Goal: Task Accomplishment & Management: Complete application form

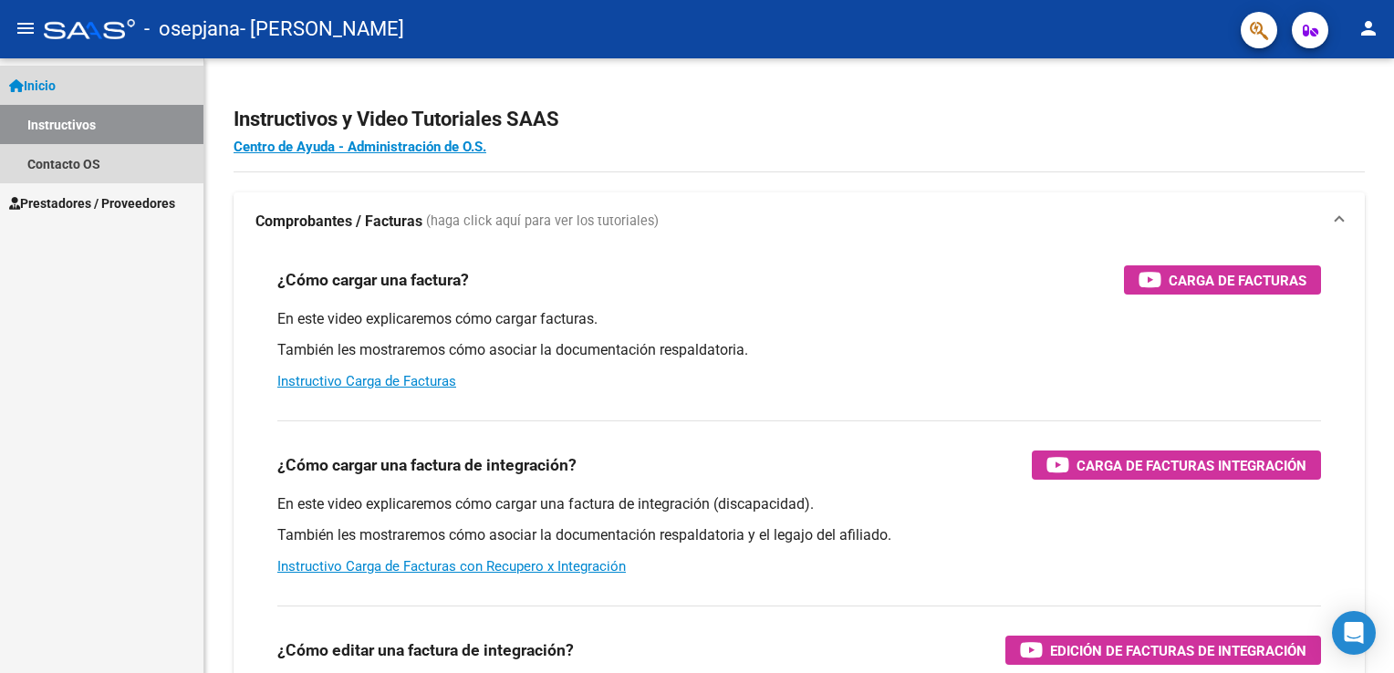
click at [52, 73] on link "Inicio" at bounding box center [101, 85] width 203 height 39
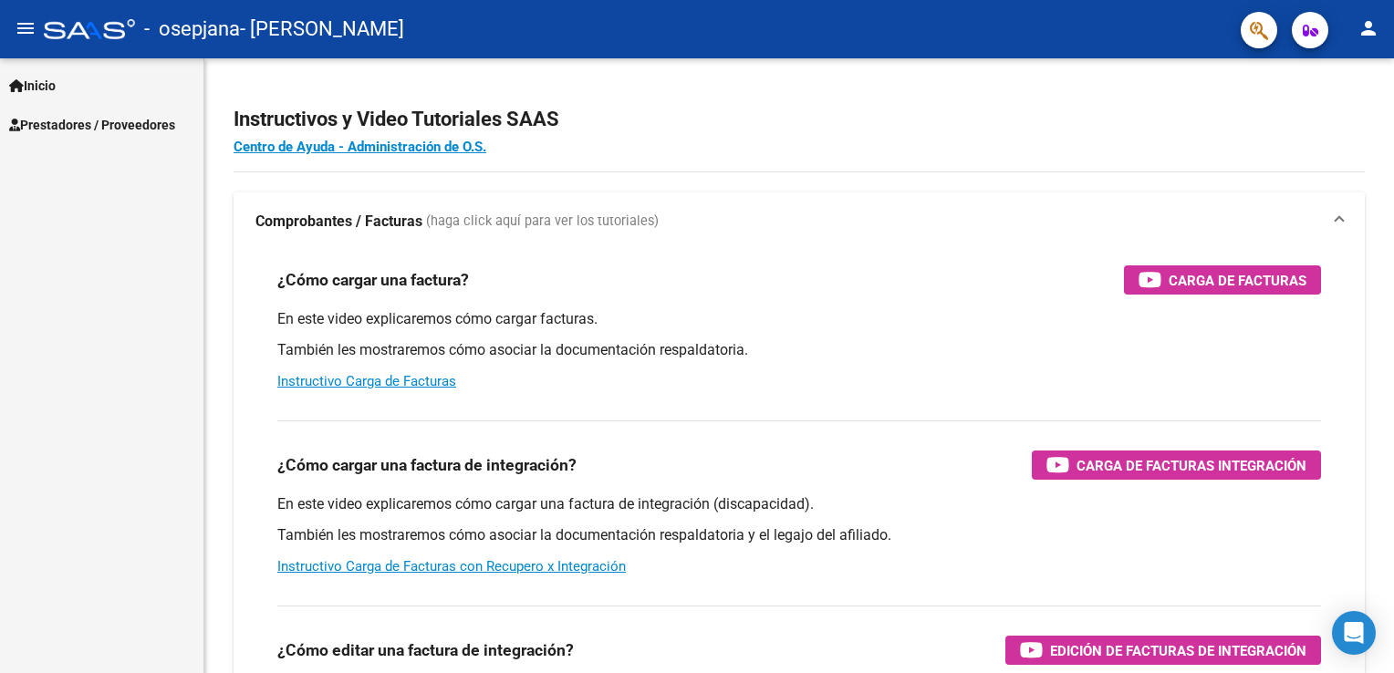
click at [69, 7] on mat-toolbar "menu - osepjana - SANESSI ROCIO EMILCE person" at bounding box center [697, 29] width 1394 height 58
click at [59, 31] on div at bounding box center [89, 29] width 91 height 20
click at [32, 31] on mat-icon "menu" at bounding box center [26, 28] width 22 height 22
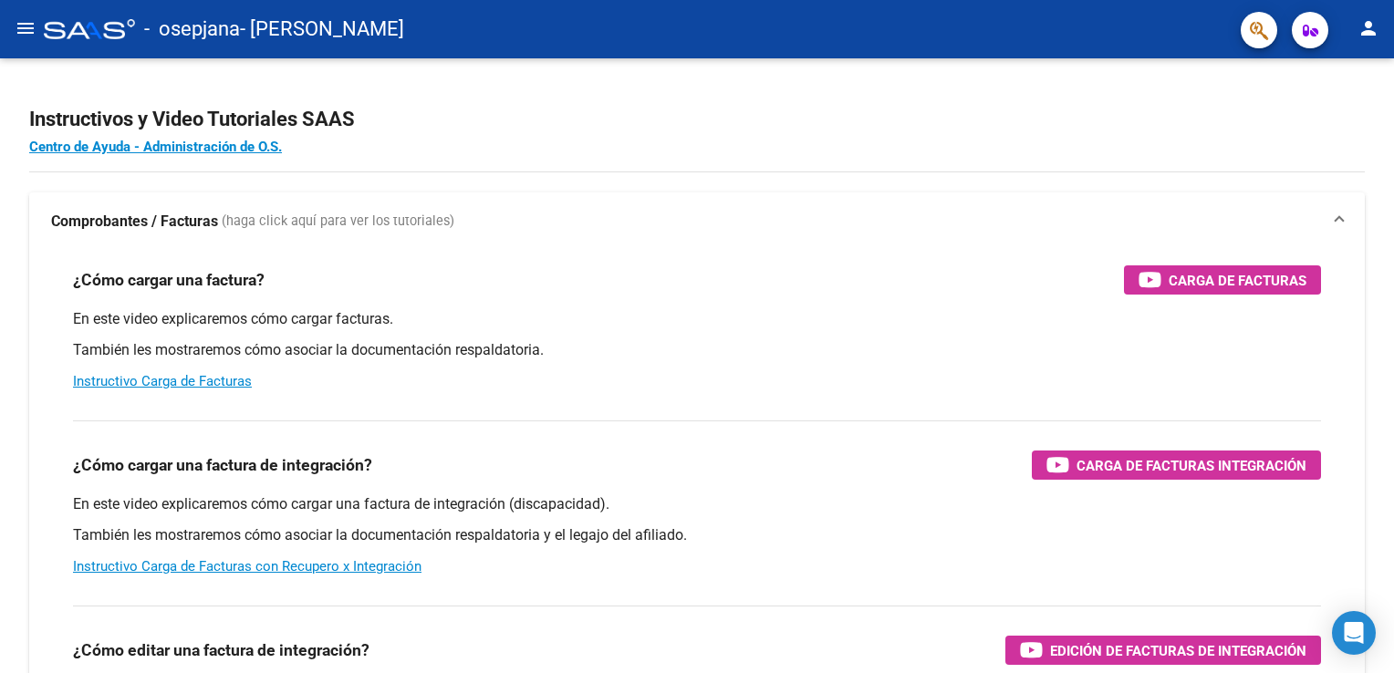
click at [73, 14] on div "- osepjana - SANESSI ROCIO EMILCE" at bounding box center [635, 29] width 1182 height 40
click at [67, 33] on div at bounding box center [89, 29] width 91 height 20
click at [15, 25] on mat-icon "menu" at bounding box center [26, 28] width 22 height 22
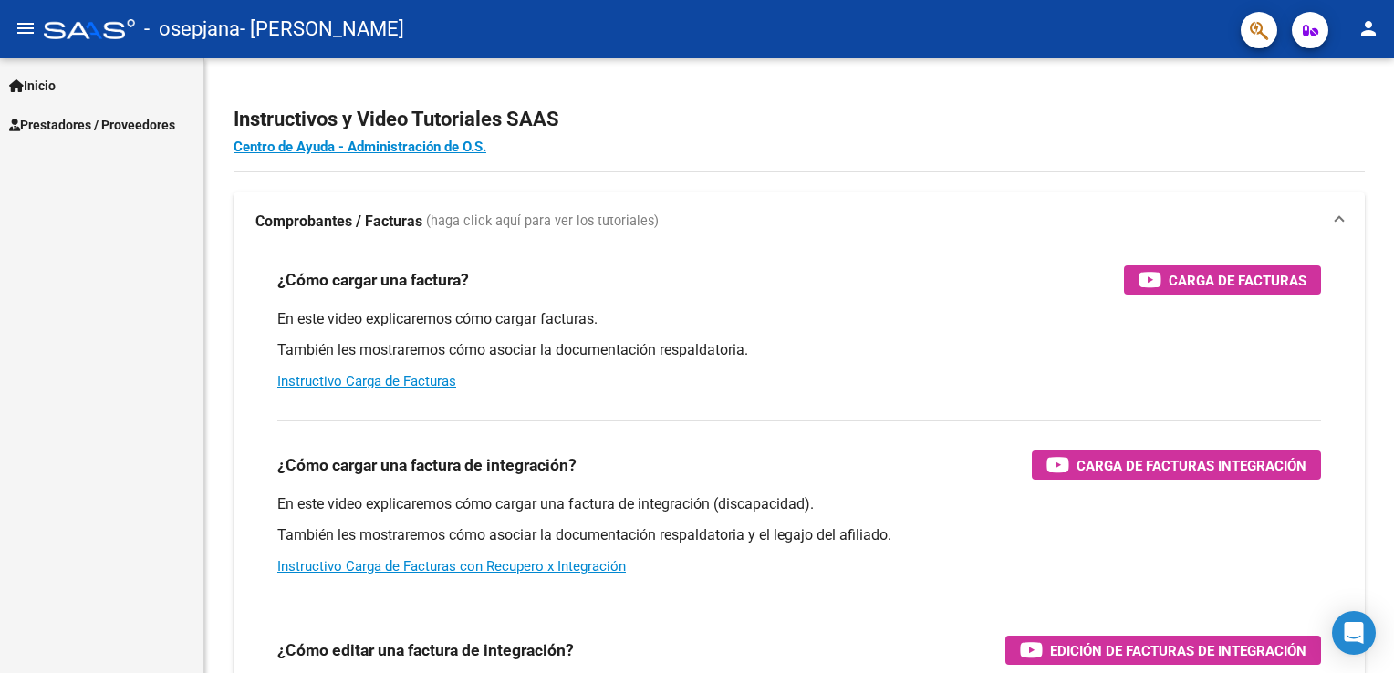
click at [56, 81] on span "Inicio" at bounding box center [32, 86] width 47 height 20
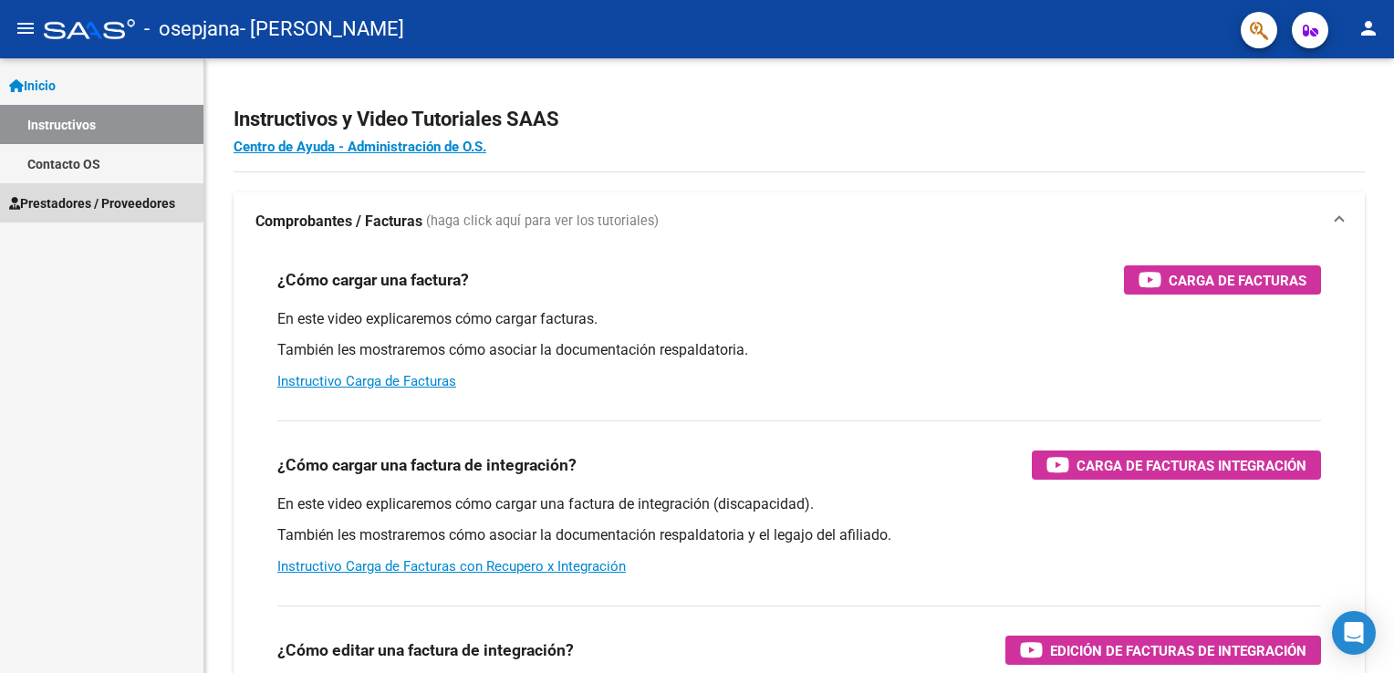
click at [65, 200] on span "Prestadores / Proveedores" at bounding box center [92, 203] width 166 height 20
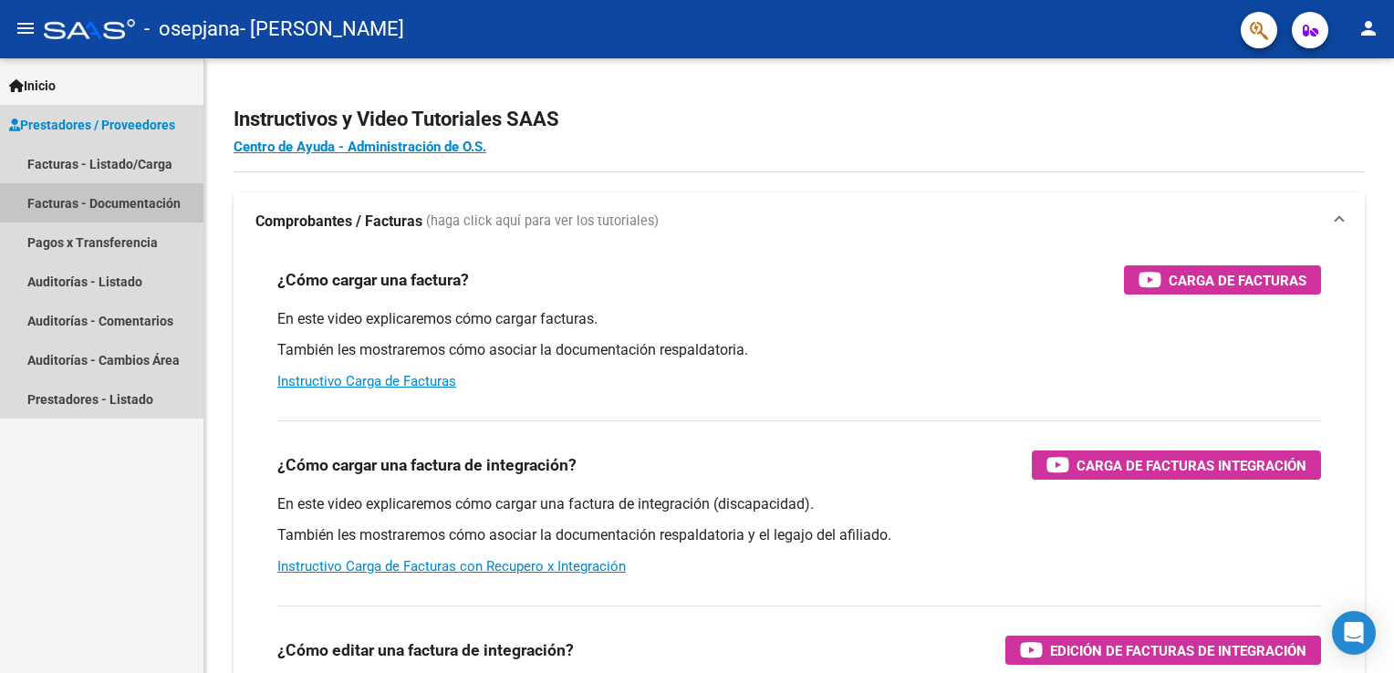
click at [66, 199] on link "Facturas - Documentación" at bounding box center [101, 202] width 203 height 39
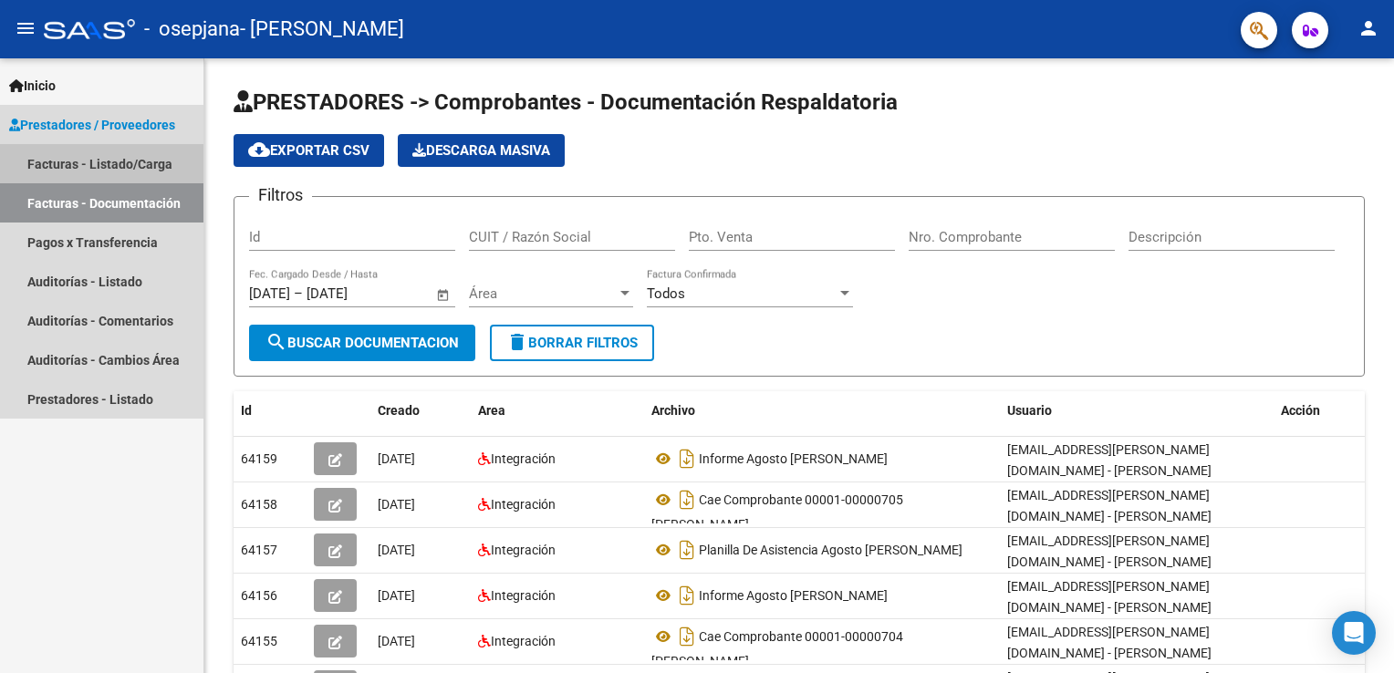
click at [88, 159] on link "Facturas - Listado/Carga" at bounding box center [101, 163] width 203 height 39
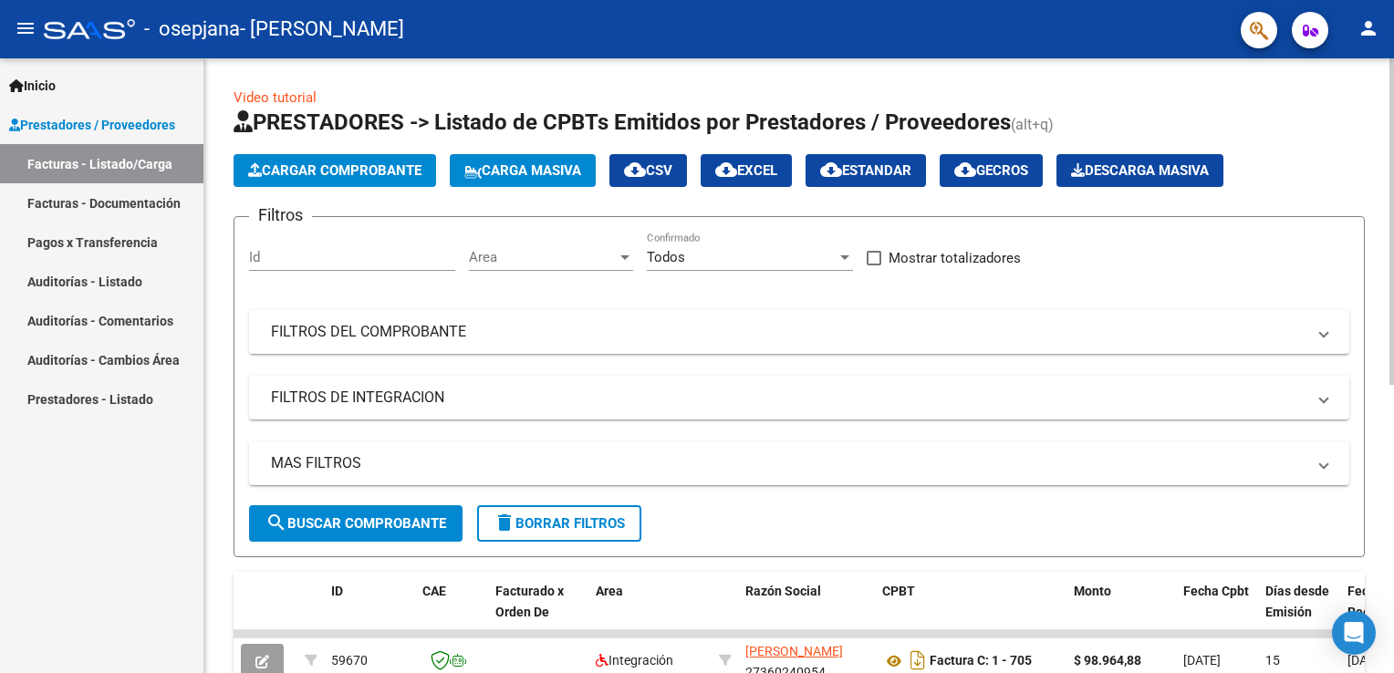
click at [298, 165] on span "Cargar Comprobante" at bounding box center [334, 170] width 173 height 16
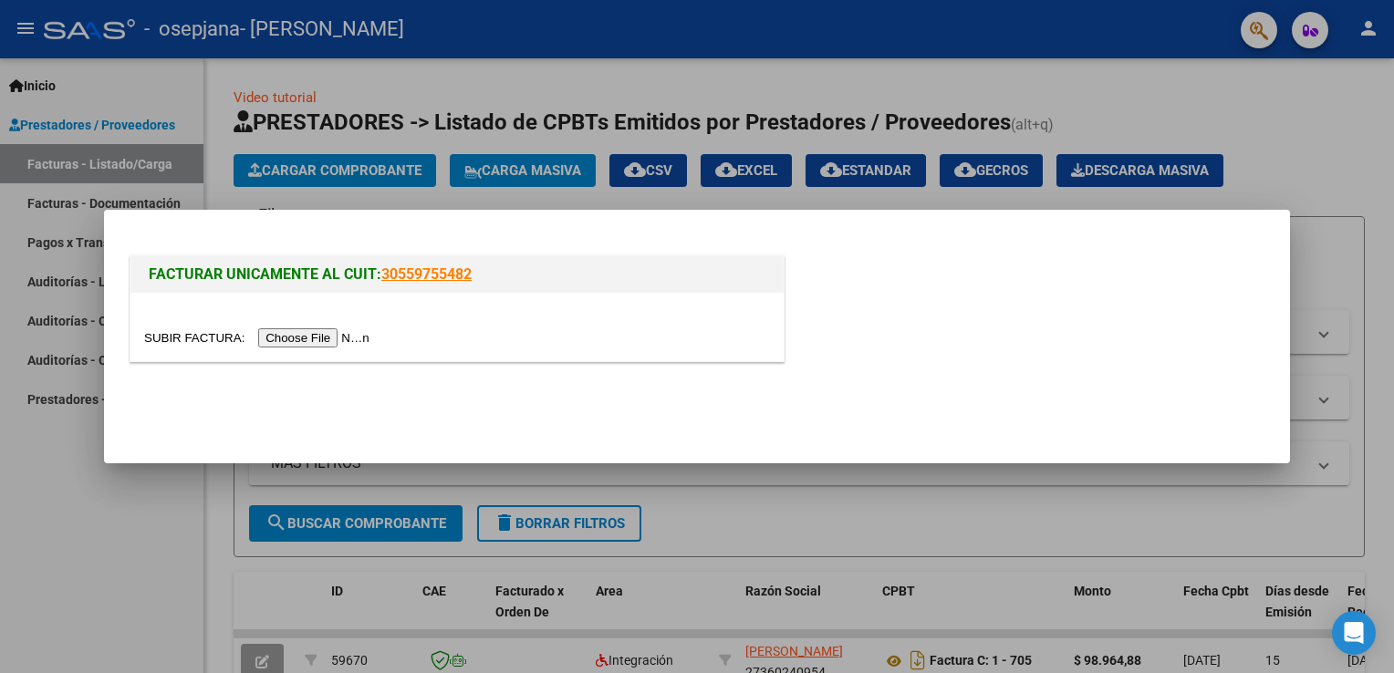
click at [329, 334] on input "file" at bounding box center [259, 337] width 231 height 19
click at [81, 537] on div at bounding box center [697, 336] width 1394 height 673
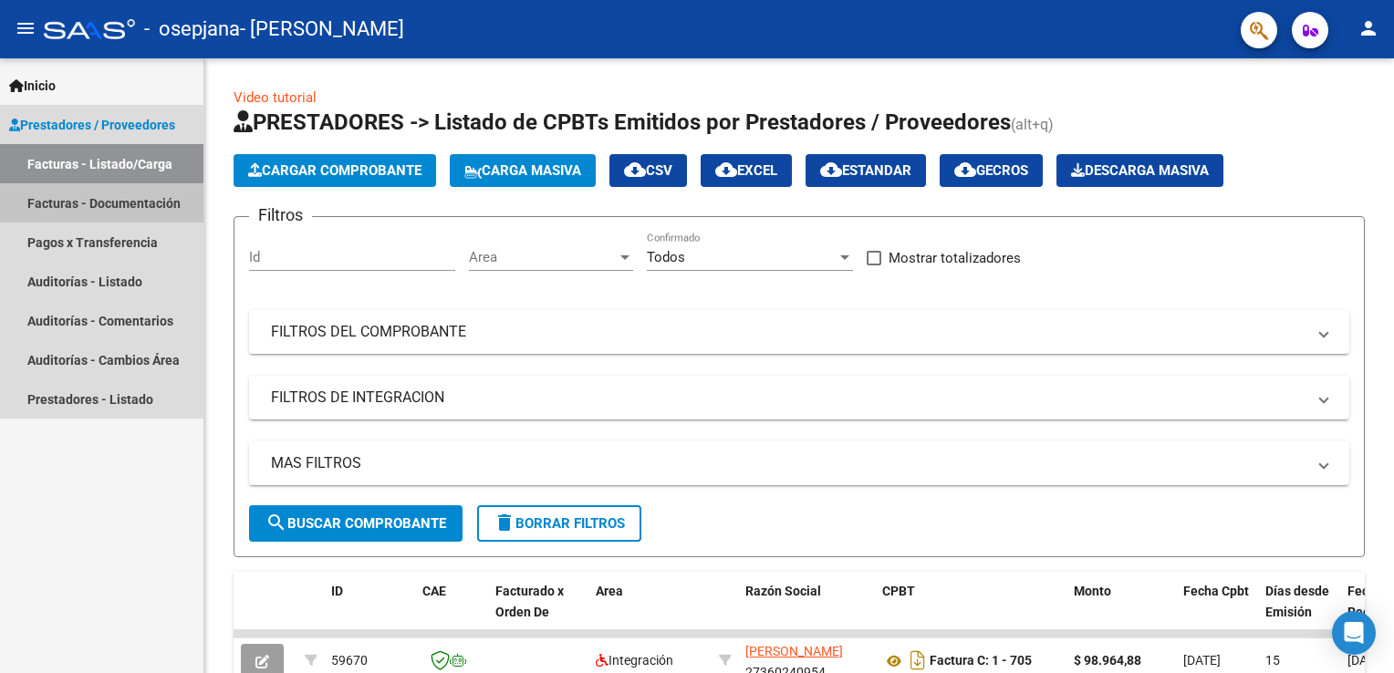
click at [138, 208] on link "Facturas - Documentación" at bounding box center [101, 202] width 203 height 39
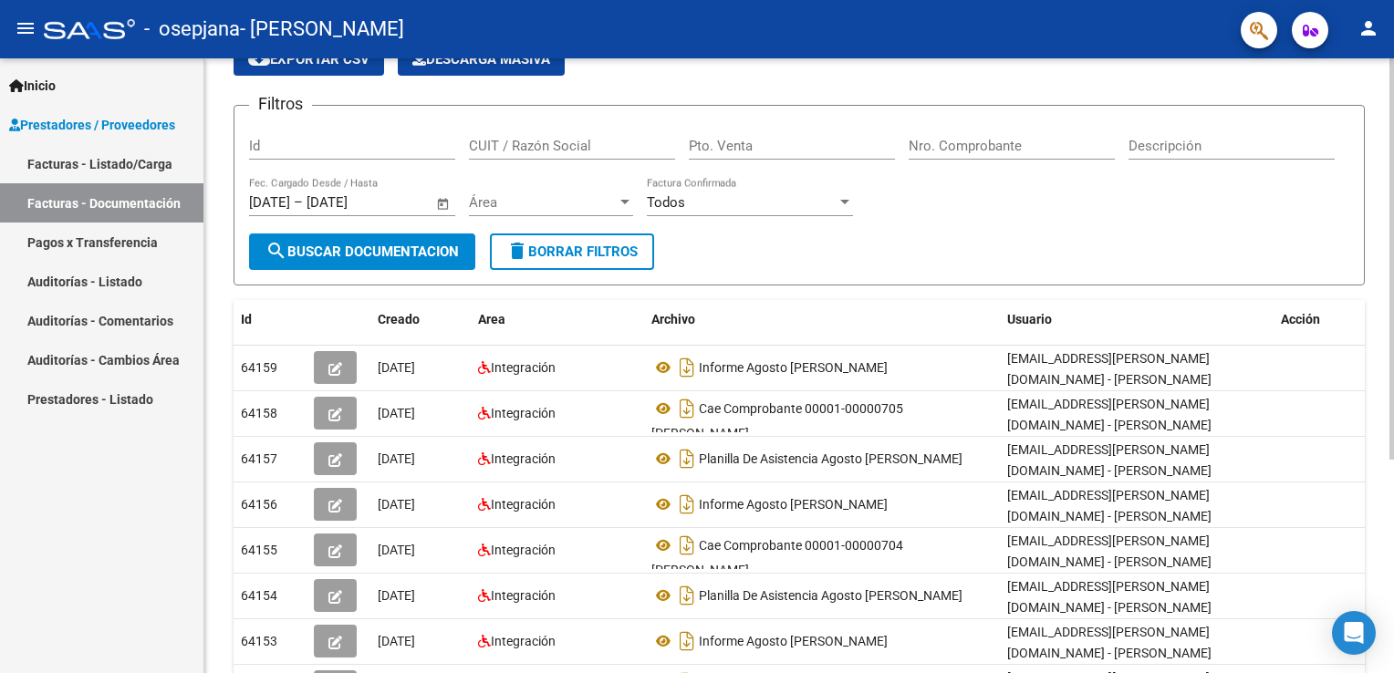
scroll to position [274, 0]
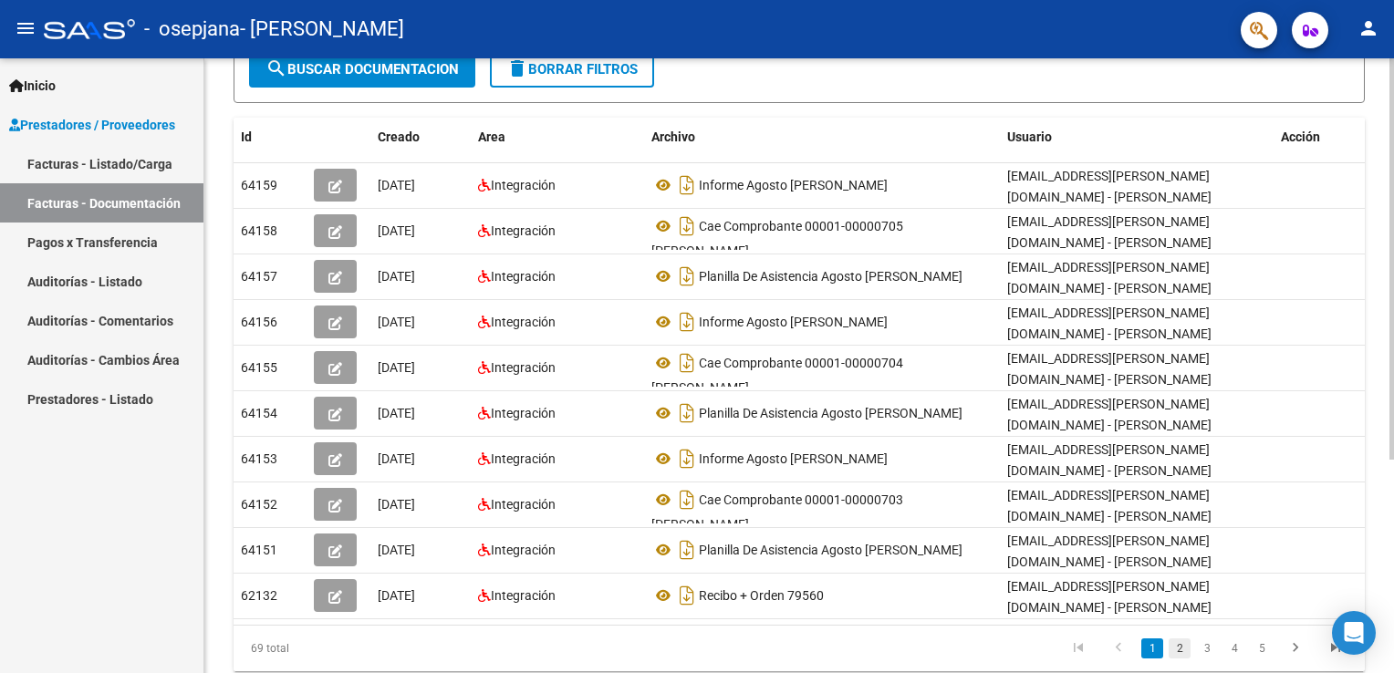
click at [1178, 640] on link "2" at bounding box center [1179, 649] width 22 height 20
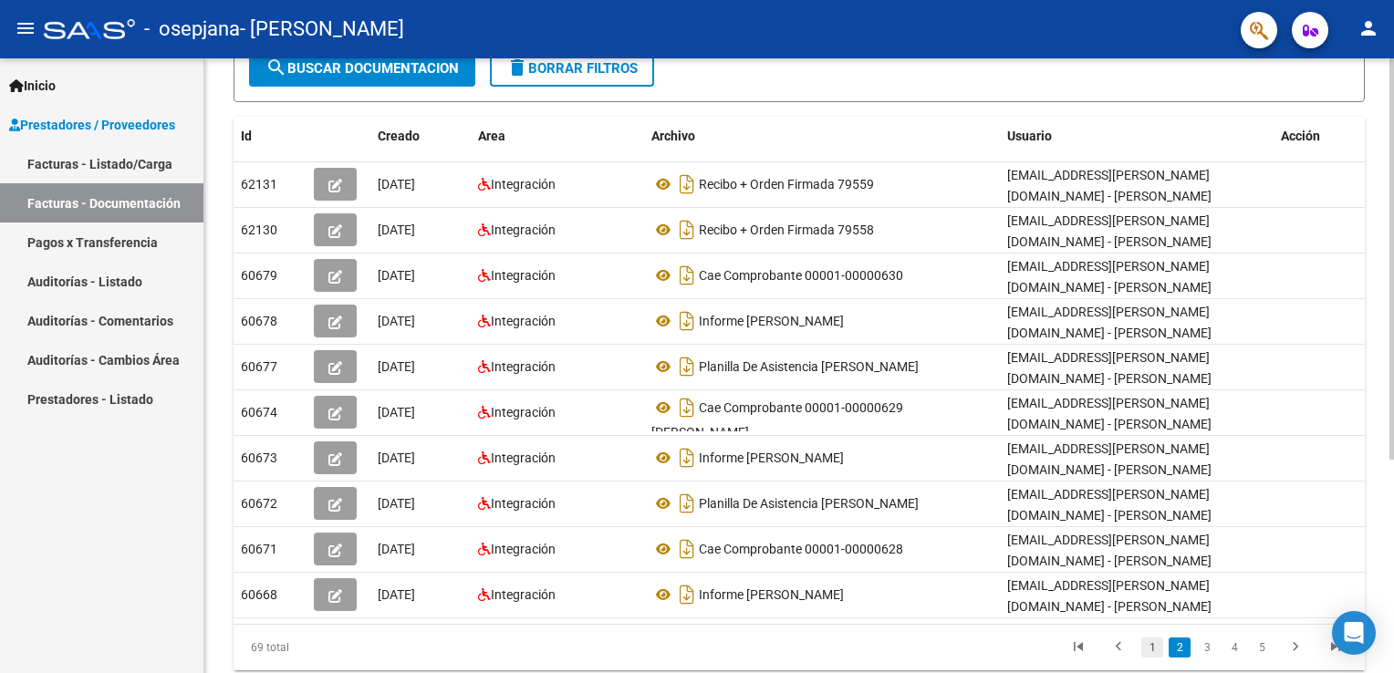
click at [1145, 648] on link "1" at bounding box center [1152, 648] width 22 height 20
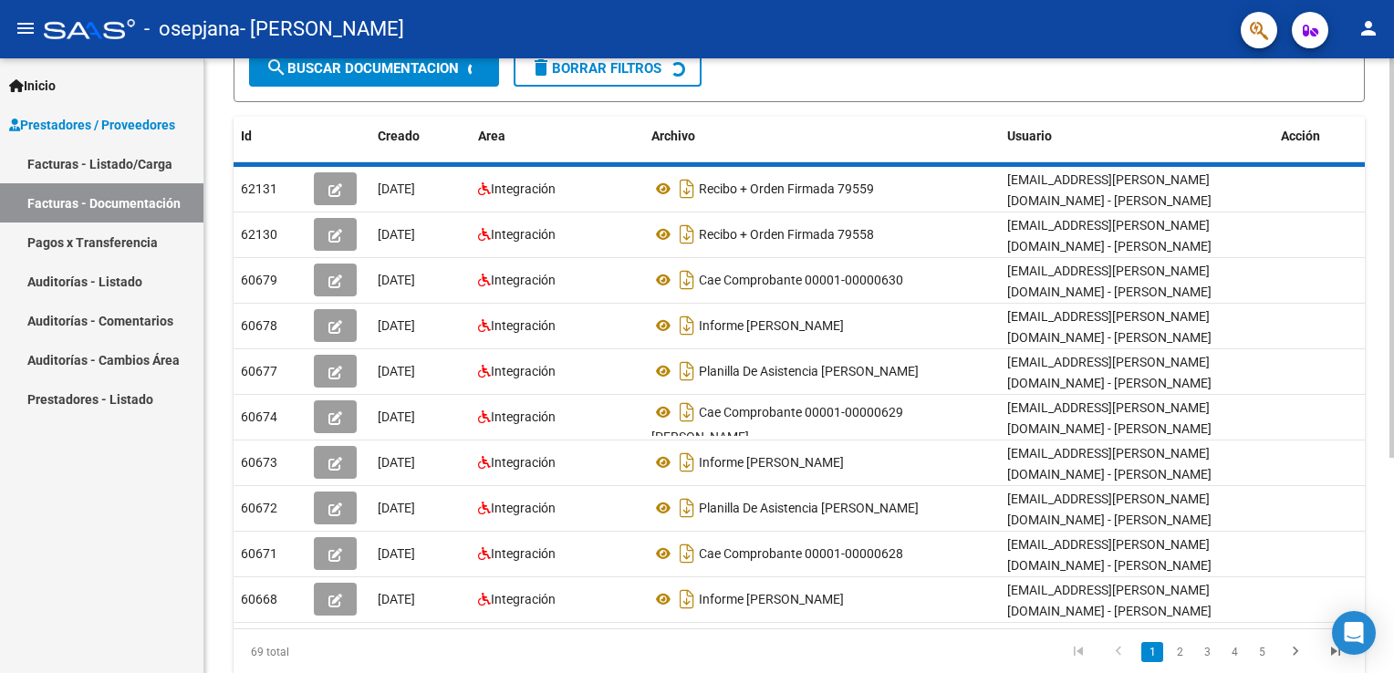
scroll to position [276, 0]
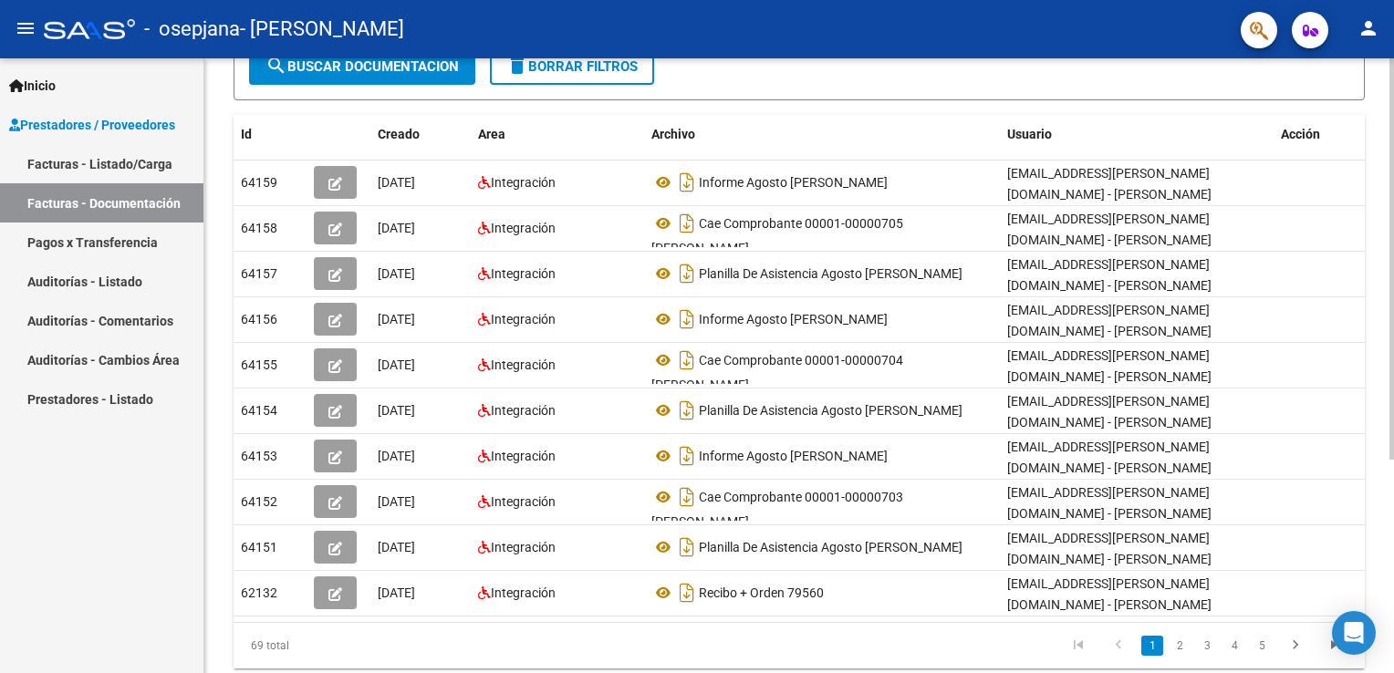
click at [115, 250] on link "Pagos x Transferencia" at bounding box center [101, 242] width 203 height 39
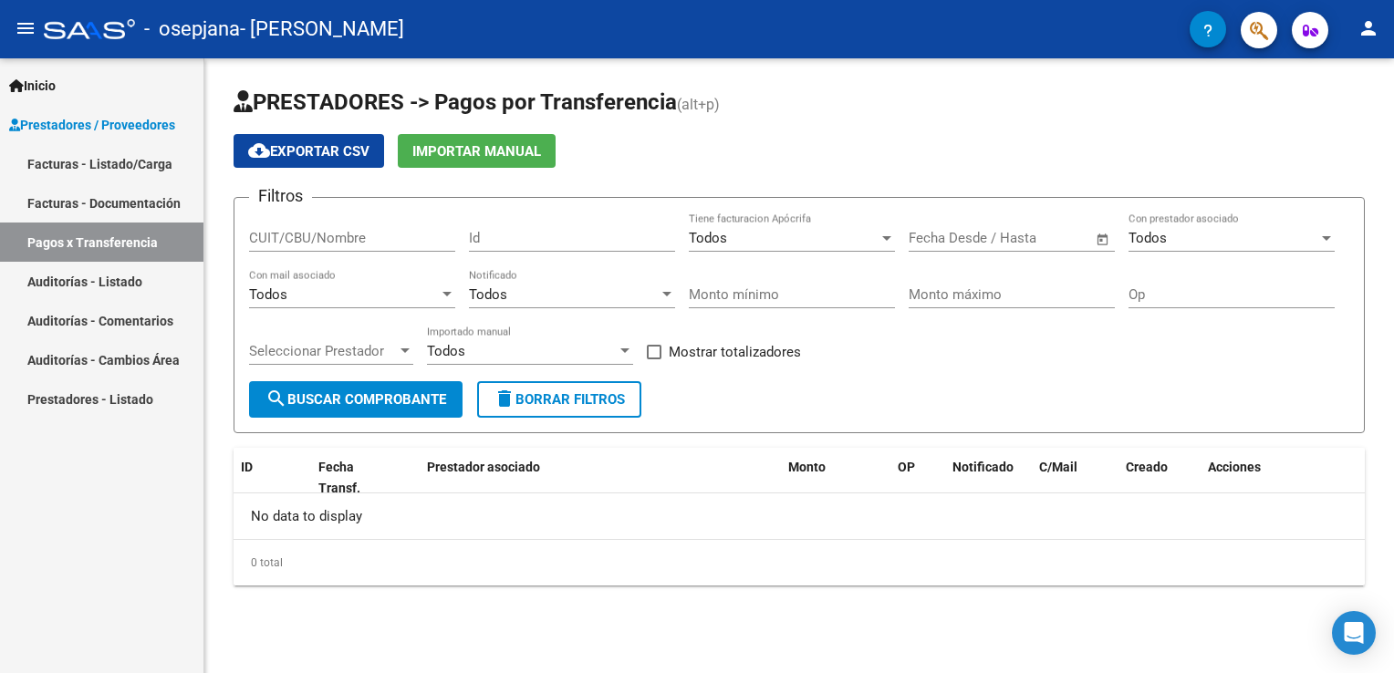
click at [69, 319] on link "Auditorías - Comentarios" at bounding box center [101, 320] width 203 height 39
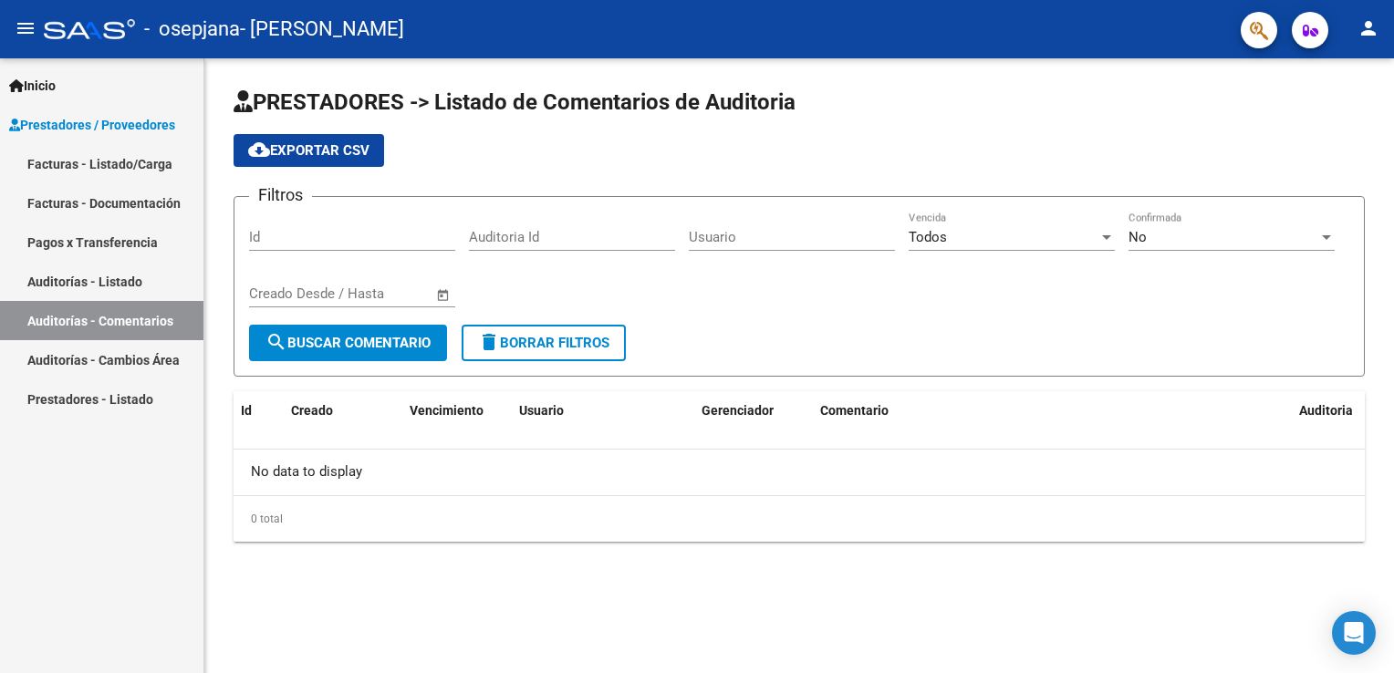
click at [117, 211] on link "Facturas - Documentación" at bounding box center [101, 202] width 203 height 39
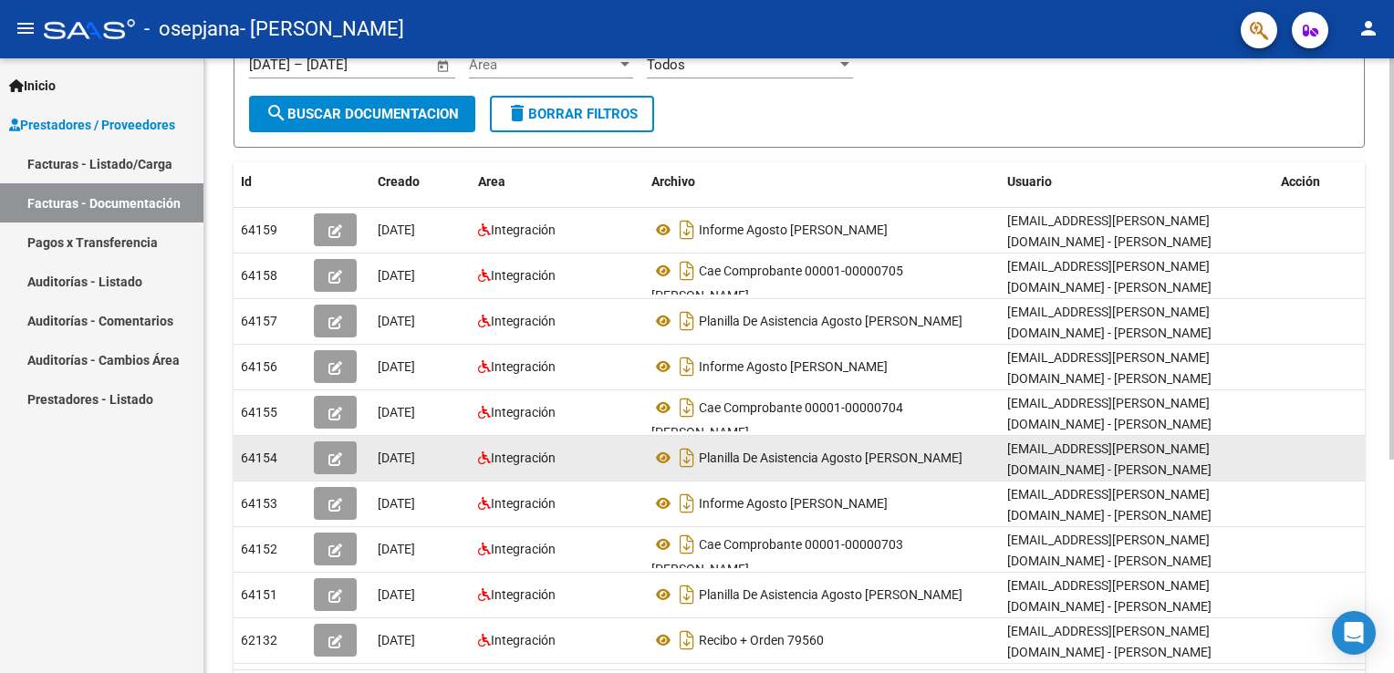
scroll to position [274, 0]
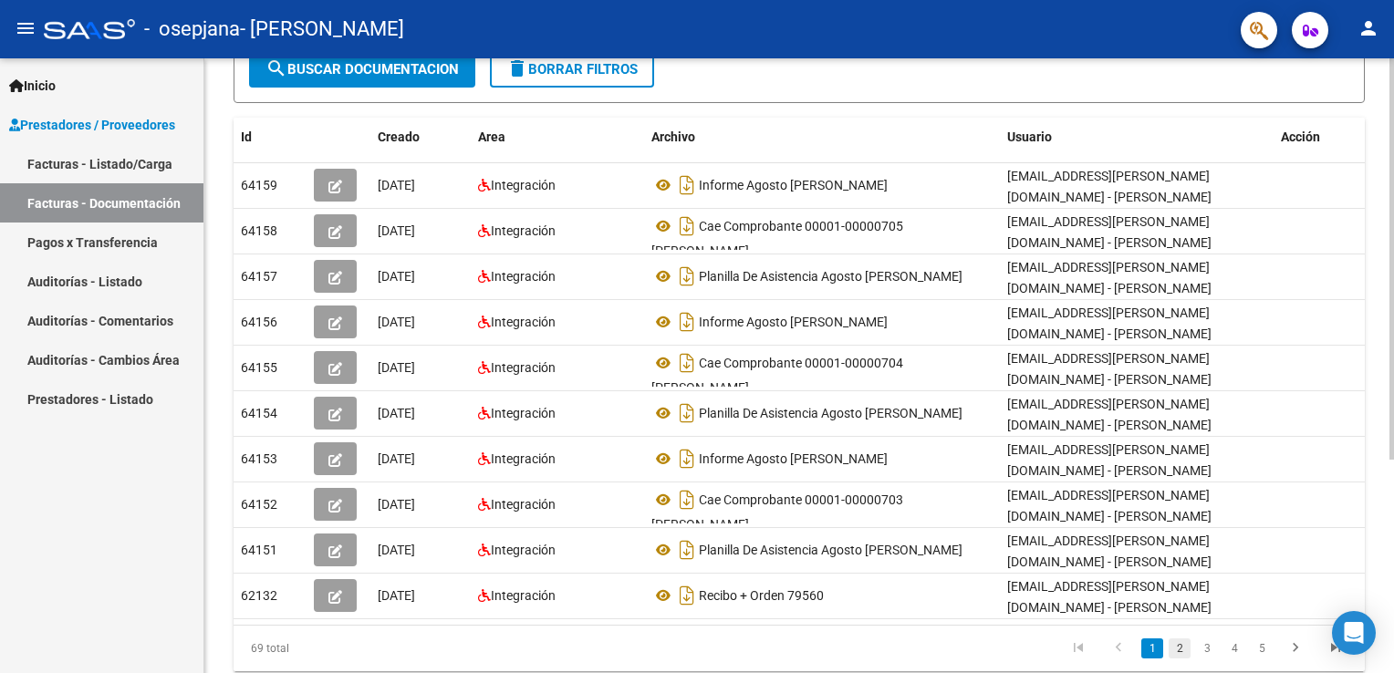
click at [1186, 649] on link "2" at bounding box center [1179, 649] width 22 height 20
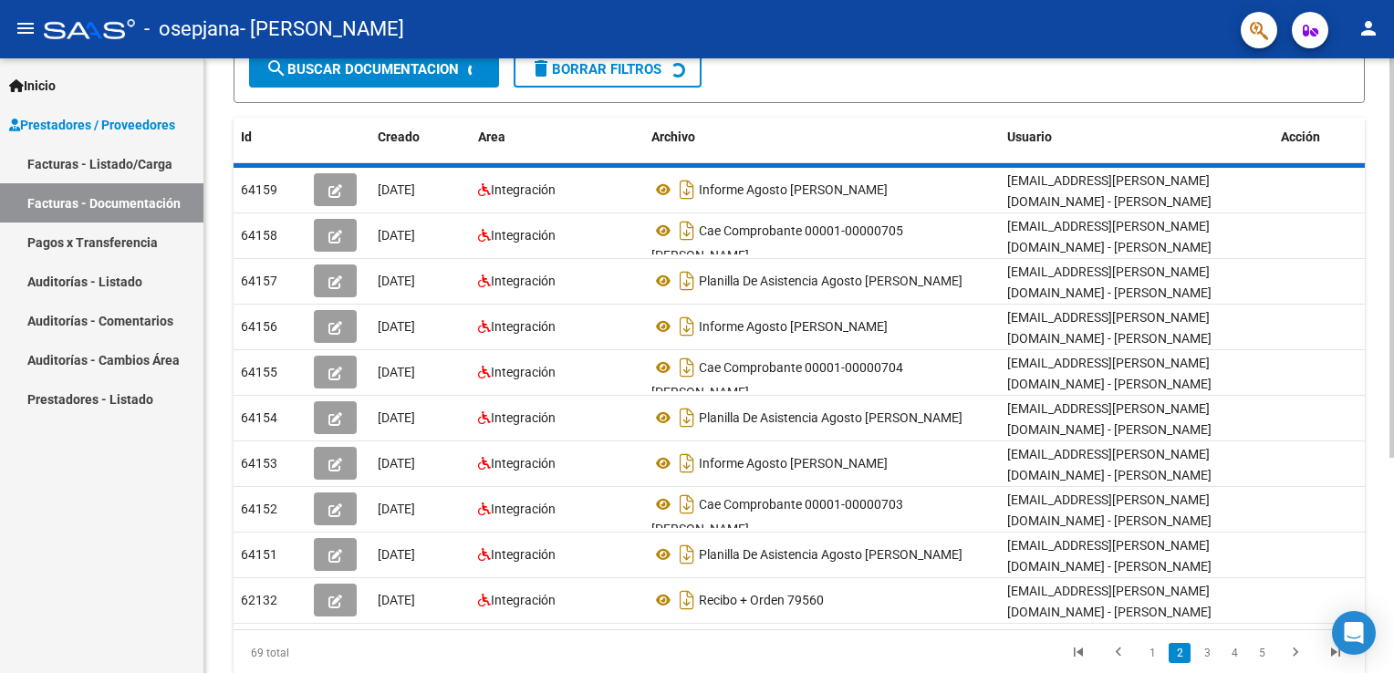
scroll to position [275, 0]
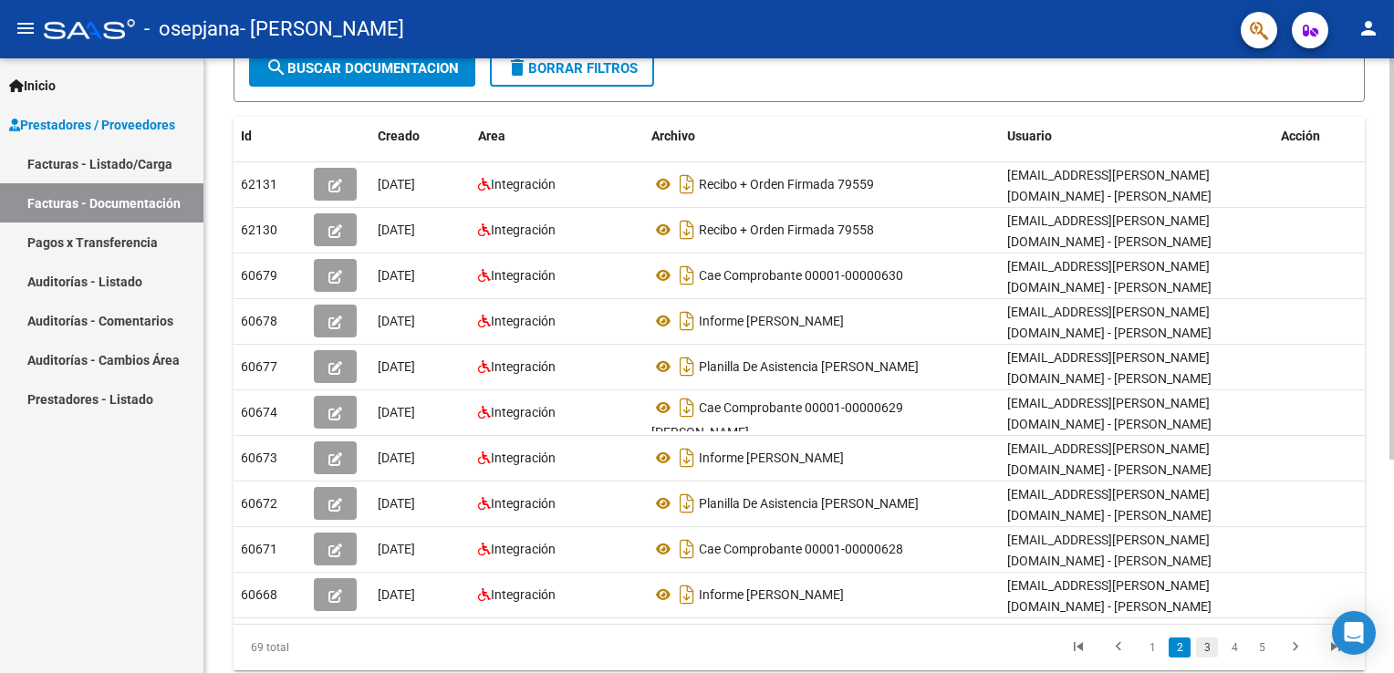
click at [1199, 641] on link "3" at bounding box center [1207, 648] width 22 height 20
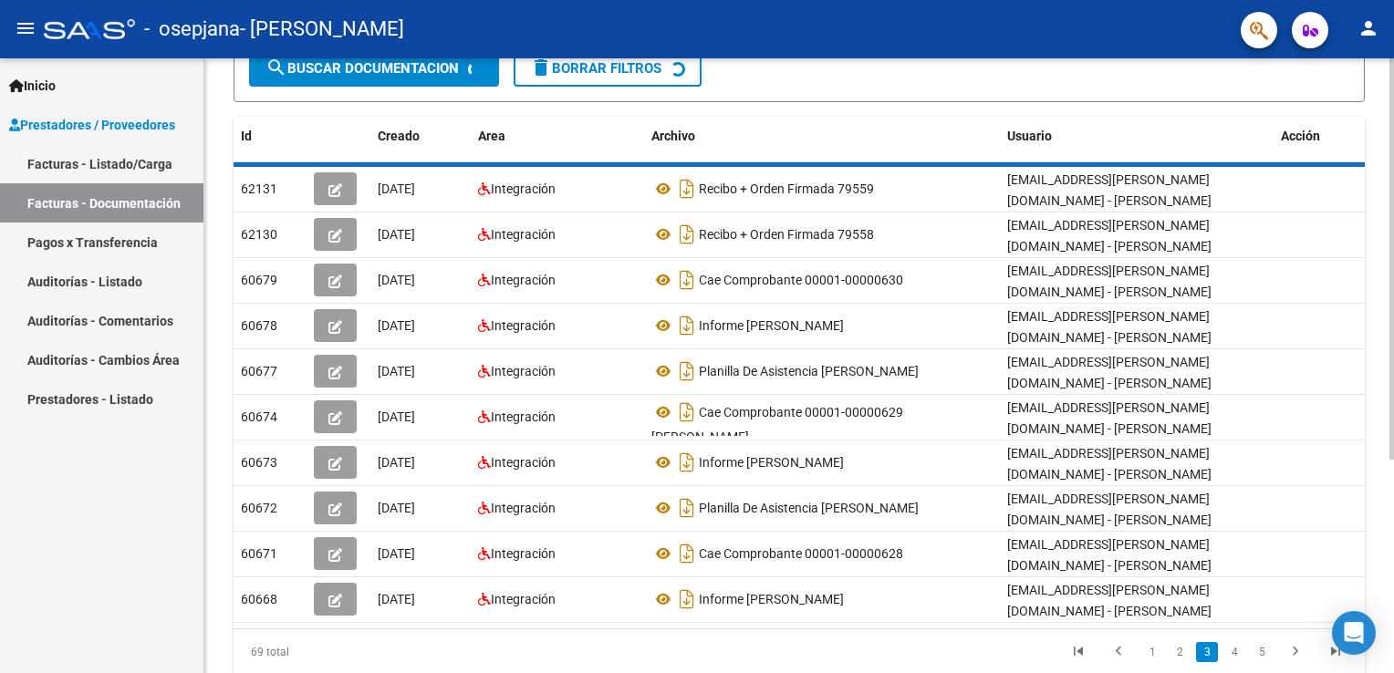
scroll to position [276, 0]
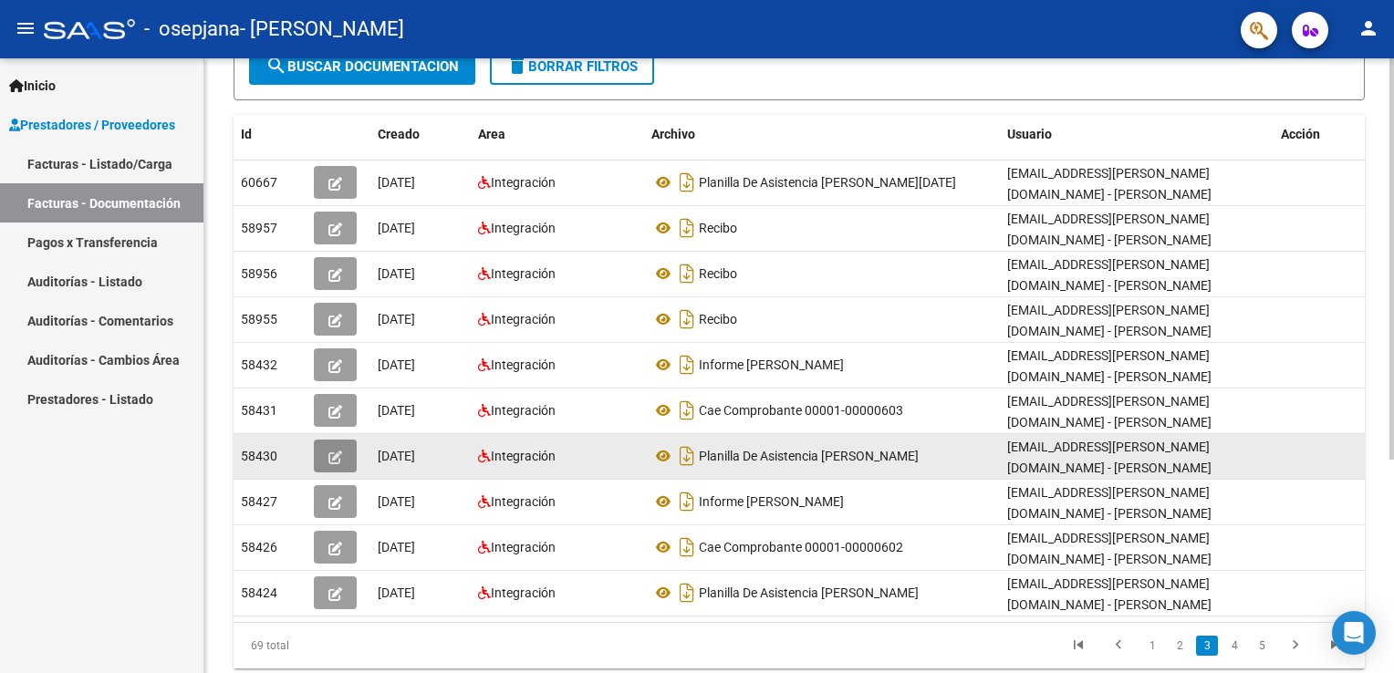
click at [324, 453] on button "button" at bounding box center [335, 456] width 43 height 33
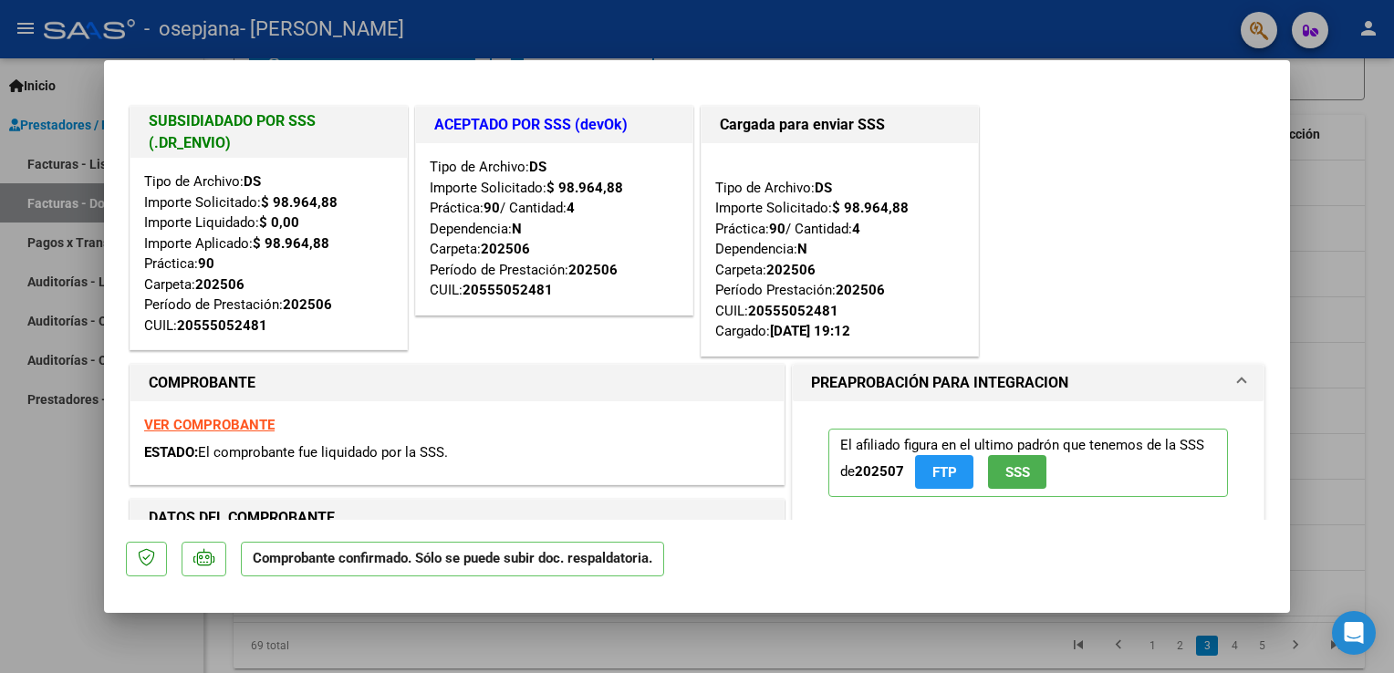
click at [88, 500] on div at bounding box center [697, 336] width 1394 height 673
type input "$ 0,00"
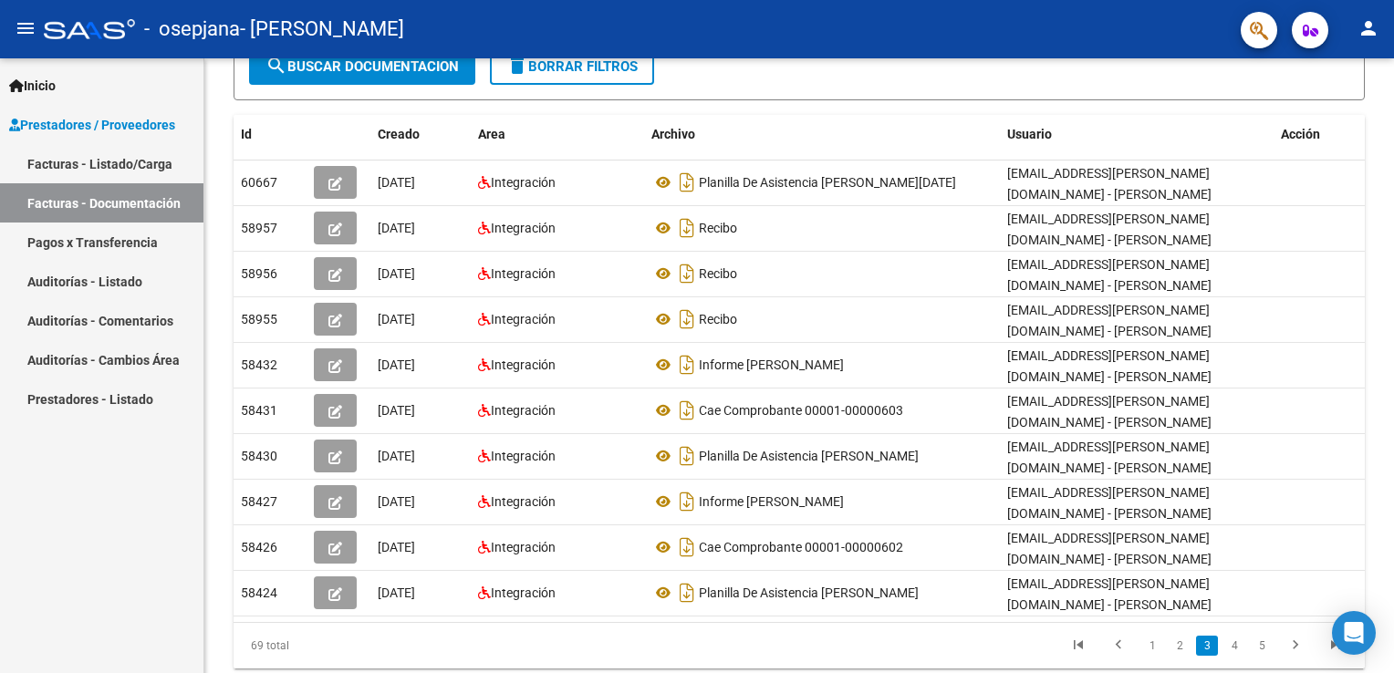
click at [88, 157] on link "Facturas - Listado/Carga" at bounding box center [101, 163] width 203 height 39
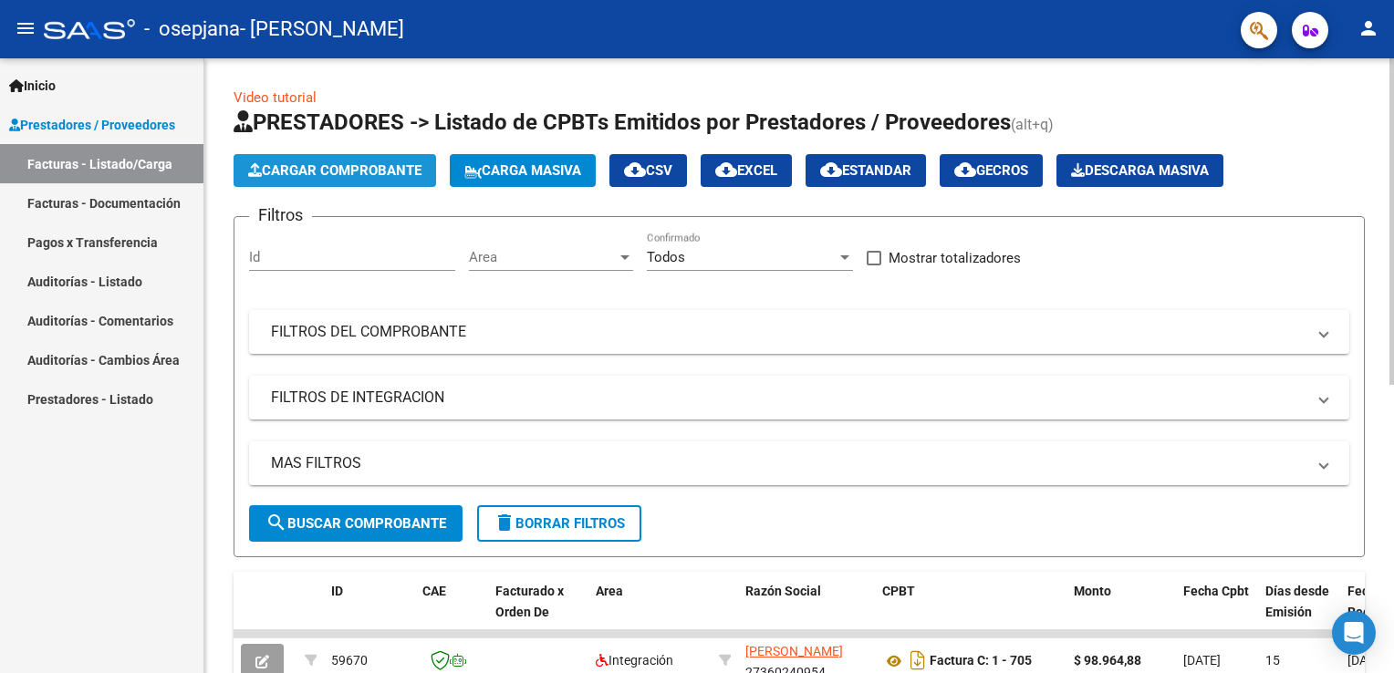
click at [367, 163] on span "Cargar Comprobante" at bounding box center [334, 170] width 173 height 16
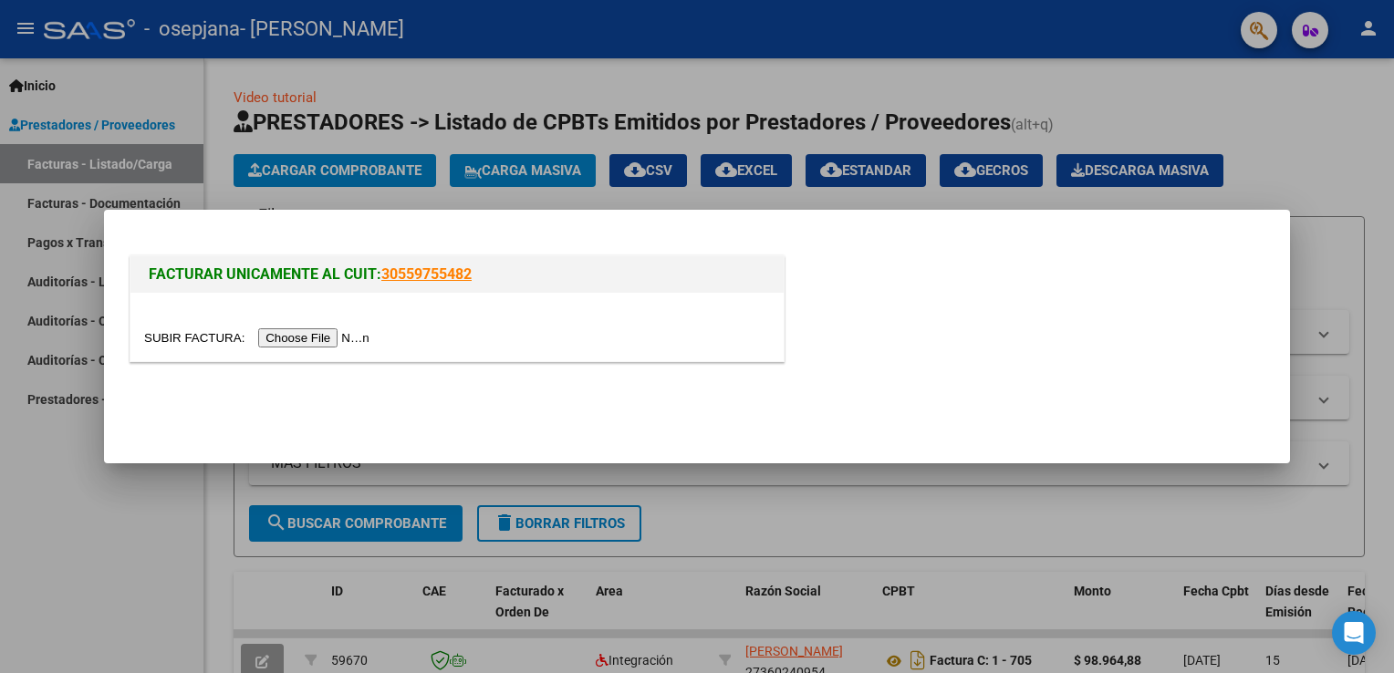
click at [174, 514] on div at bounding box center [697, 336] width 1394 height 673
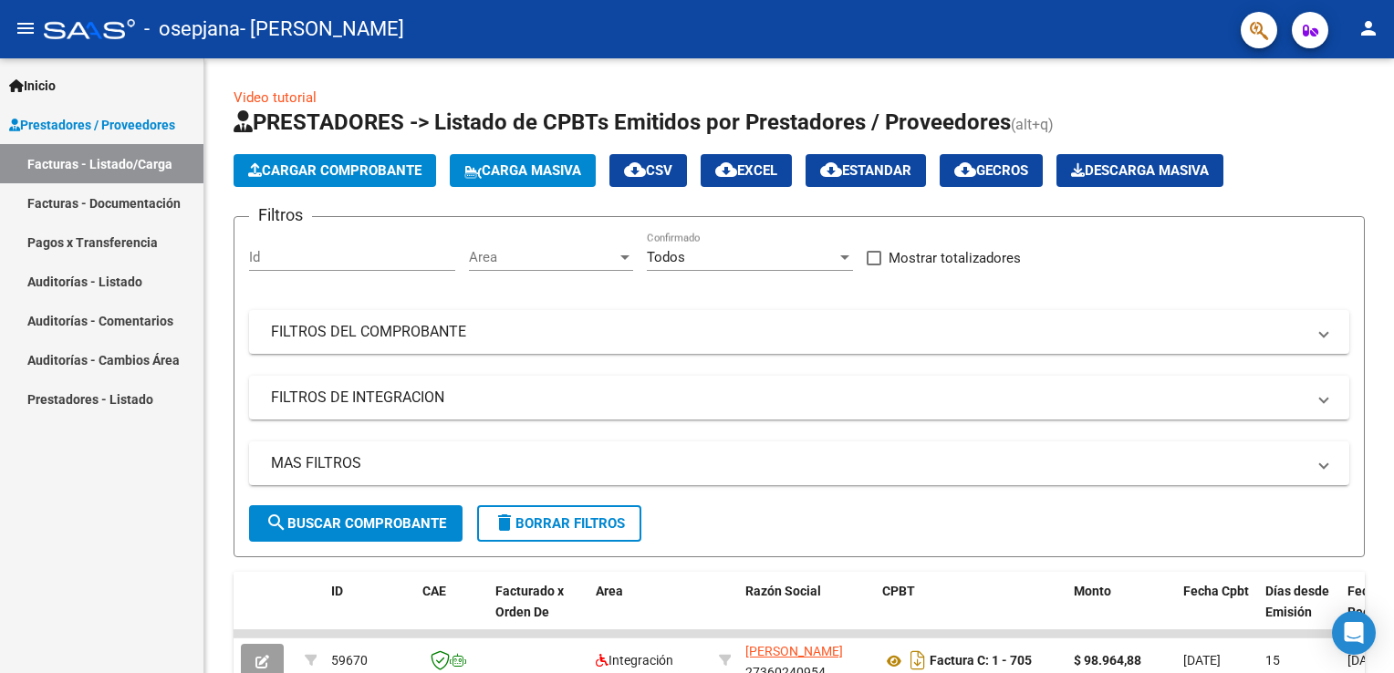
click at [99, 201] on link "Facturas - Documentación" at bounding box center [101, 202] width 203 height 39
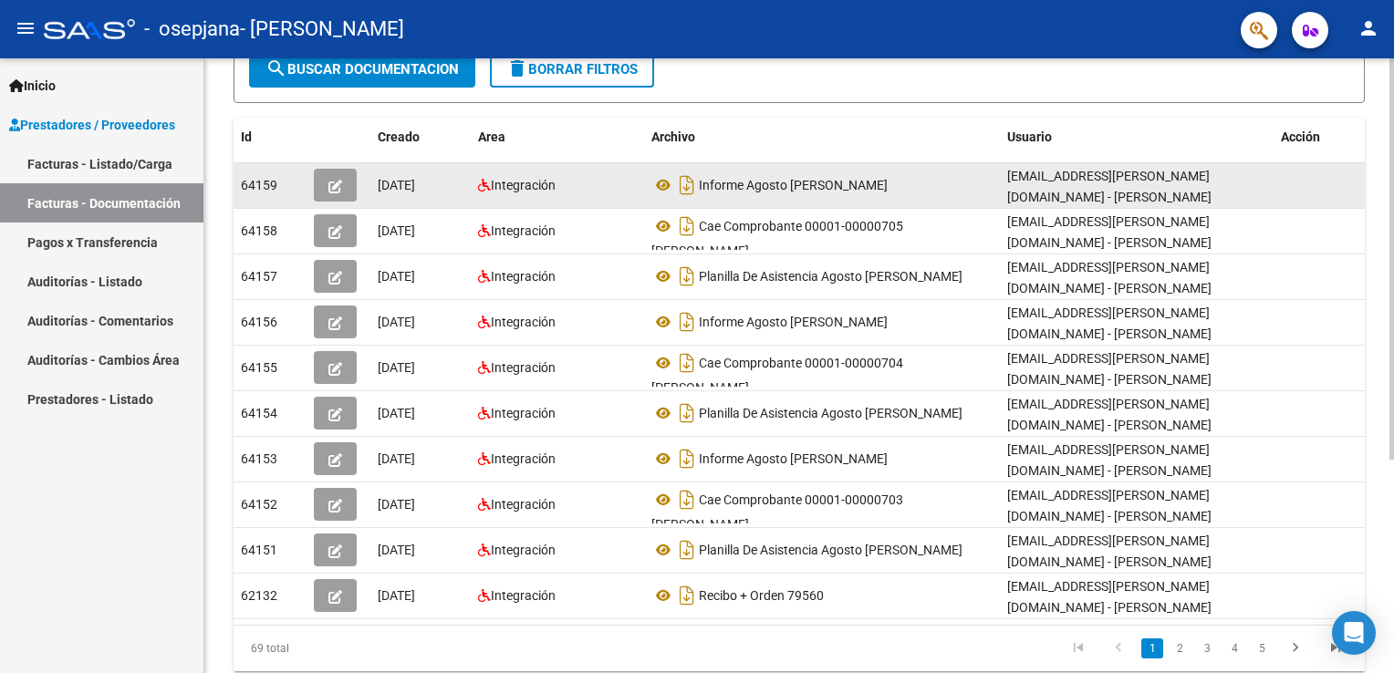
scroll to position [327, 0]
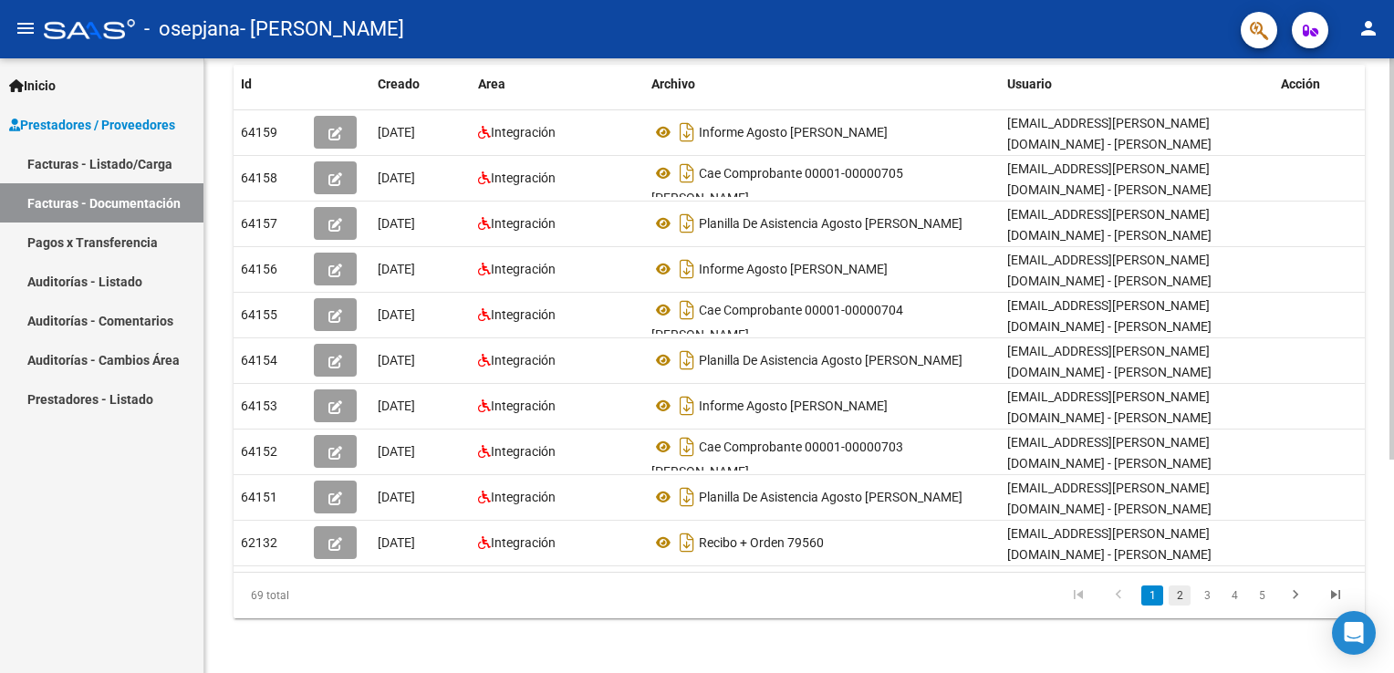
click at [1179, 591] on link "2" at bounding box center [1179, 596] width 22 height 20
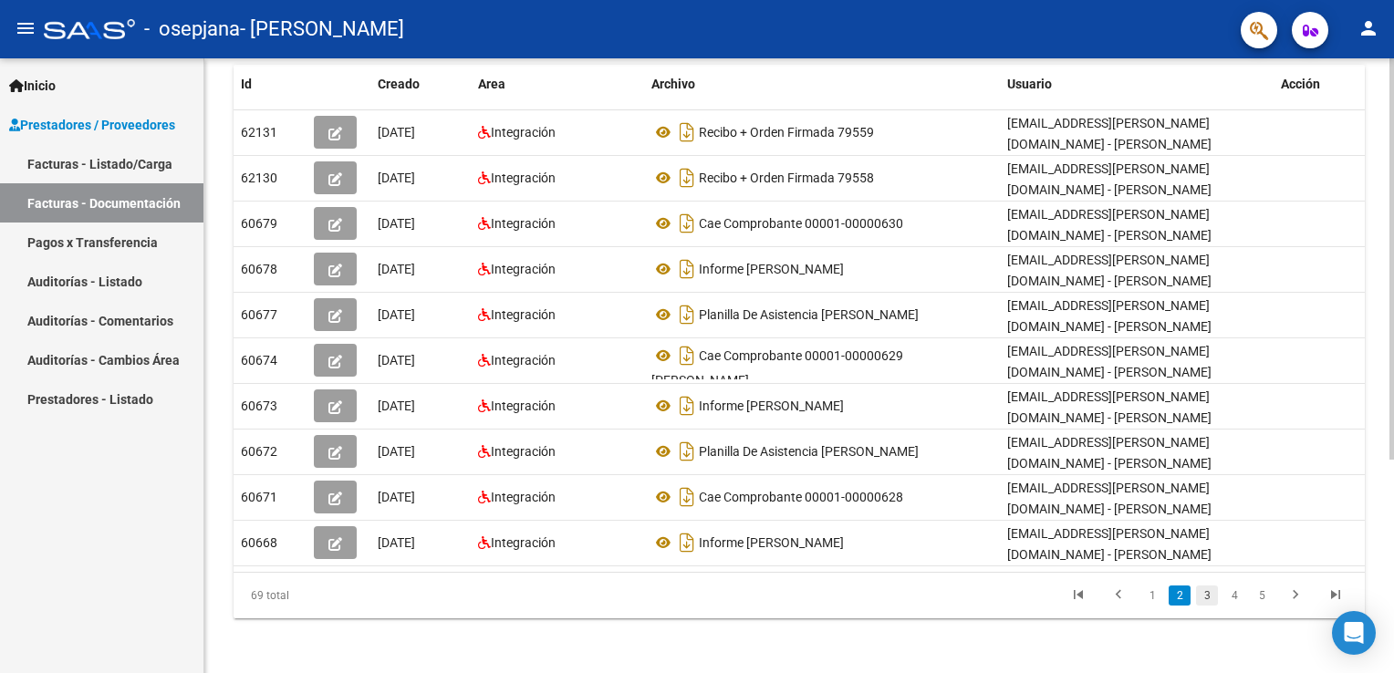
click at [1212, 593] on link "3" at bounding box center [1207, 596] width 22 height 20
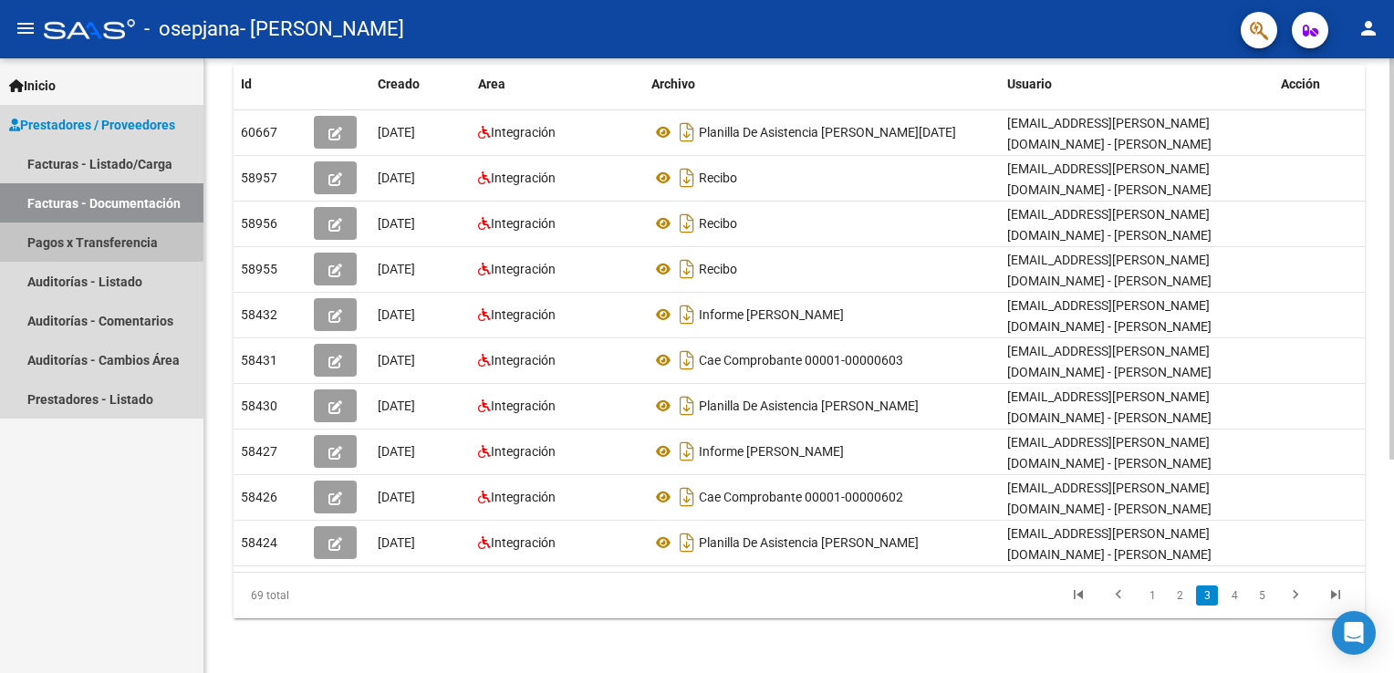
click at [81, 248] on link "Pagos x Transferencia" at bounding box center [101, 242] width 203 height 39
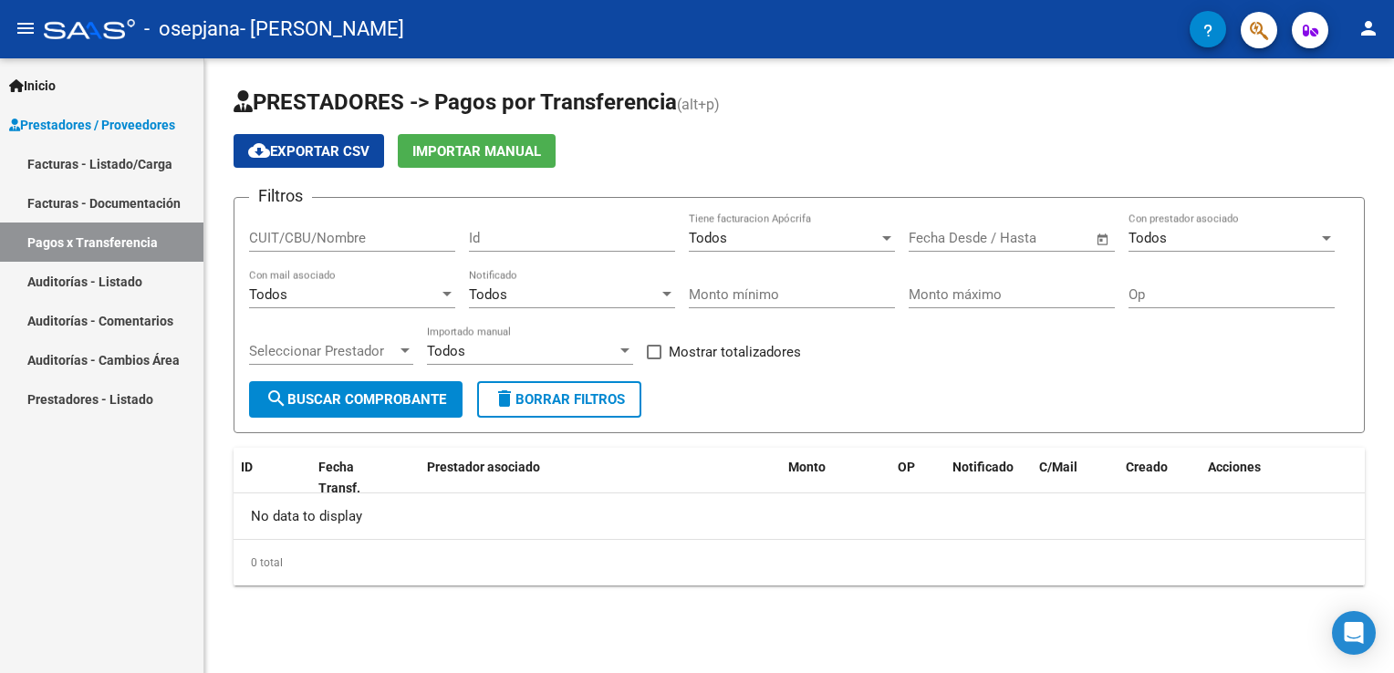
click at [321, 235] on input "CUIT/CBU/Nombre" at bounding box center [352, 238] width 206 height 16
paste input "a Dominguez Santino"
click at [263, 231] on input "a Dominguez Santino" at bounding box center [352, 238] width 206 height 16
type input "Dominguez Santino"
click at [372, 223] on div "Dominguez Santino CUIT/CBU/Nombre" at bounding box center [352, 232] width 206 height 39
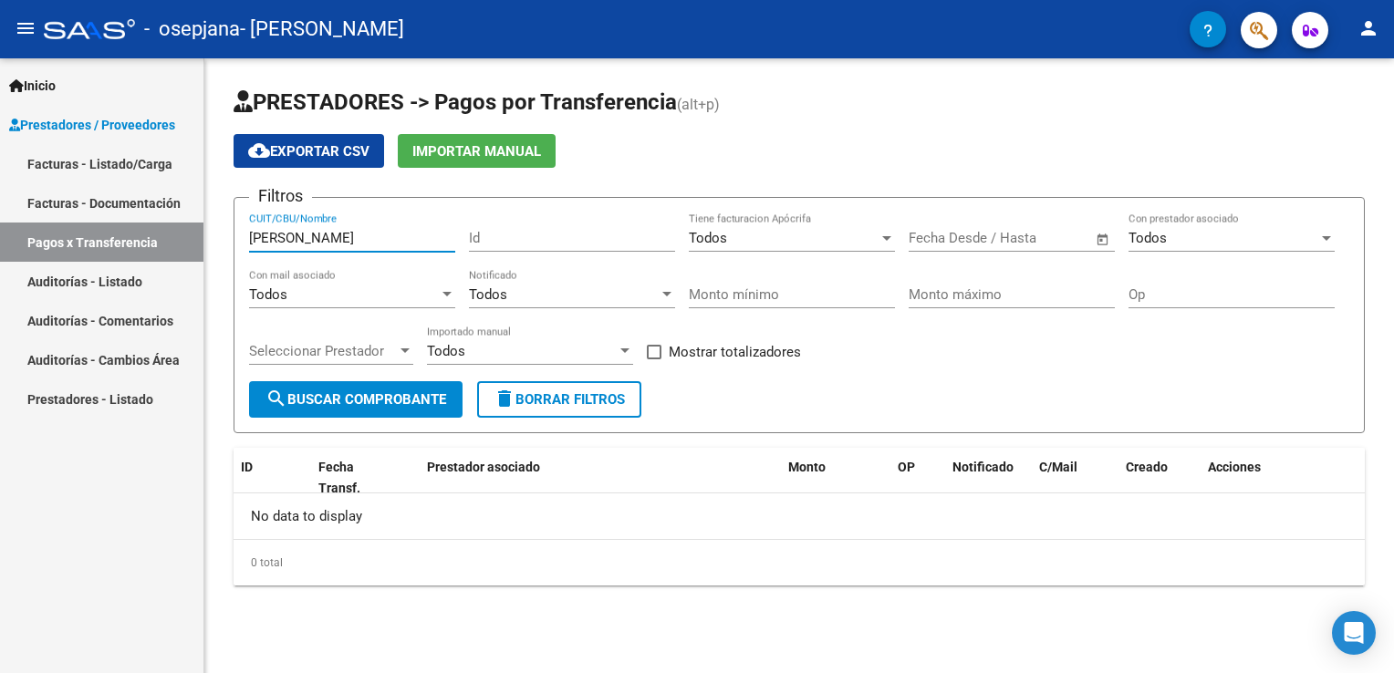
drag, startPoint x: 385, startPoint y: 236, endPoint x: 175, endPoint y: 217, distance: 210.7
click at [175, 217] on mat-sidenav-container "Inicio Instructivos Contacto OS Prestadores / Proveedores Facturas - Listado/Ca…" at bounding box center [697, 365] width 1394 height 615
click at [1095, 235] on span "Open calendar" at bounding box center [1103, 239] width 44 height 44
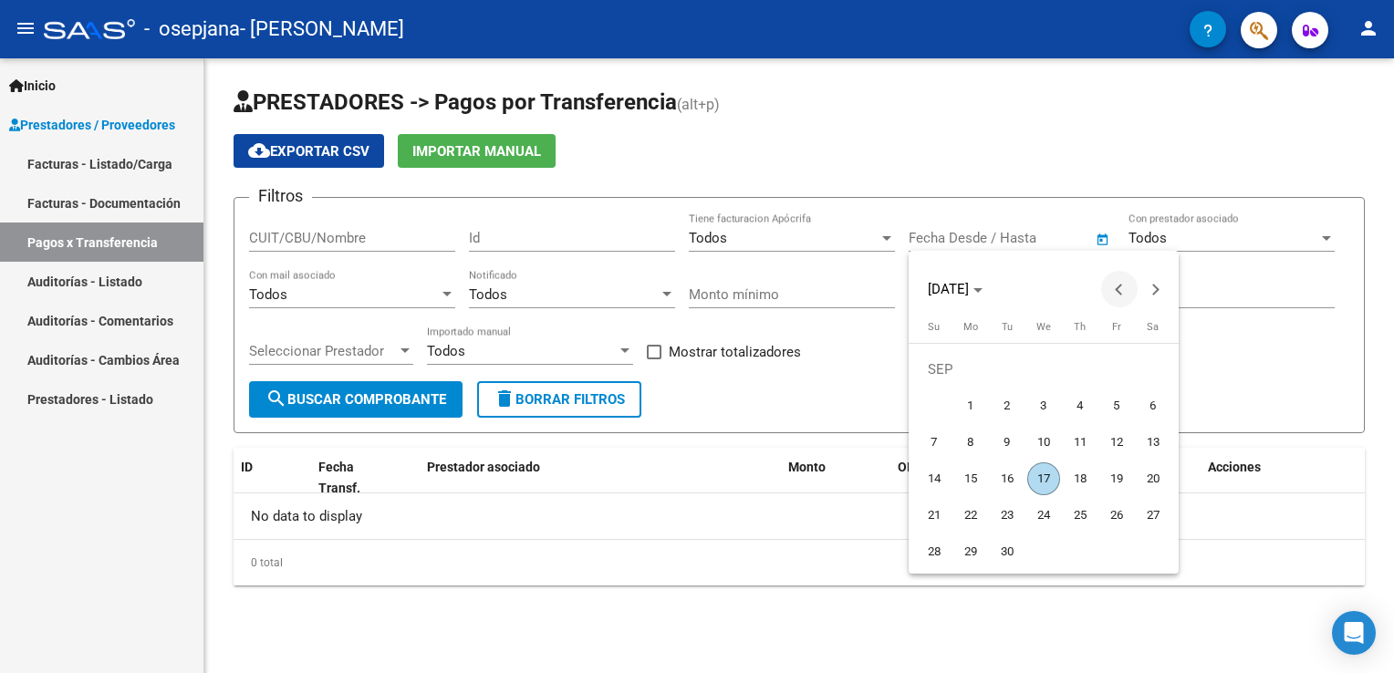
click at [1119, 296] on span "Previous month" at bounding box center [1119, 289] width 36 height 36
click at [1040, 488] on span "16" at bounding box center [1043, 478] width 33 height 33
type input "16/07/2025"
click at [730, 625] on div at bounding box center [697, 336] width 1394 height 673
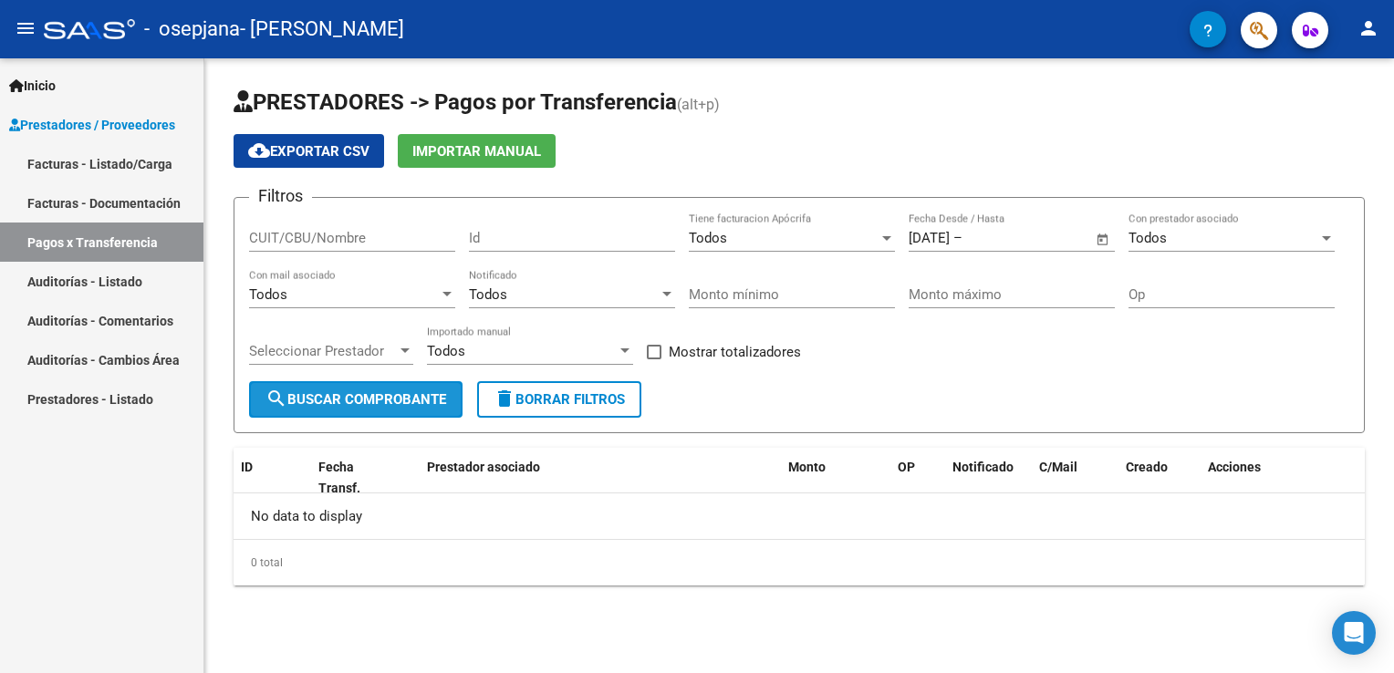
click at [422, 411] on button "search Buscar Comprobante" at bounding box center [355, 399] width 213 height 36
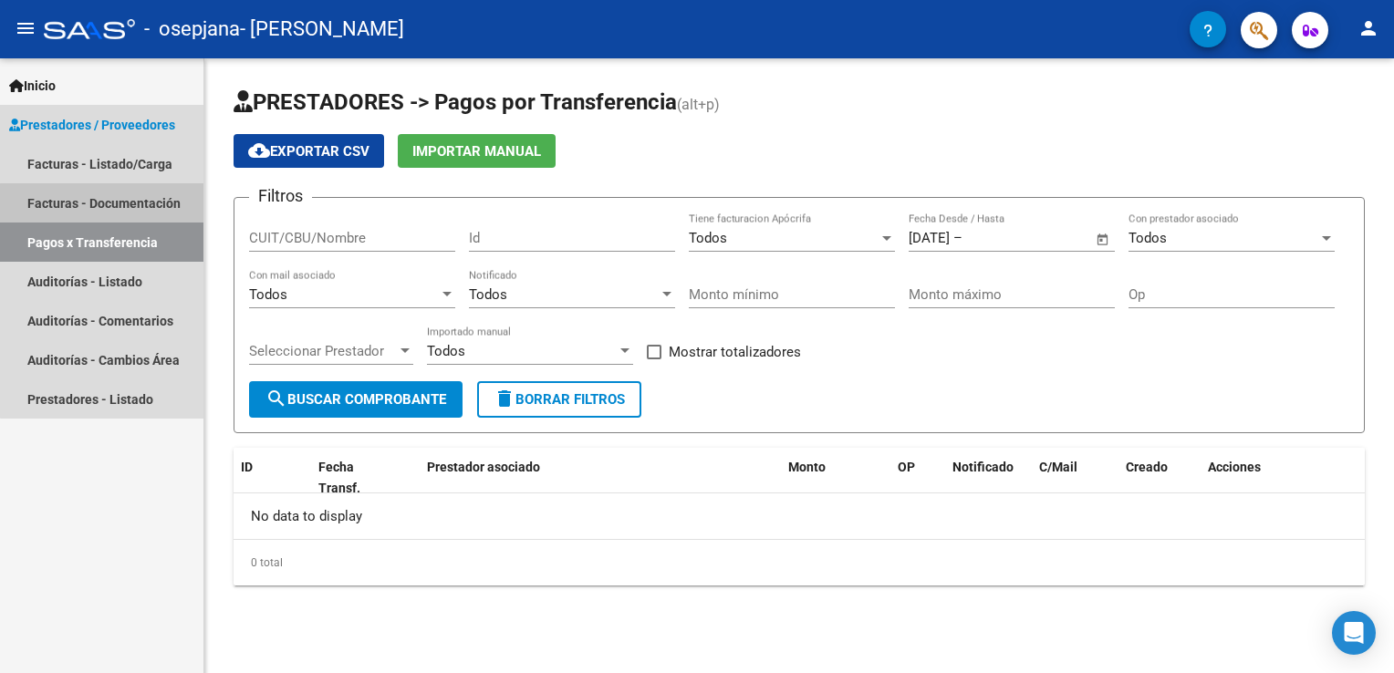
click at [119, 209] on link "Facturas - Documentación" at bounding box center [101, 202] width 203 height 39
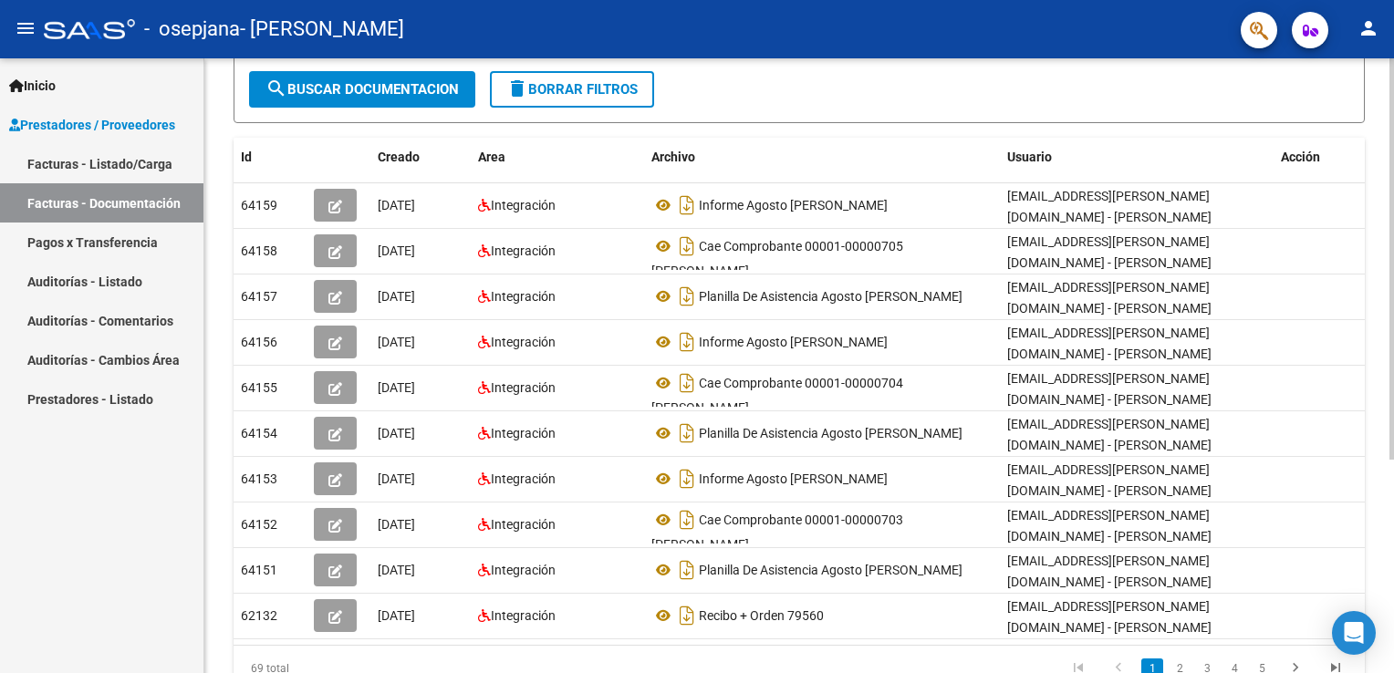
scroll to position [274, 0]
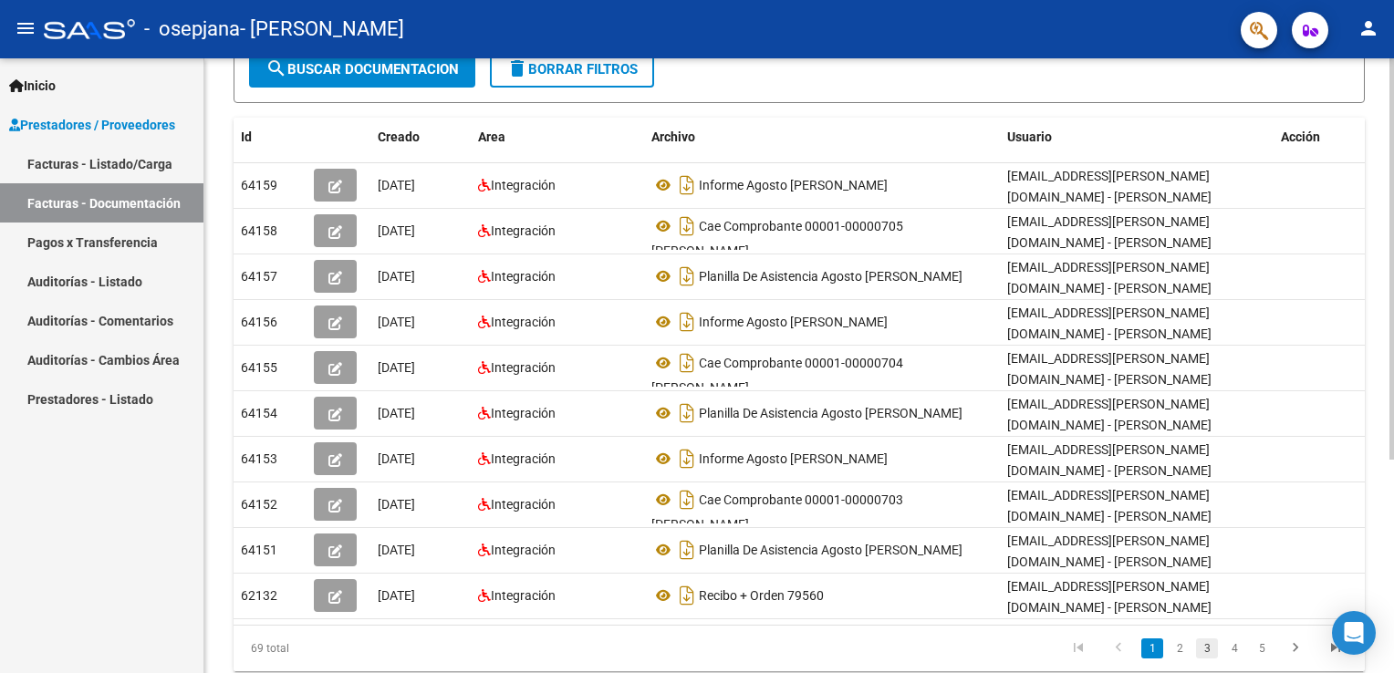
click at [1210, 644] on link "3" at bounding box center [1207, 649] width 22 height 20
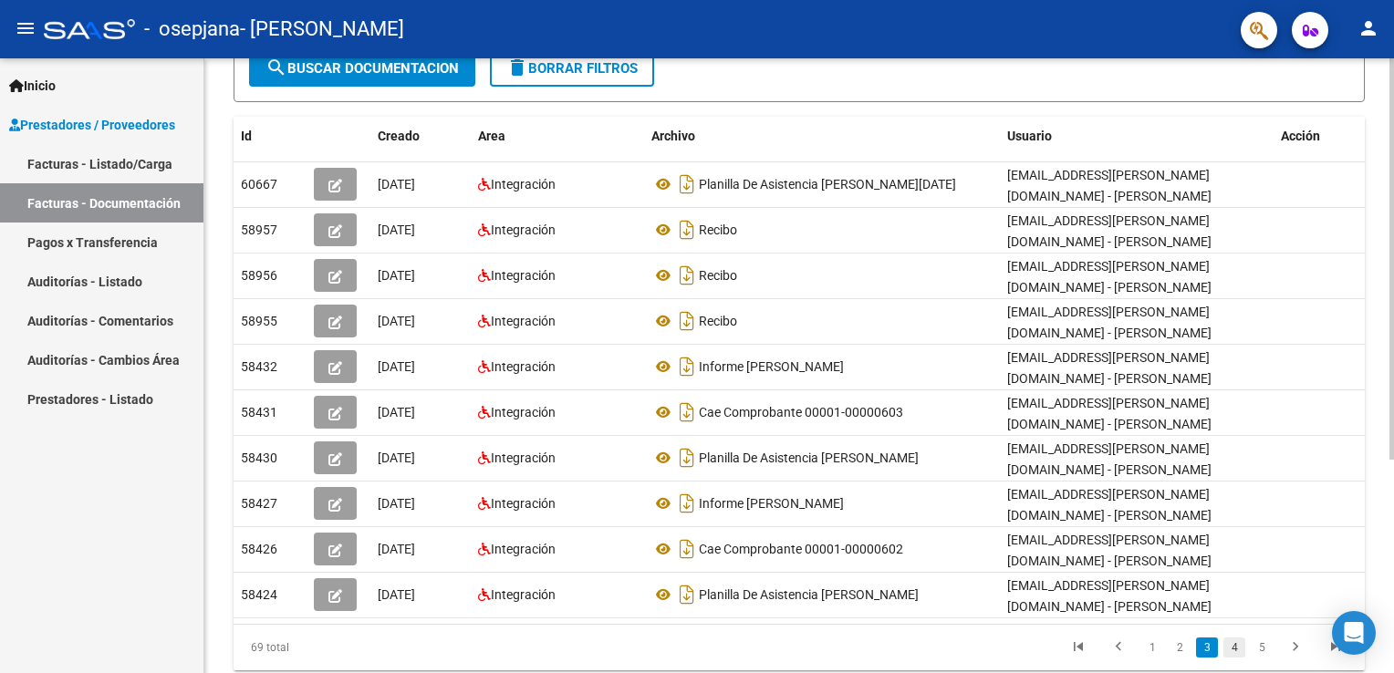
click at [1236, 653] on link "4" at bounding box center [1234, 648] width 22 height 20
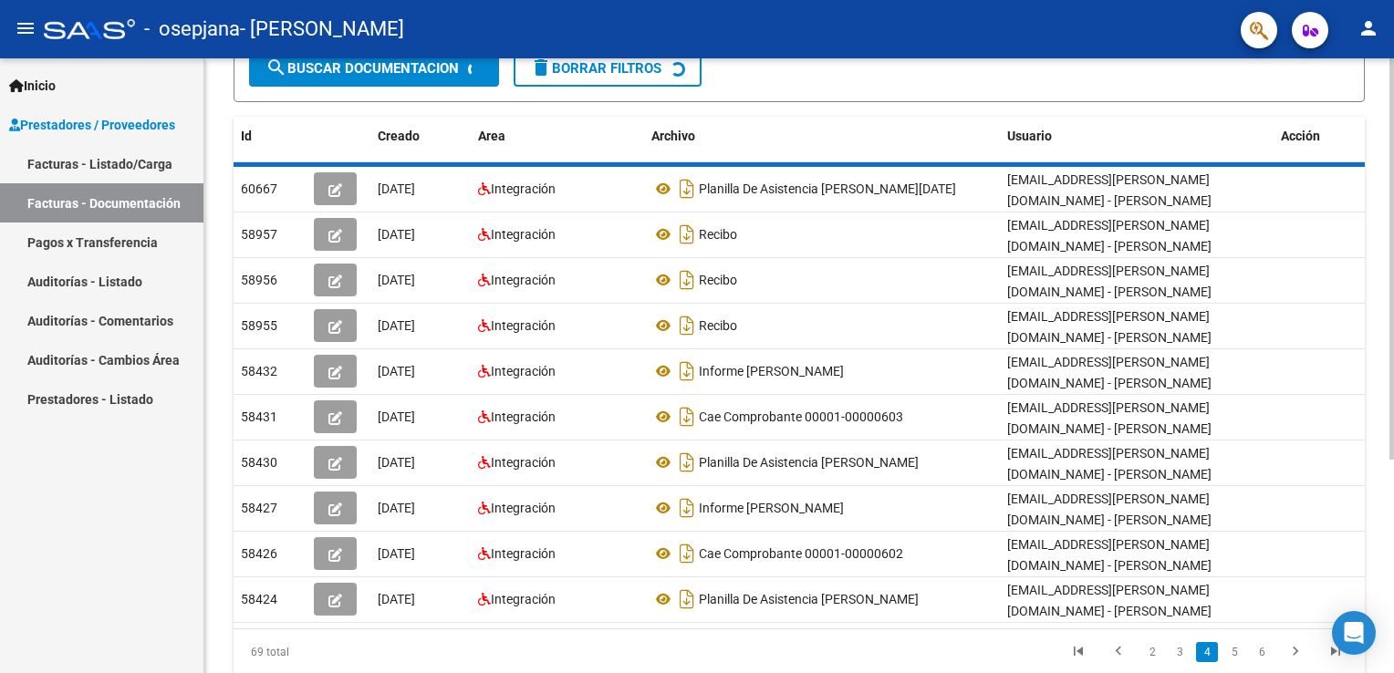
scroll to position [276, 0]
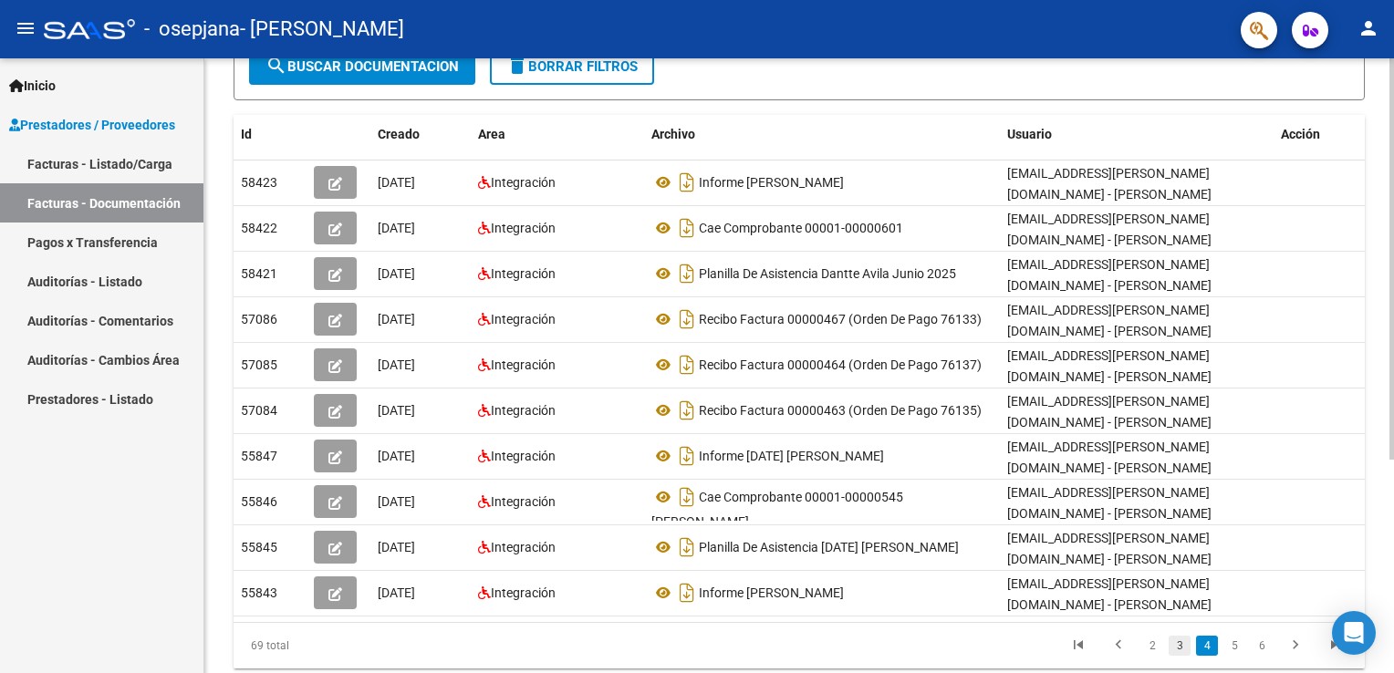
click at [1175, 642] on link "3" at bounding box center [1179, 646] width 22 height 20
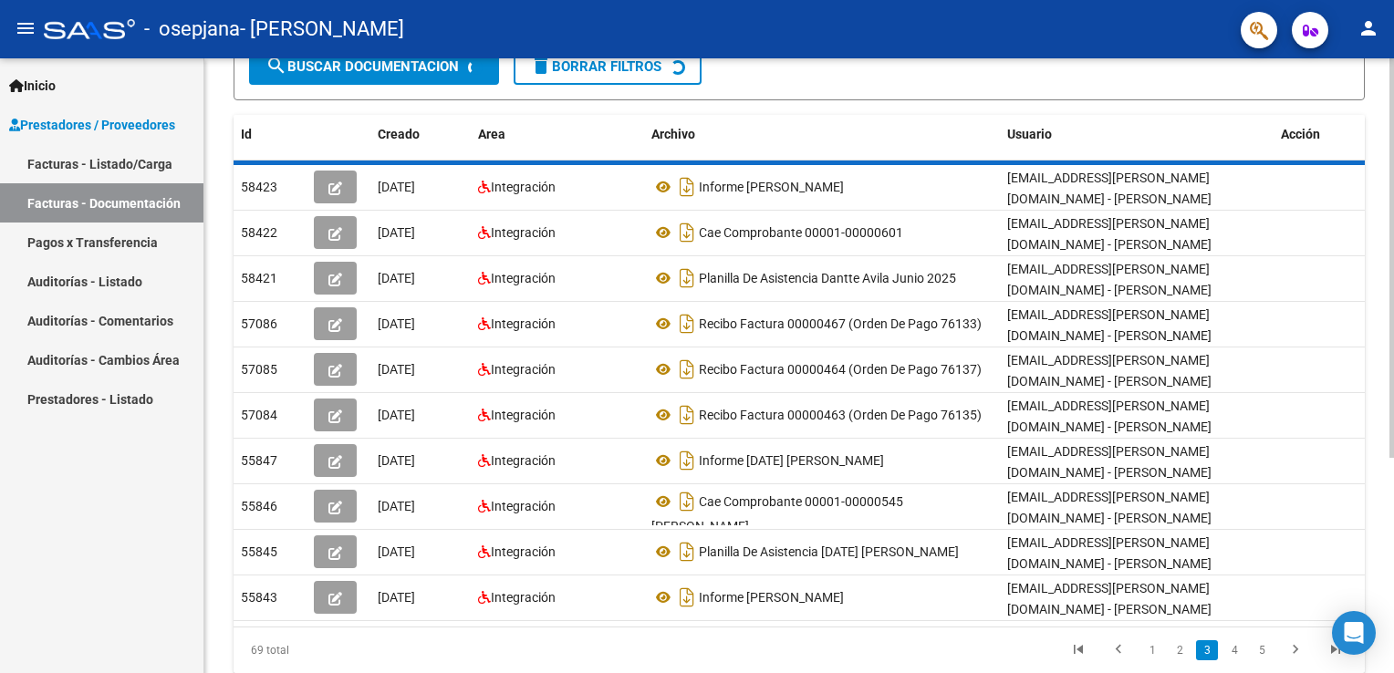
scroll to position [277, 0]
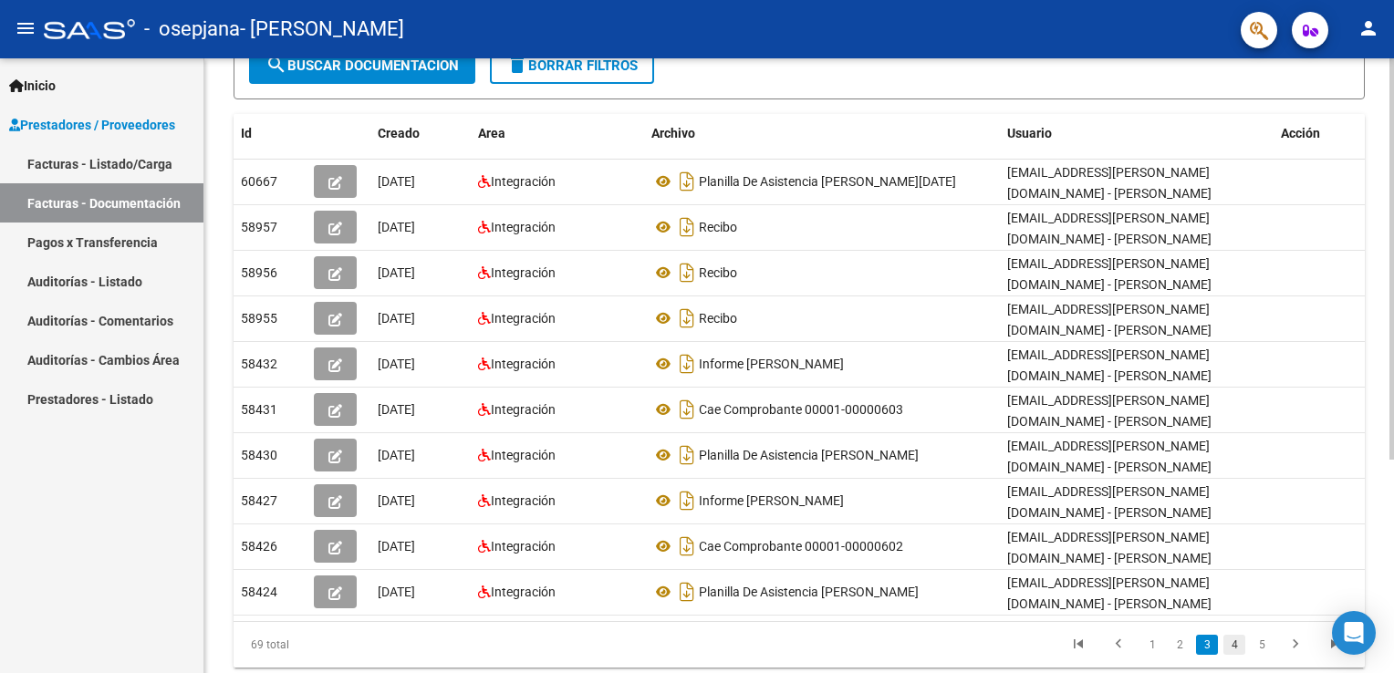
click at [1230, 639] on link "4" at bounding box center [1234, 645] width 22 height 20
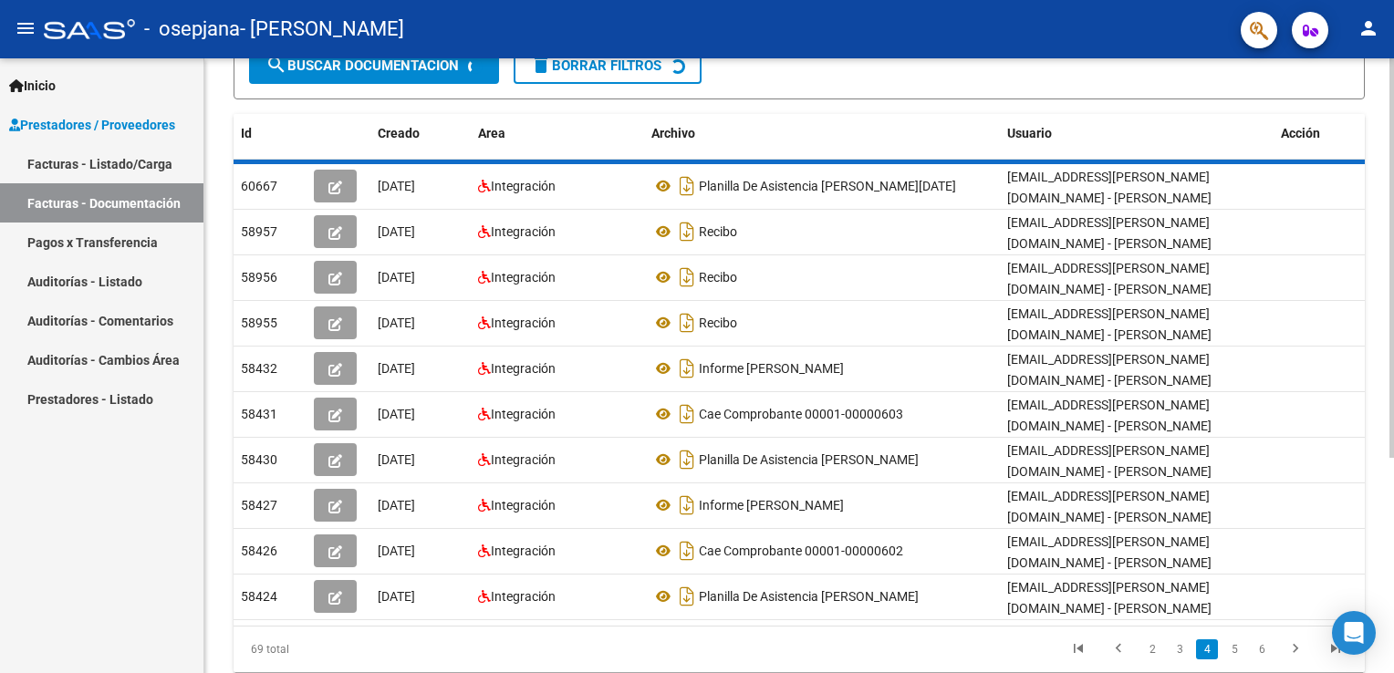
scroll to position [279, 0]
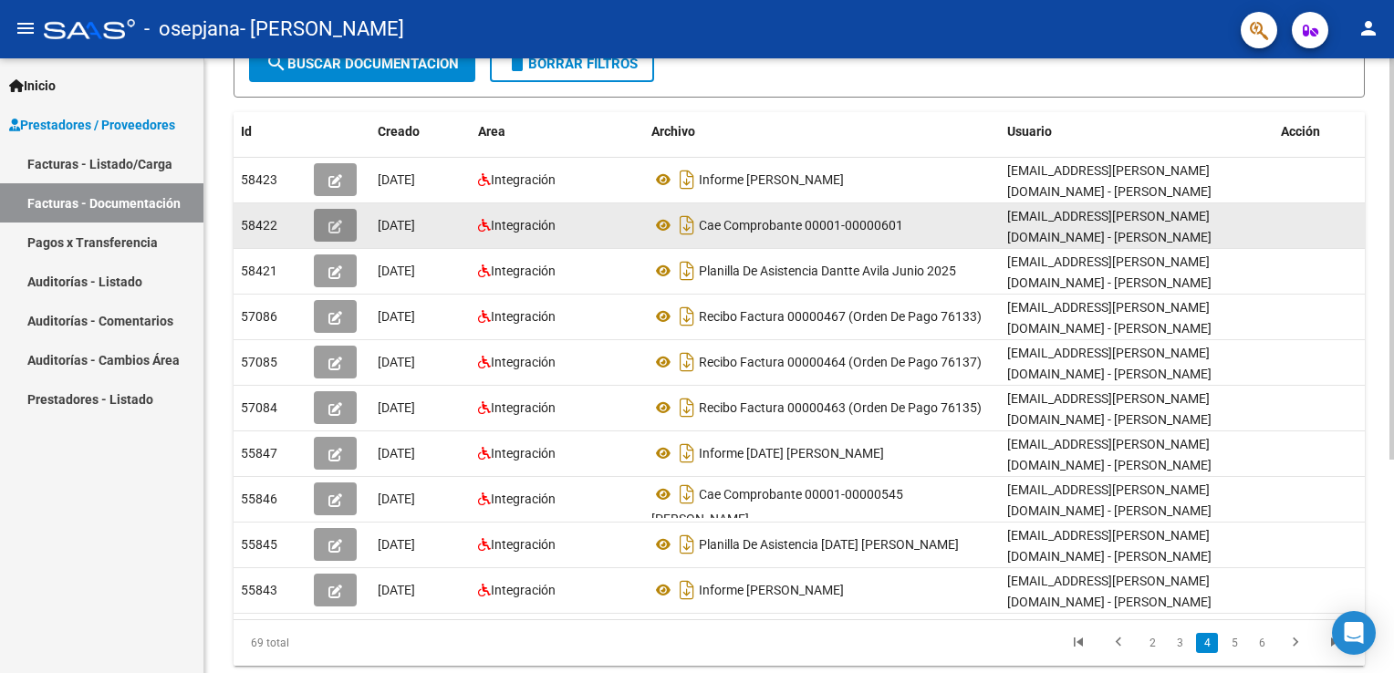
click at [336, 228] on icon "button" at bounding box center [335, 227] width 14 height 14
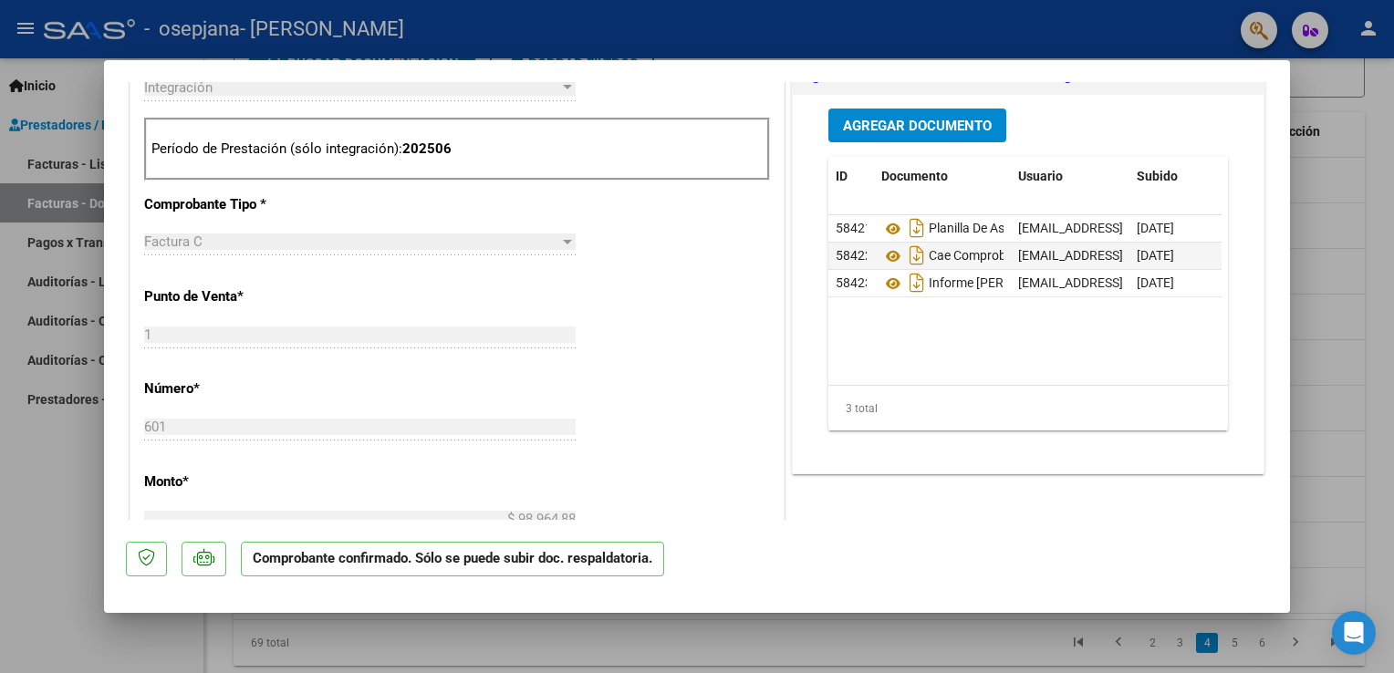
scroll to position [730, 0]
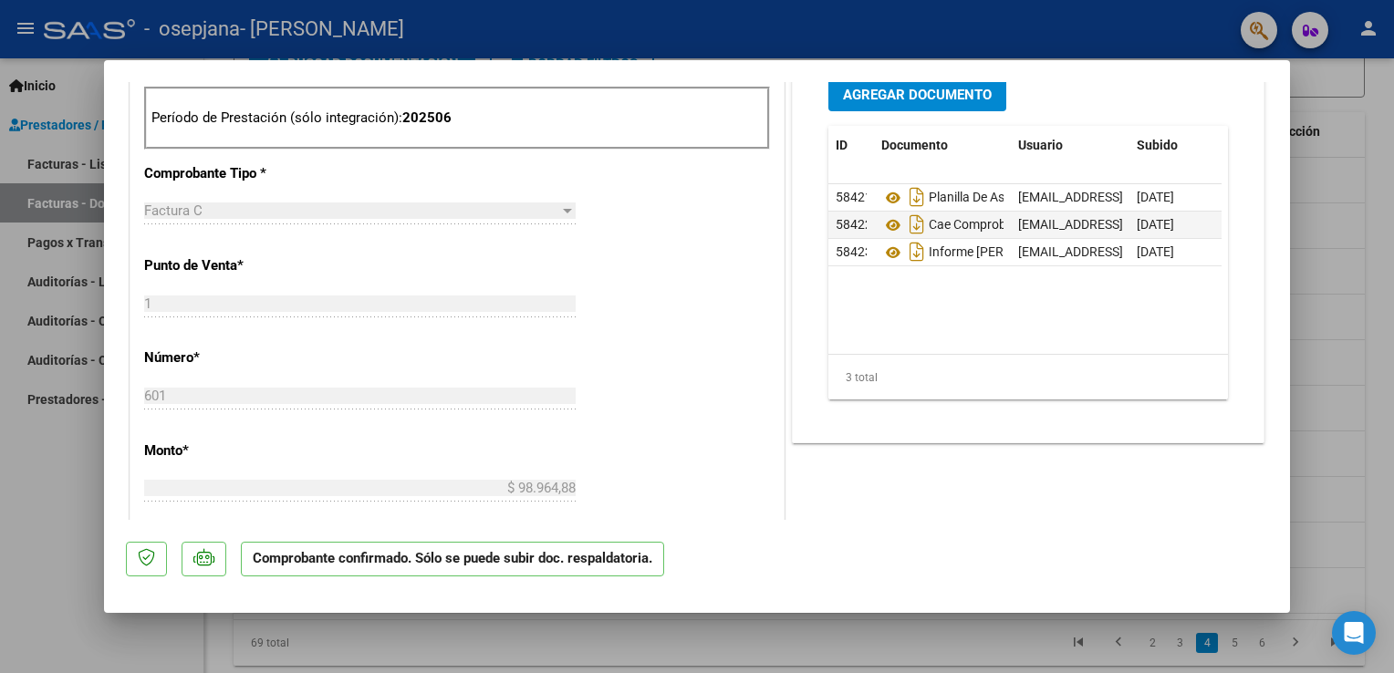
click at [946, 98] on span "Agregar Documento" at bounding box center [917, 95] width 149 height 16
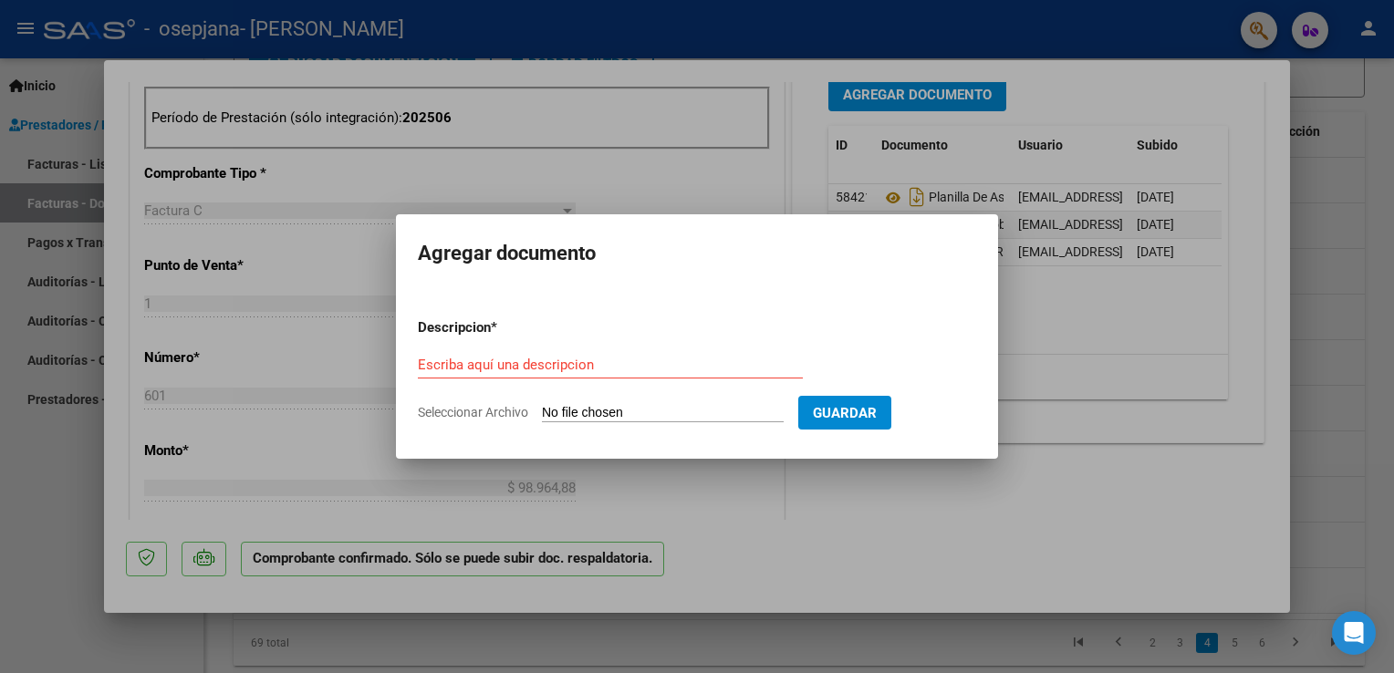
click at [831, 493] on div at bounding box center [697, 336] width 1394 height 673
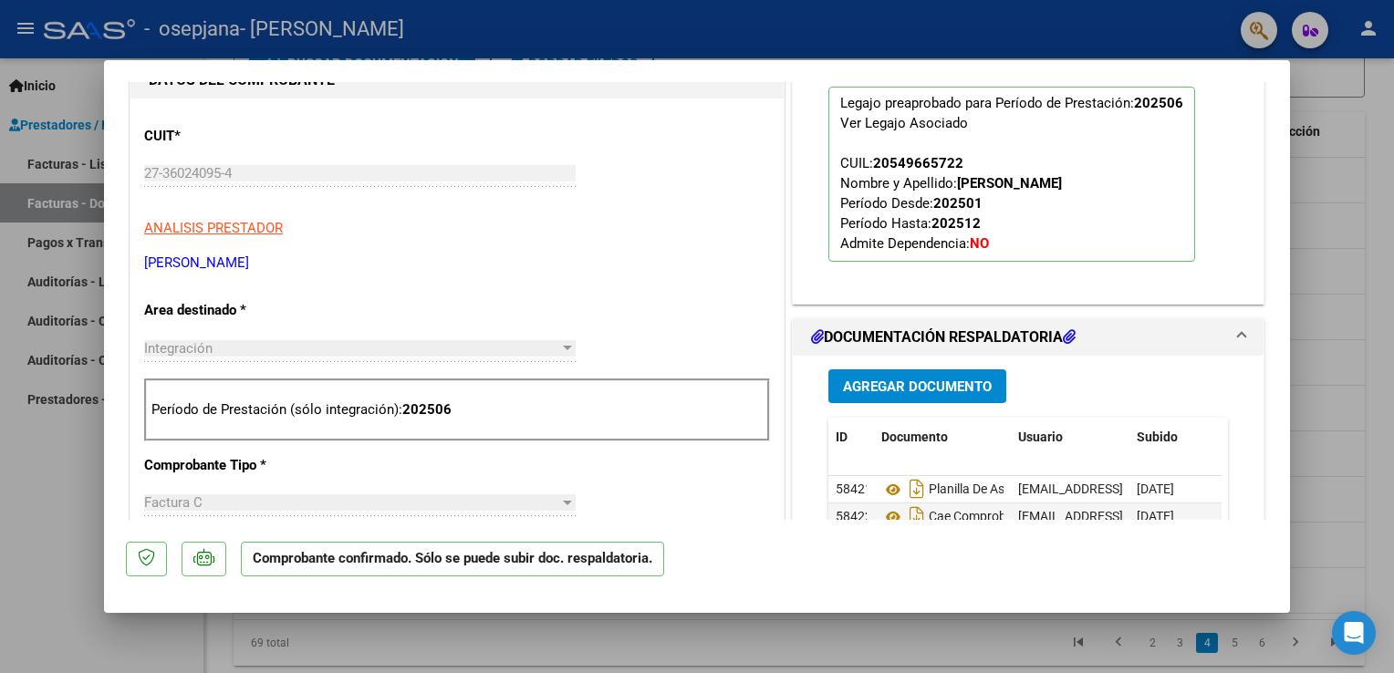
scroll to position [547, 0]
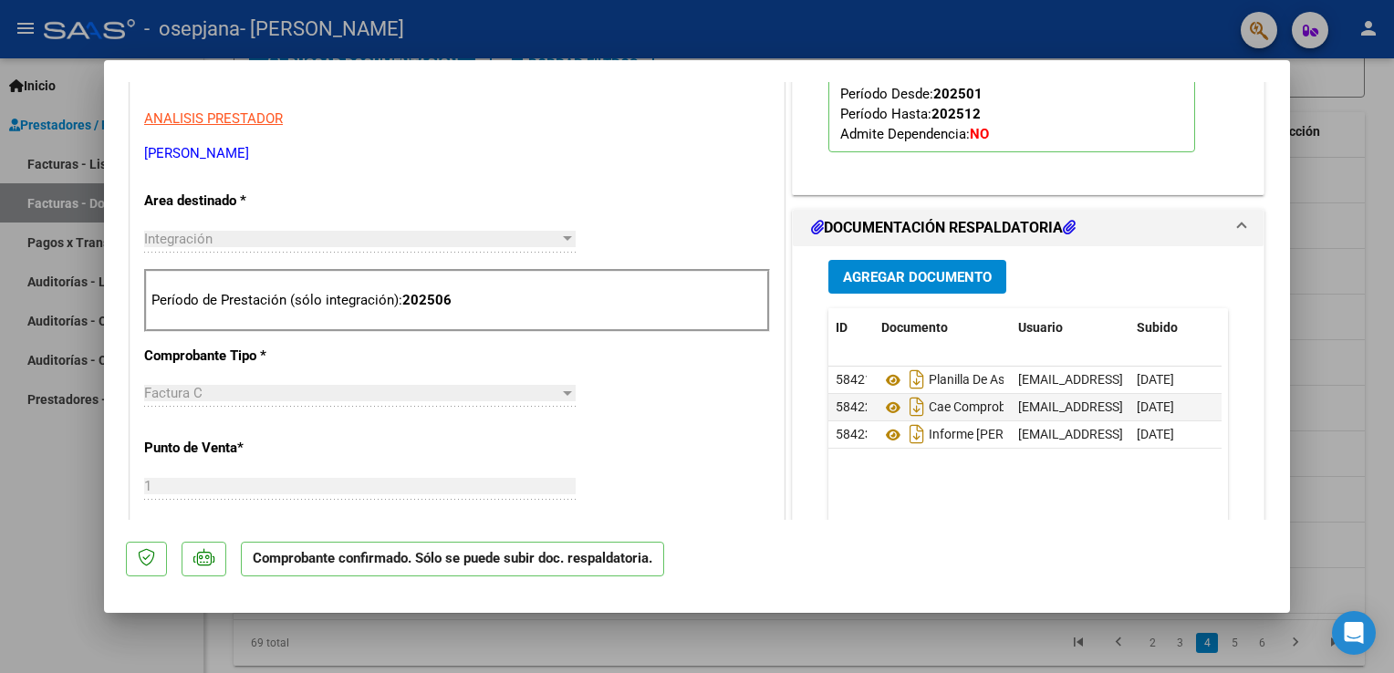
click at [66, 479] on div at bounding box center [697, 336] width 1394 height 673
type input "$ 0,00"
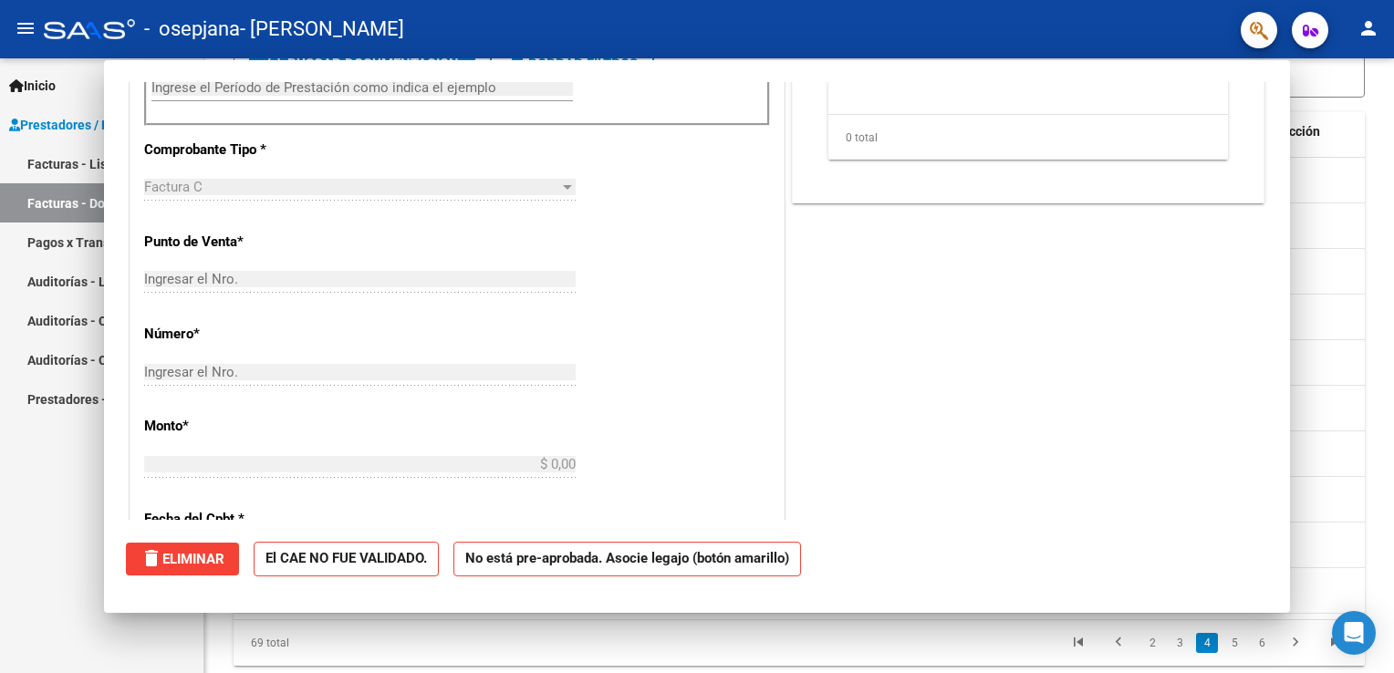
scroll to position [0, 0]
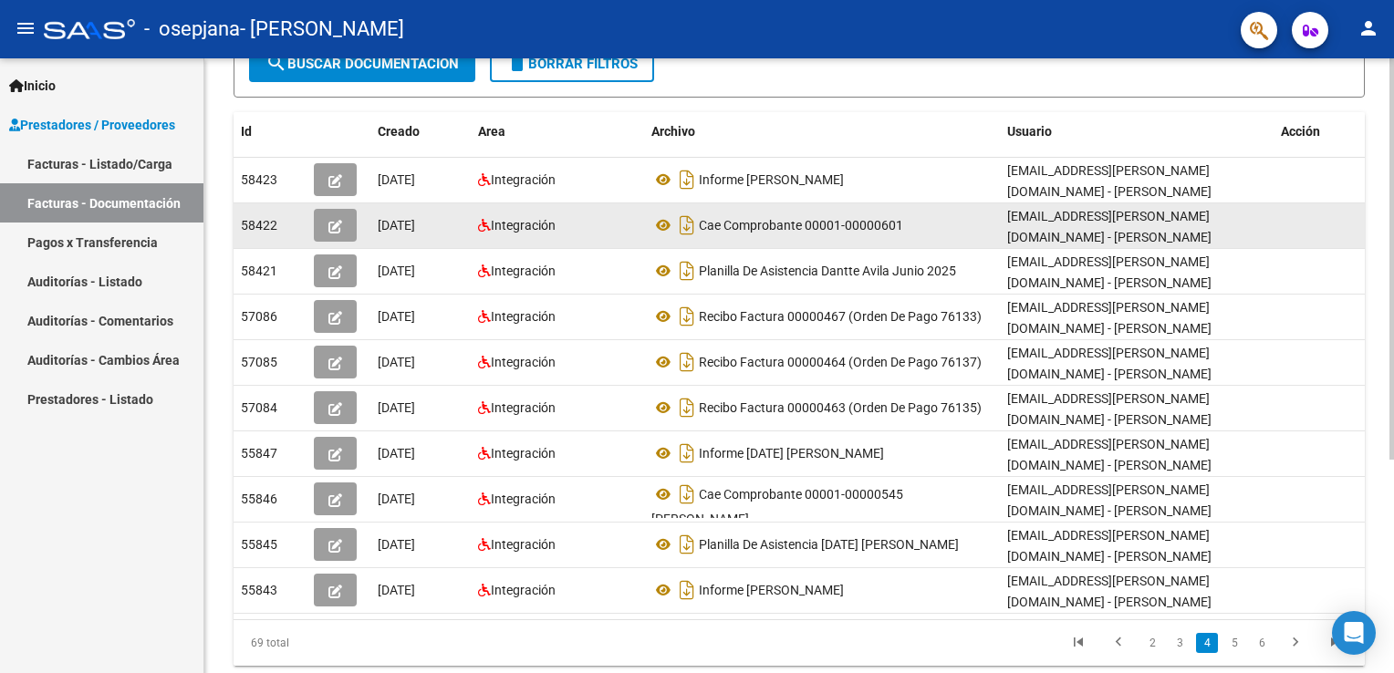
click at [325, 223] on button "button" at bounding box center [335, 225] width 43 height 33
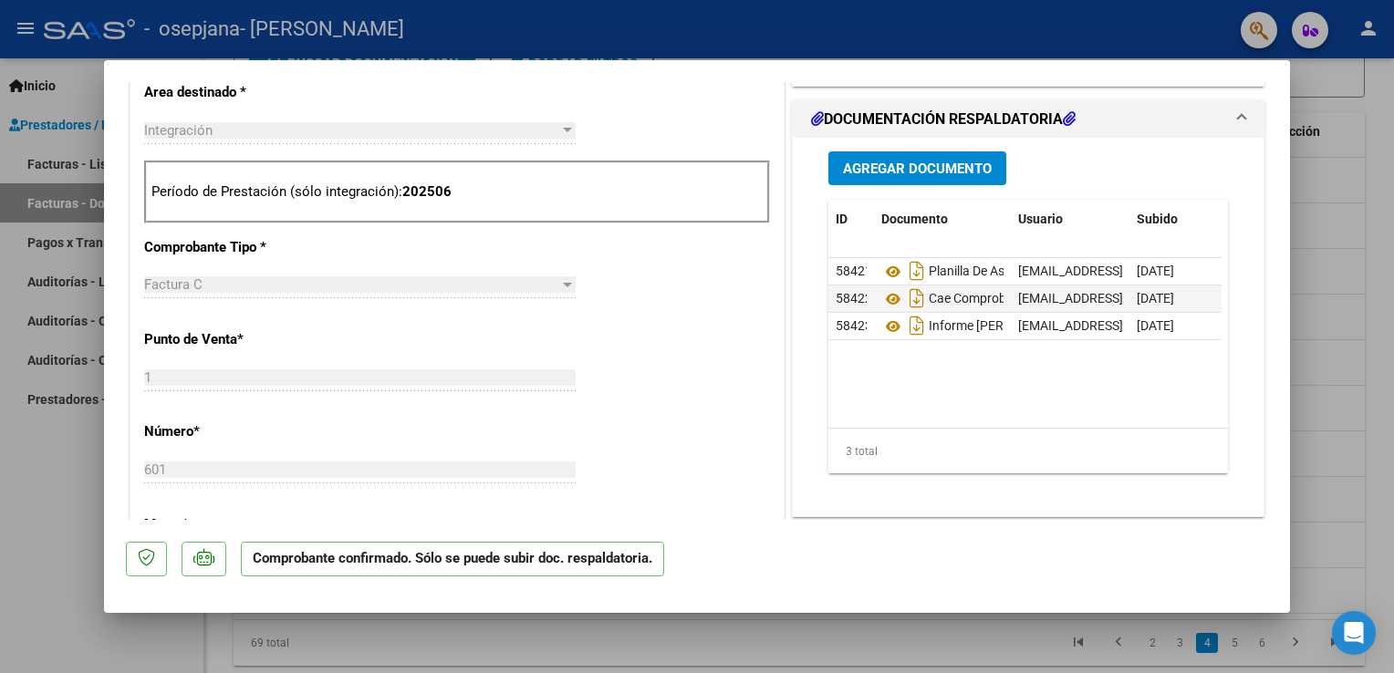
scroll to position [730, 0]
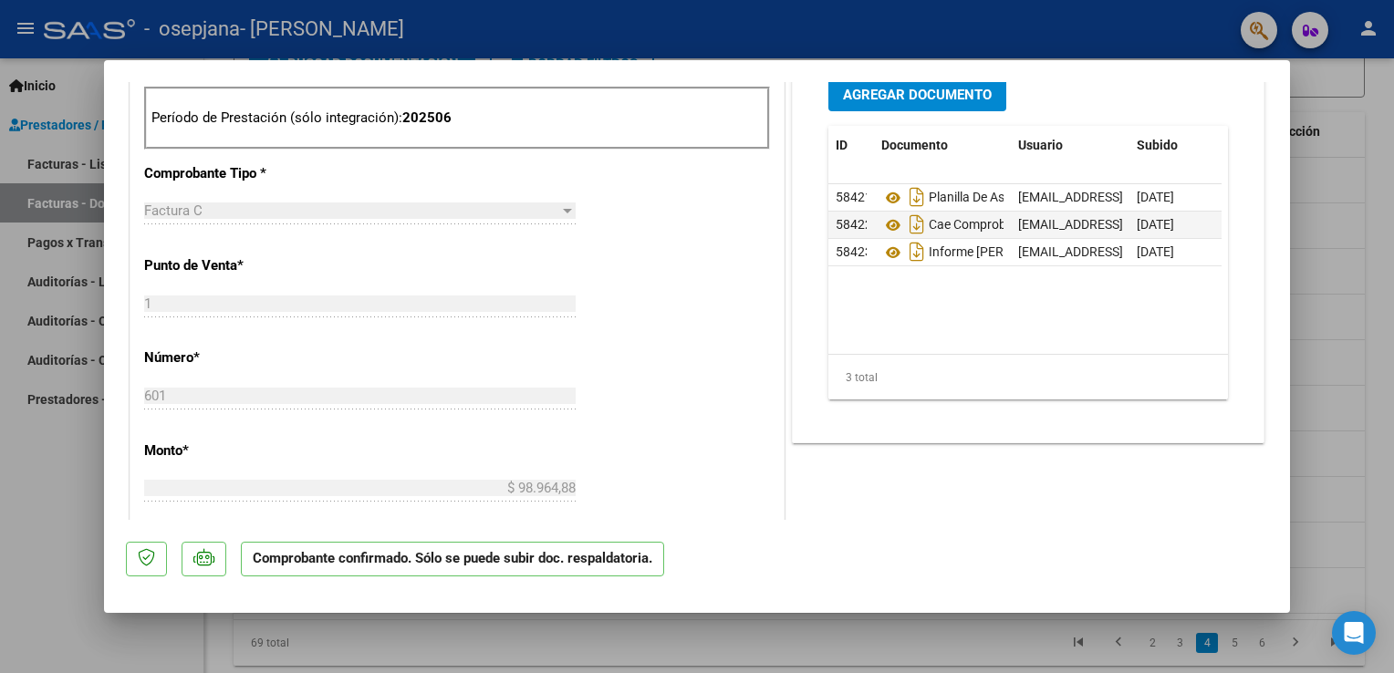
click at [934, 101] on span "Agregar Documento" at bounding box center [917, 95] width 149 height 16
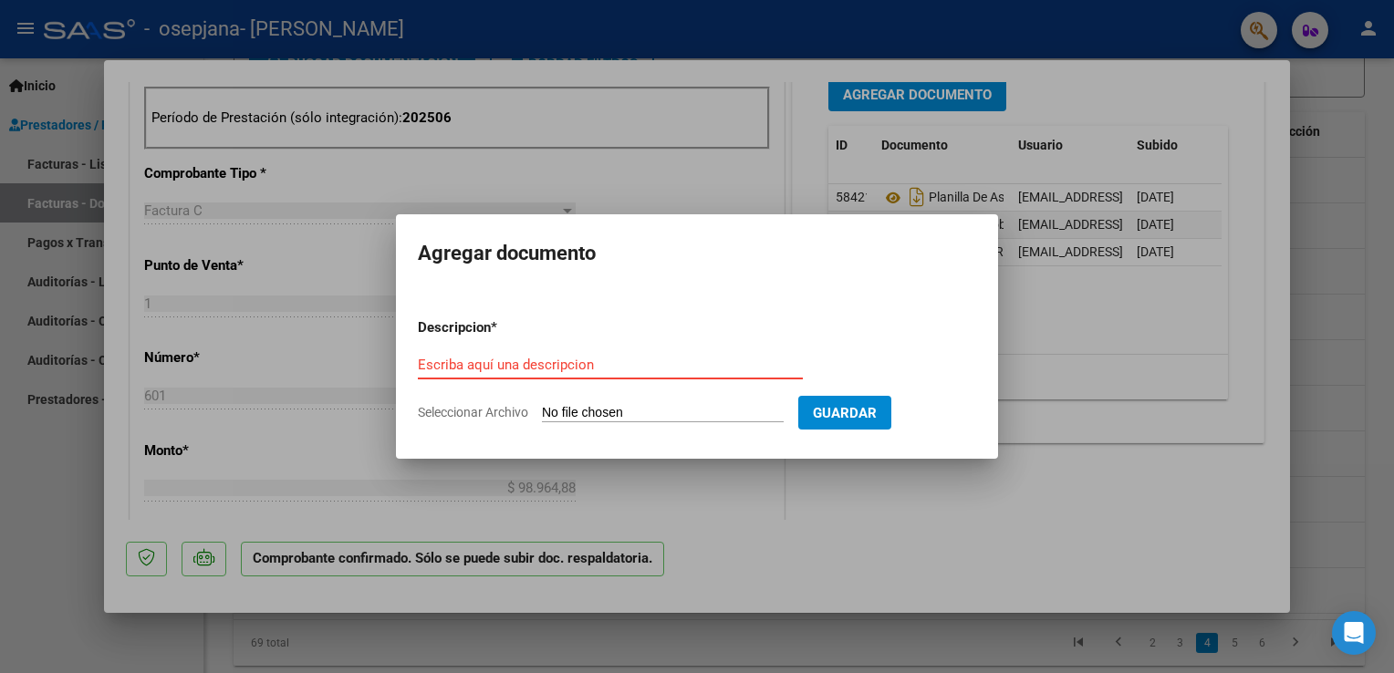
paste input "orden de pago osepjana 80835"
type input "orden de pago osepjana 80835"
click at [714, 415] on input "Seleccionar Archivo" at bounding box center [663, 413] width 242 height 17
click at [626, 406] on input "Seleccionar Archivo" at bounding box center [663, 413] width 242 height 17
type input "C:\fakepath\Recibo + orden de pago 80835..pdf"
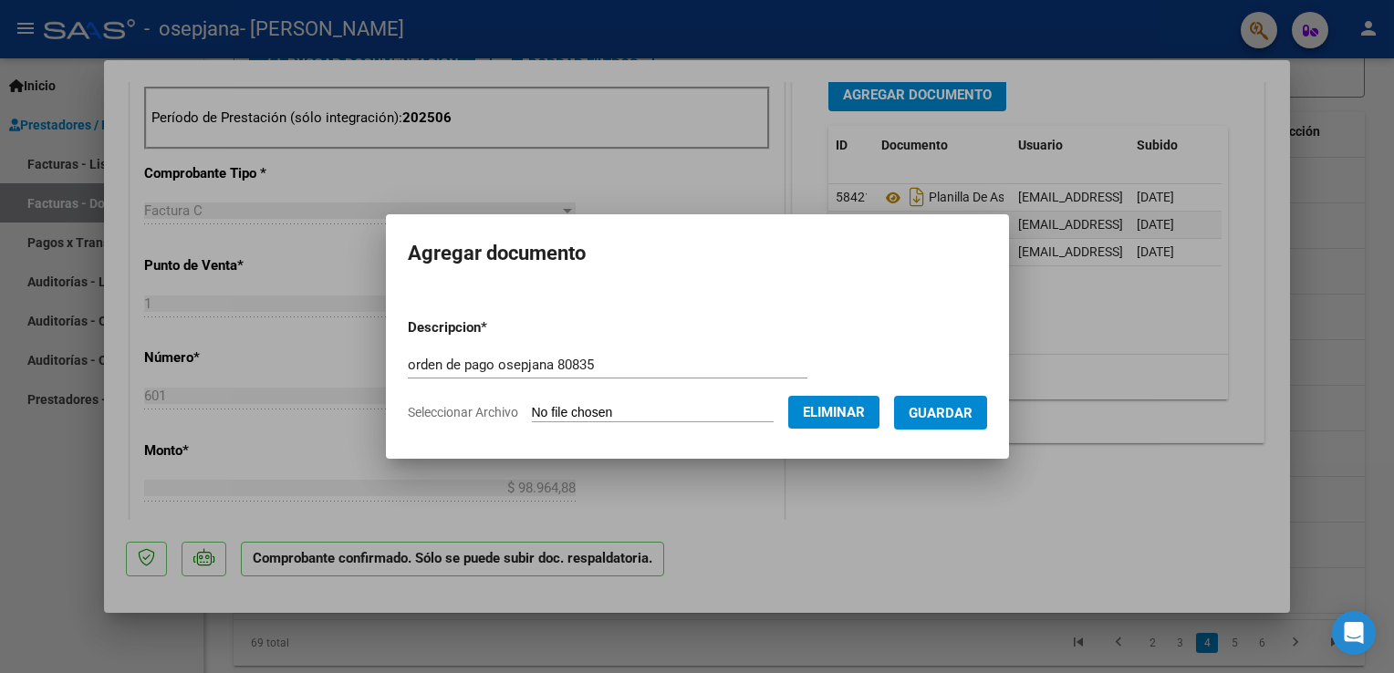
click at [410, 365] on input "orden de pago osepjana 80835" at bounding box center [608, 365] width 400 height 16
click at [549, 364] on input "Recibo + orden de pago osepjana 80835" at bounding box center [608, 365] width 400 height 16
type input "Recibo + orden de pago firmada osepjana 80835"
click at [963, 420] on span "Guardar" at bounding box center [940, 413] width 64 height 16
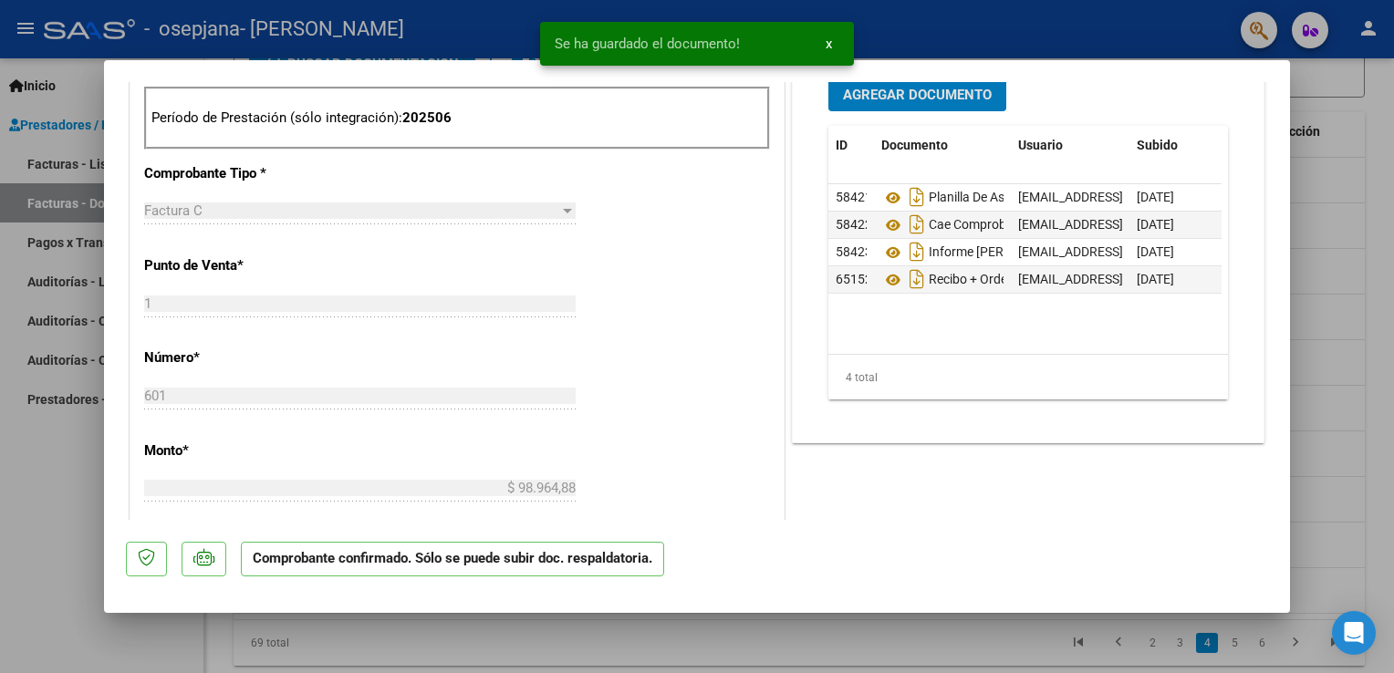
scroll to position [723, 0]
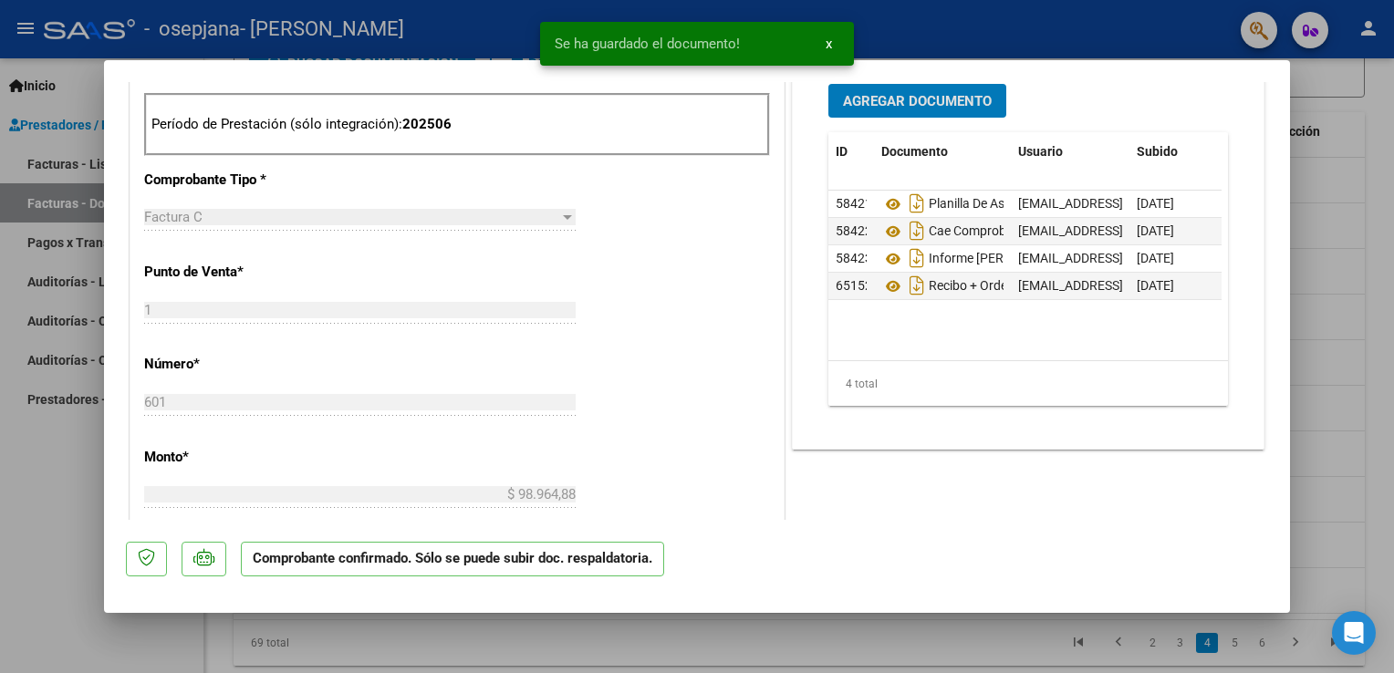
click at [42, 530] on div at bounding box center [697, 336] width 1394 height 673
type input "$ 0,00"
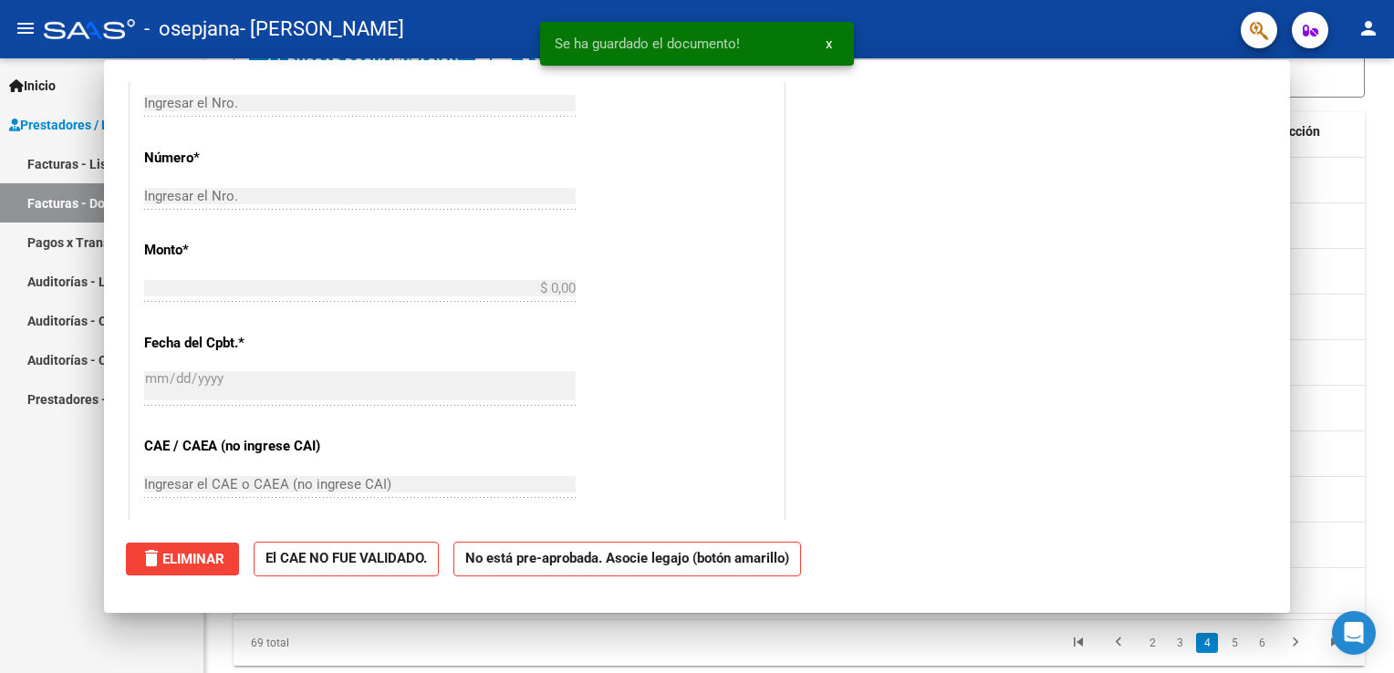
scroll to position [0, 0]
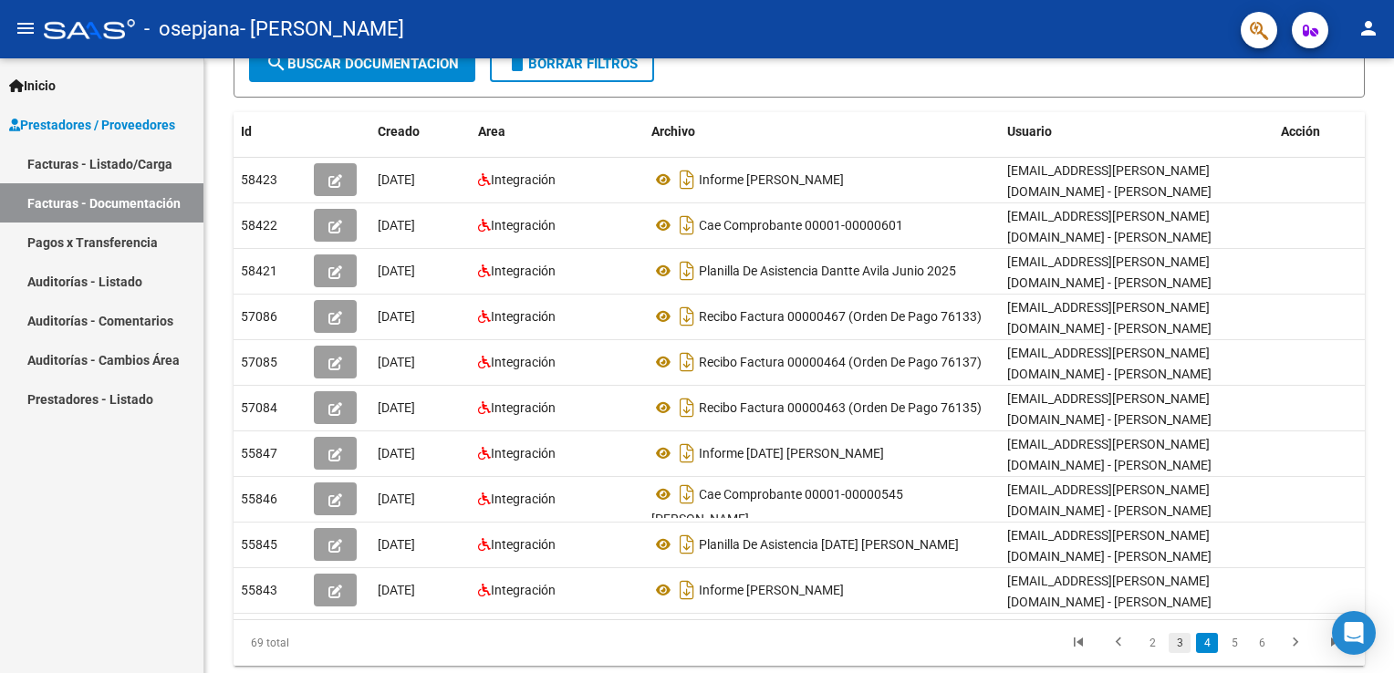
click at [1184, 642] on link "3" at bounding box center [1179, 643] width 22 height 20
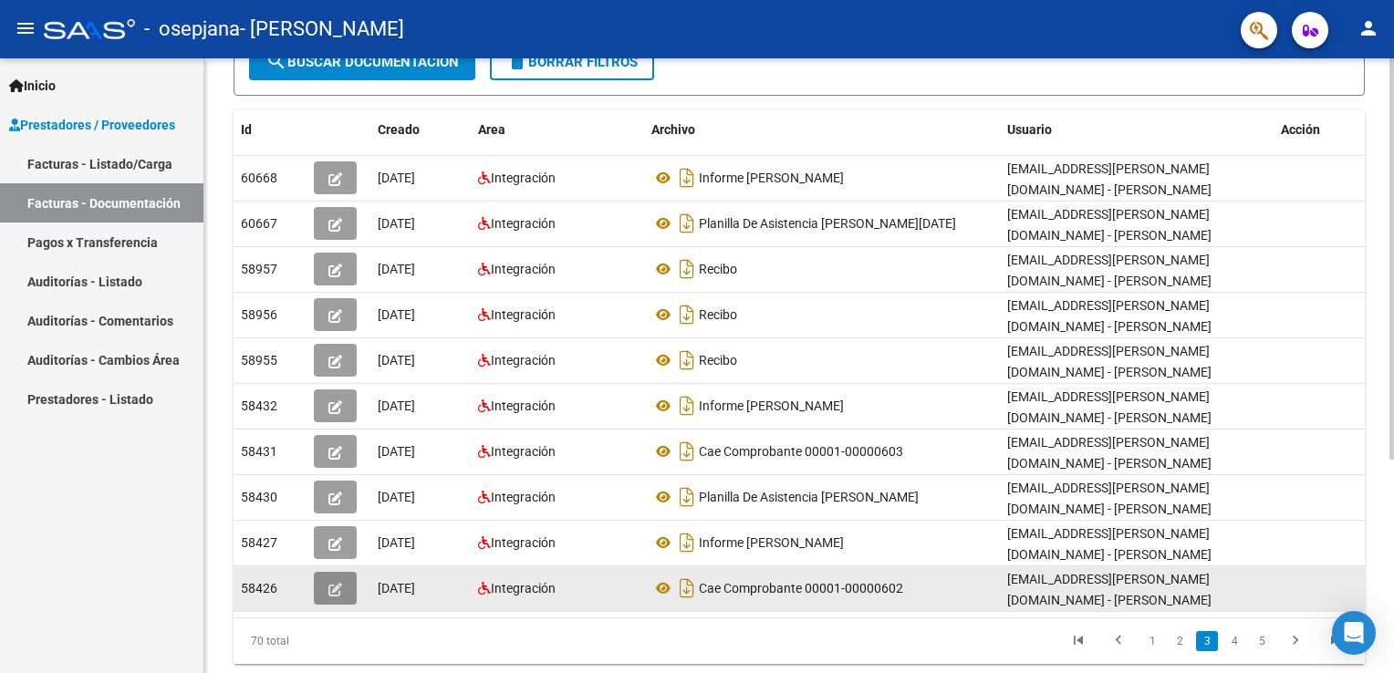
click at [325, 581] on button "button" at bounding box center [335, 588] width 43 height 33
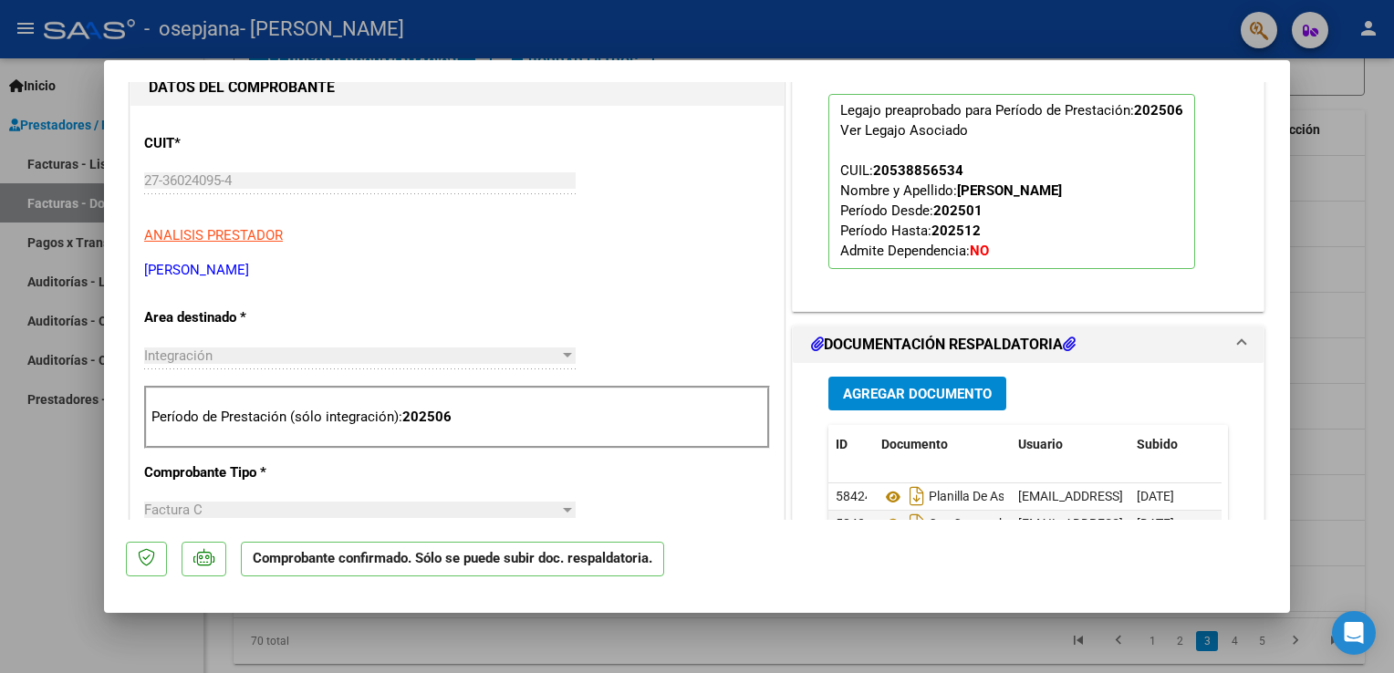
scroll to position [547, 0]
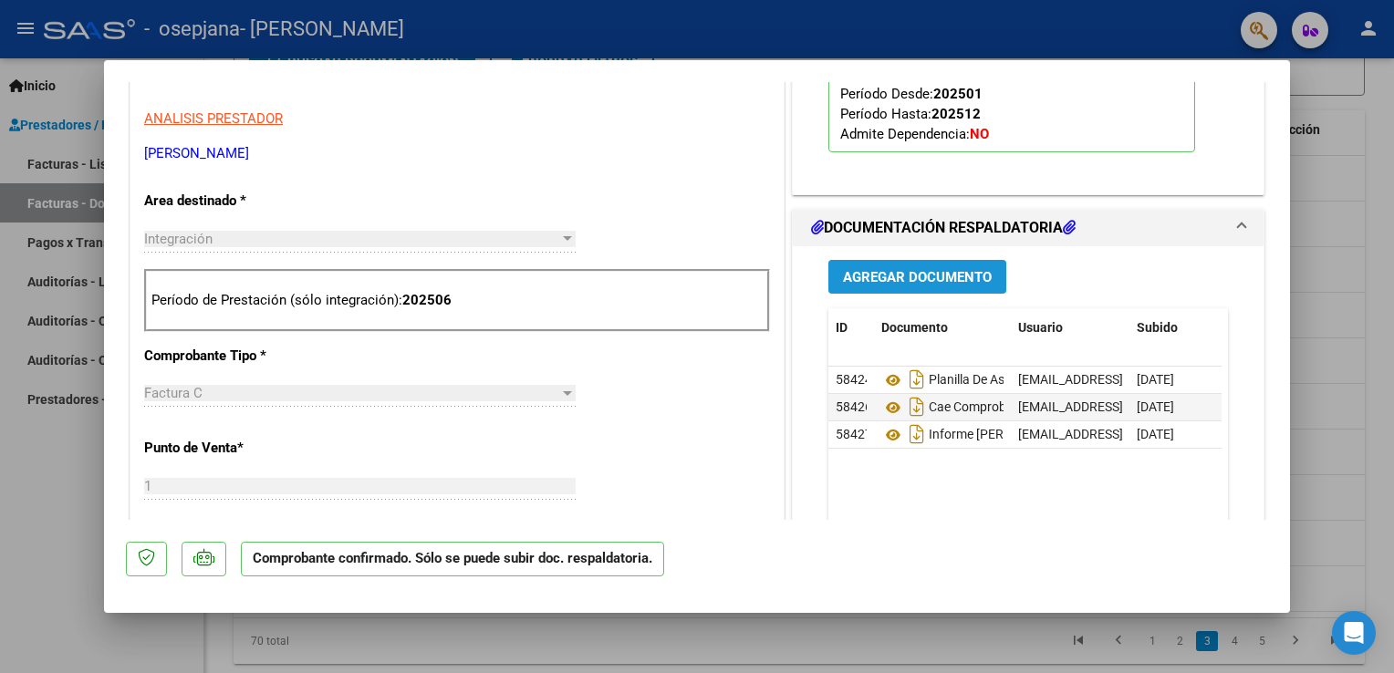
click at [912, 274] on span "Agregar Documento" at bounding box center [917, 277] width 149 height 16
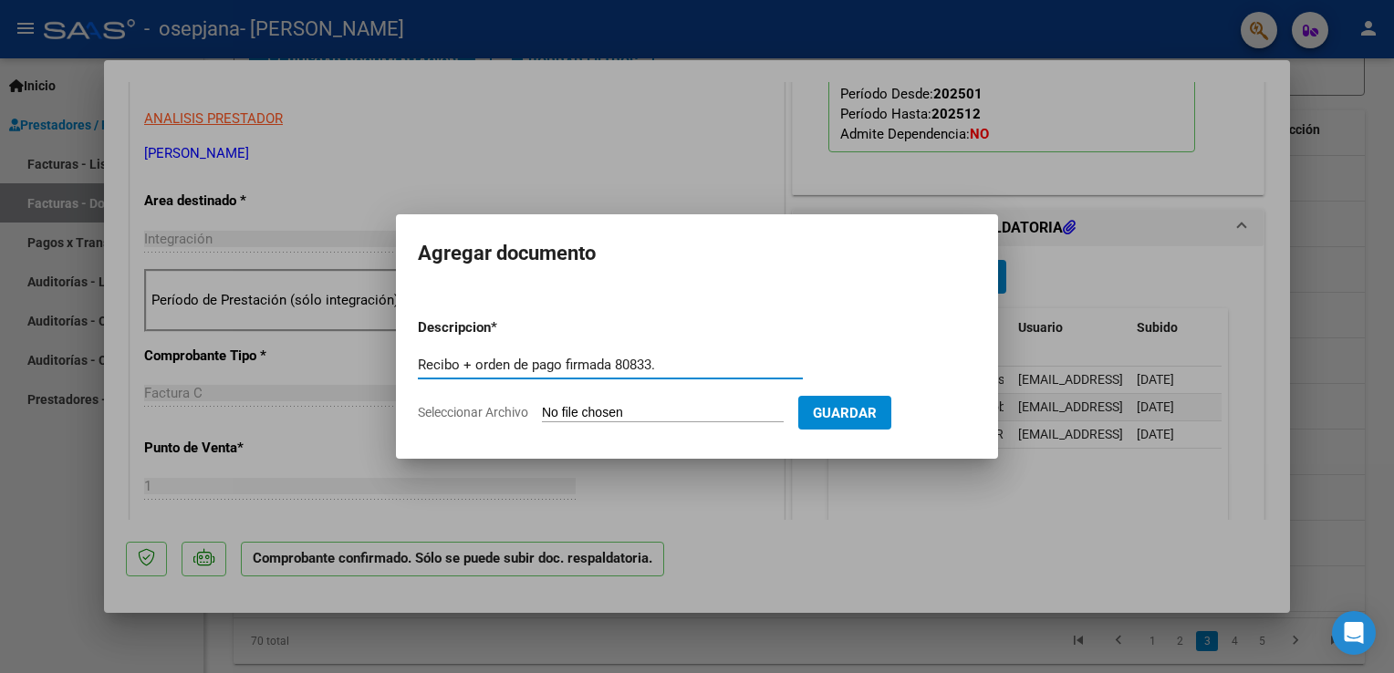
type input "Recibo + orden de pago firmada 80833."
click at [583, 415] on input "Seleccionar Archivo" at bounding box center [663, 413] width 242 height 17
type input "C:\fakepath\Recibo + orden de pago firmada 80833..pdf"
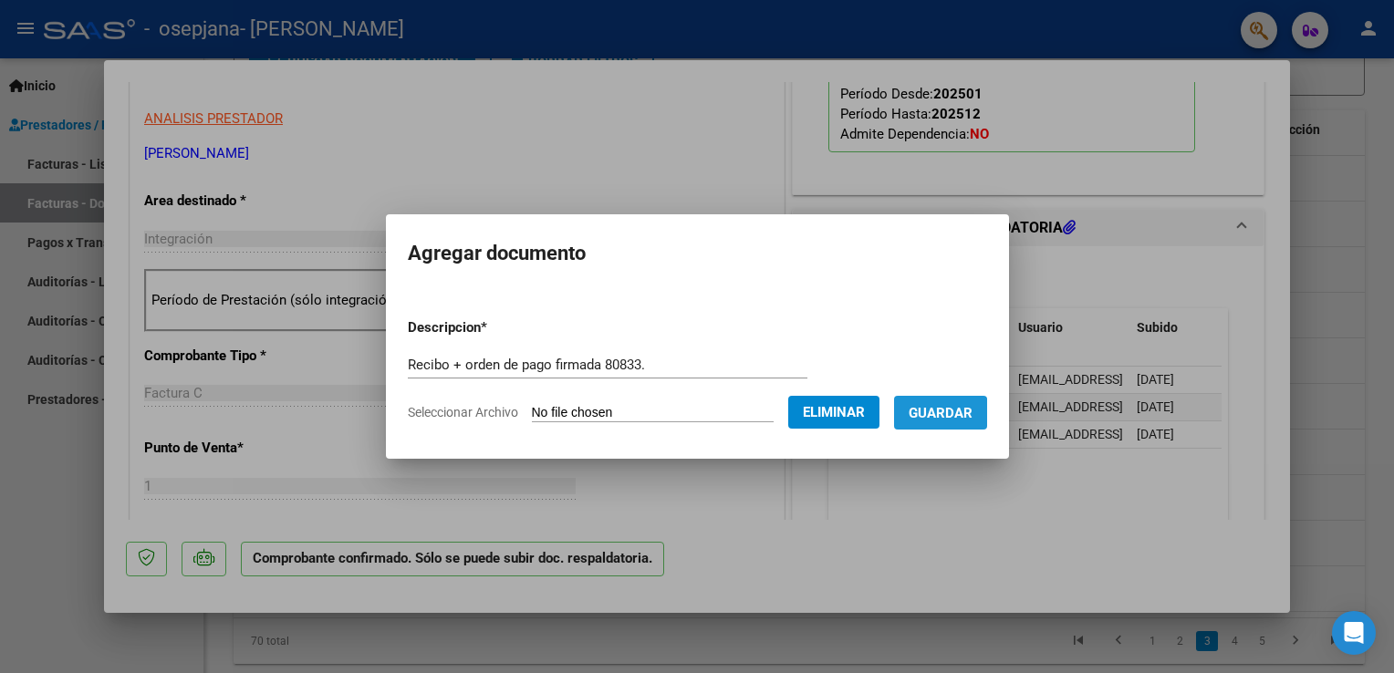
click at [937, 420] on span "Guardar" at bounding box center [940, 413] width 64 height 16
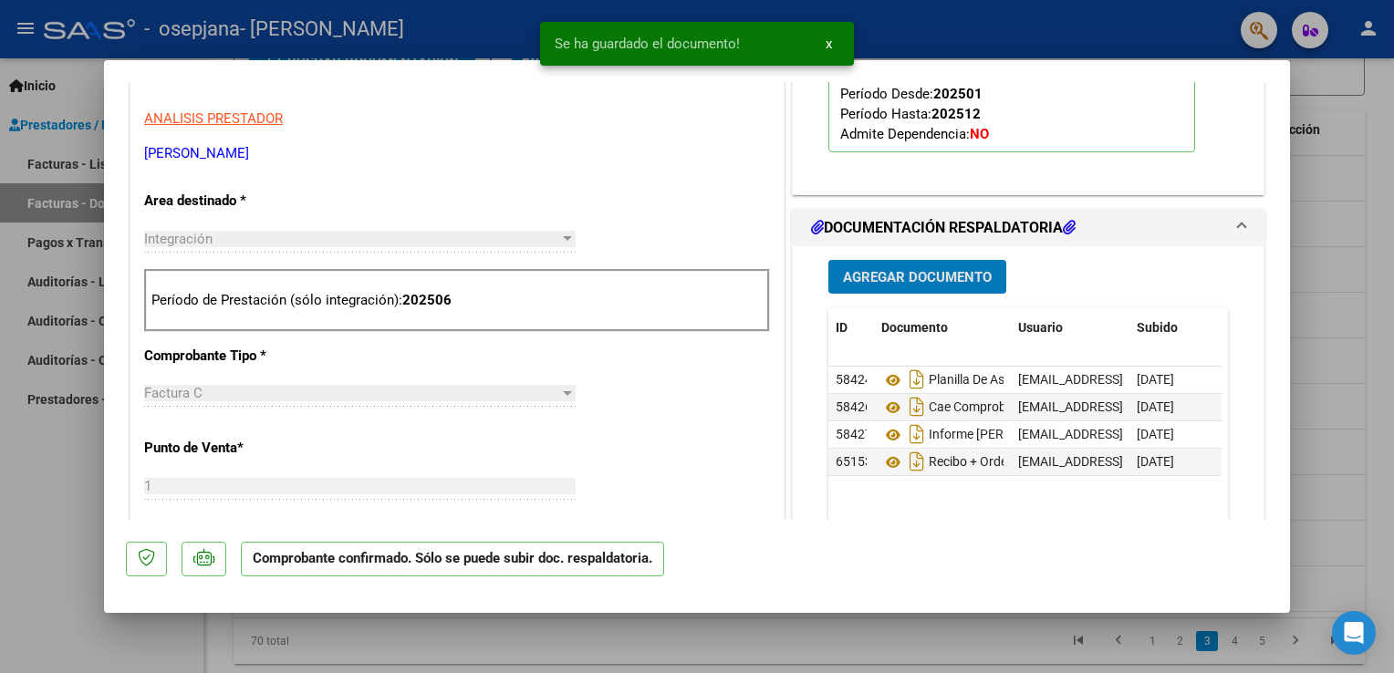
click at [47, 484] on div at bounding box center [697, 336] width 1394 height 673
type input "$ 0,00"
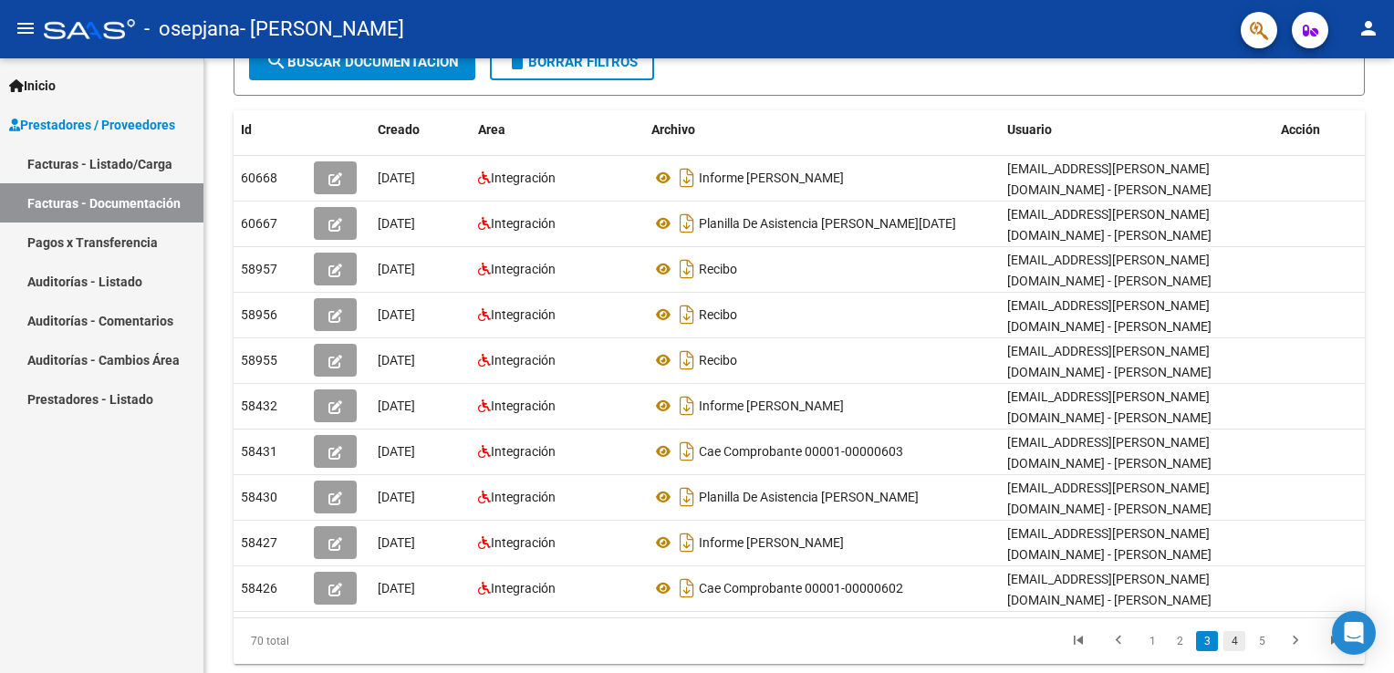
click at [1234, 640] on link "4" at bounding box center [1234, 641] width 22 height 20
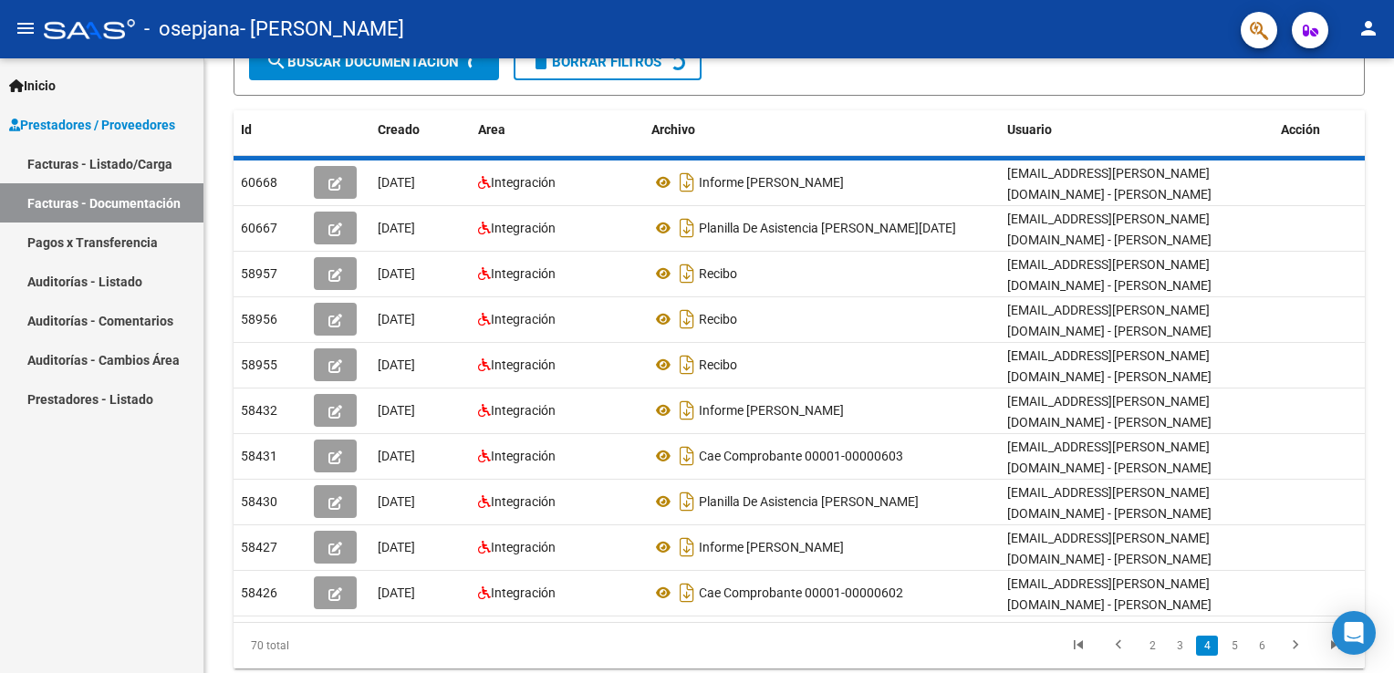
scroll to position [282, 0]
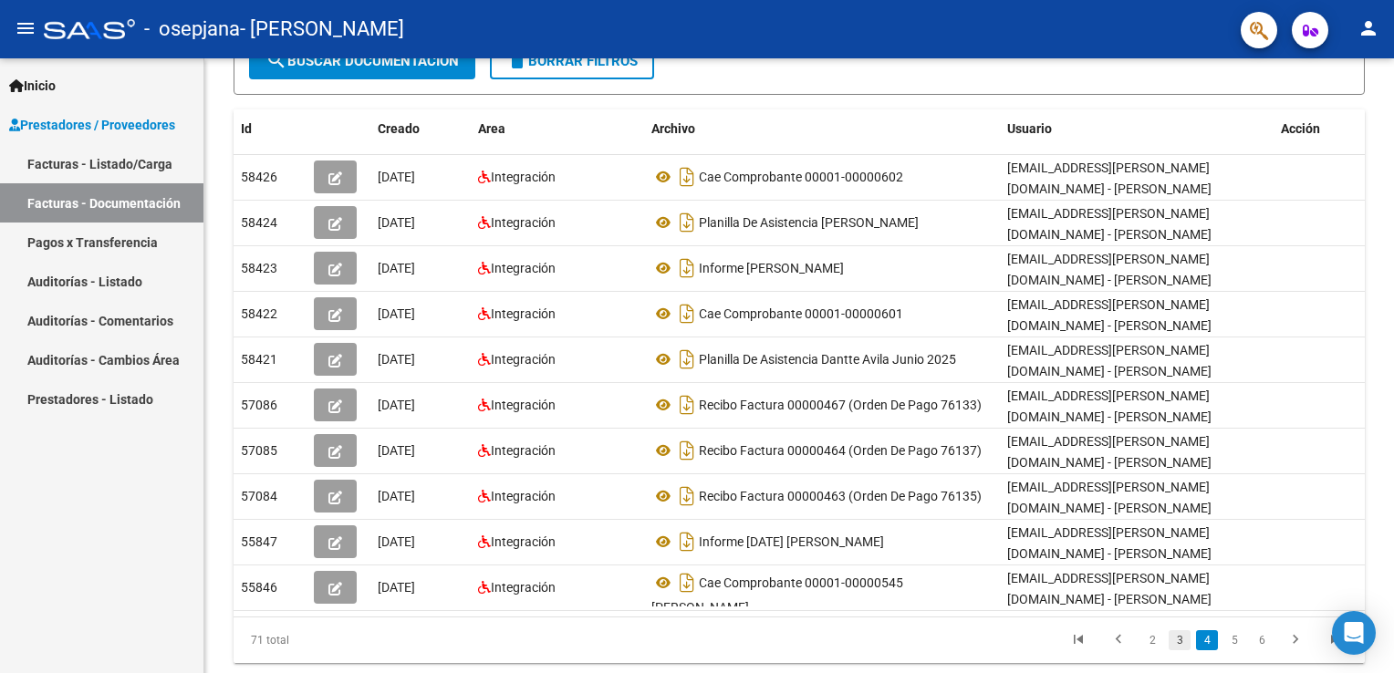
click at [1181, 644] on link "3" at bounding box center [1179, 640] width 22 height 20
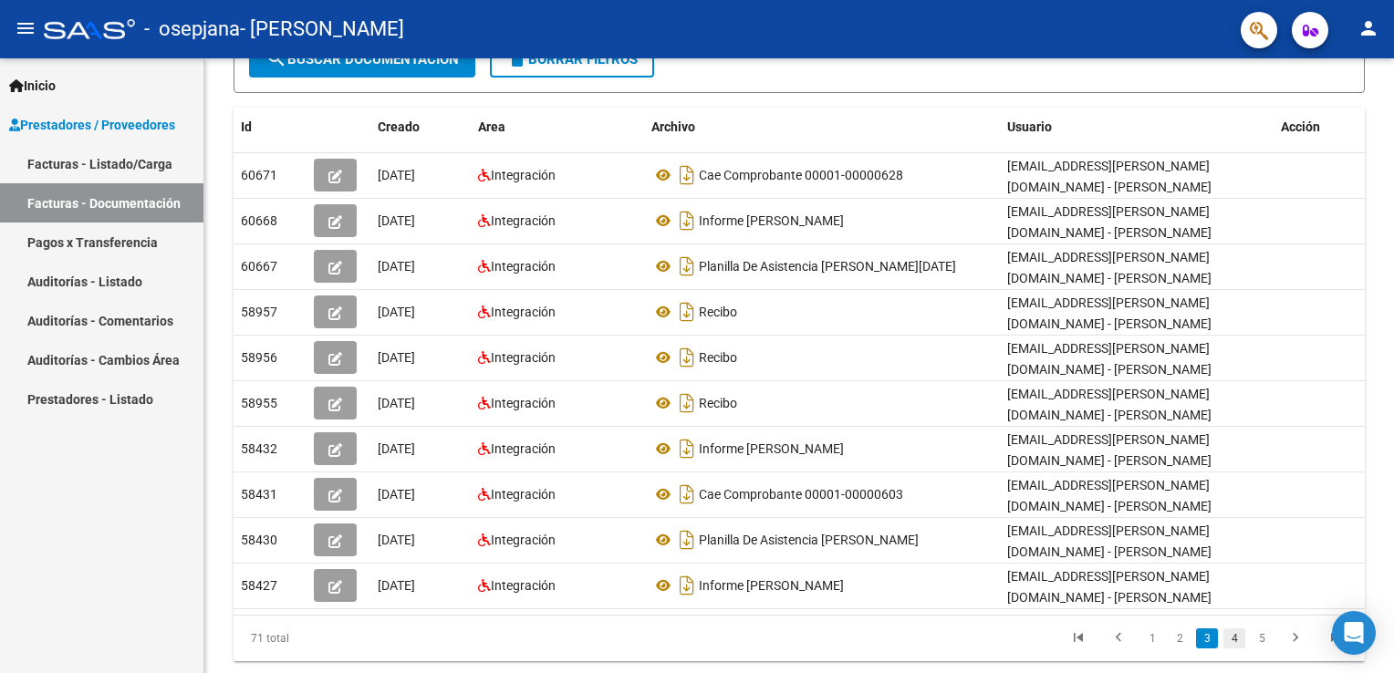
click at [1226, 632] on link "4" at bounding box center [1234, 638] width 22 height 20
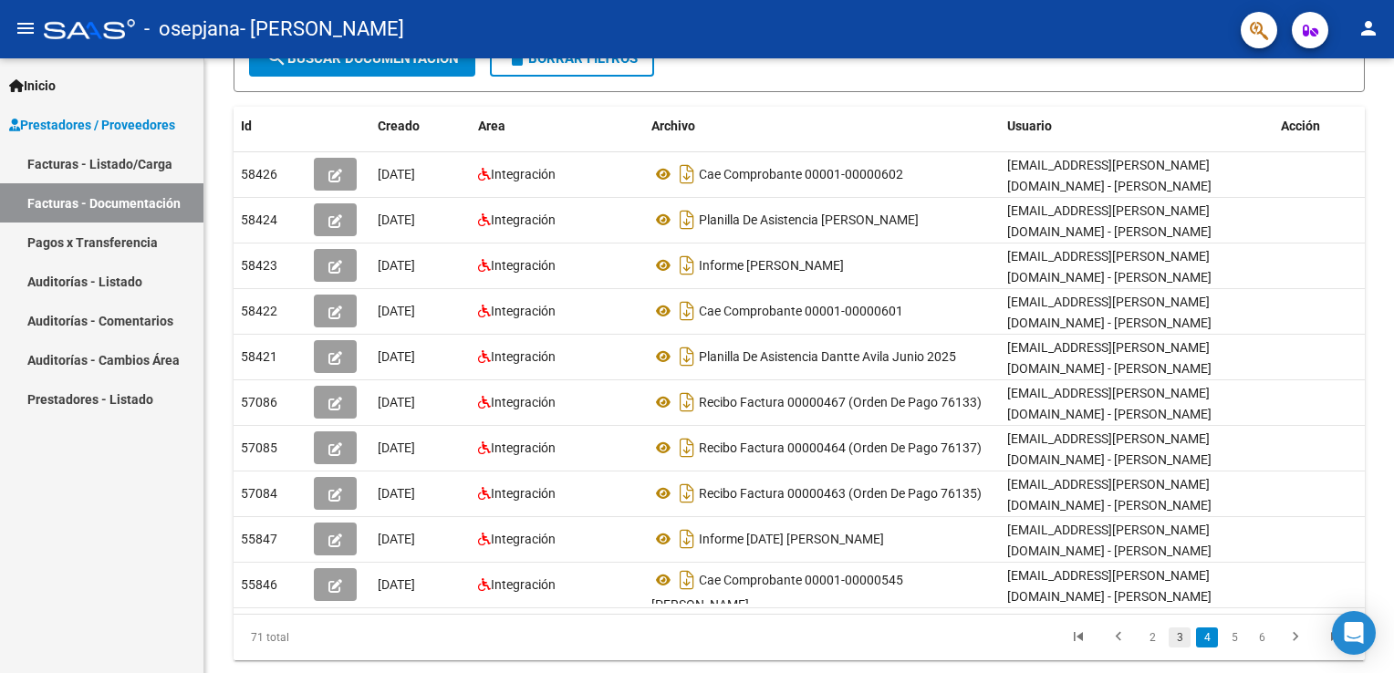
click at [1176, 633] on link "3" at bounding box center [1179, 638] width 22 height 20
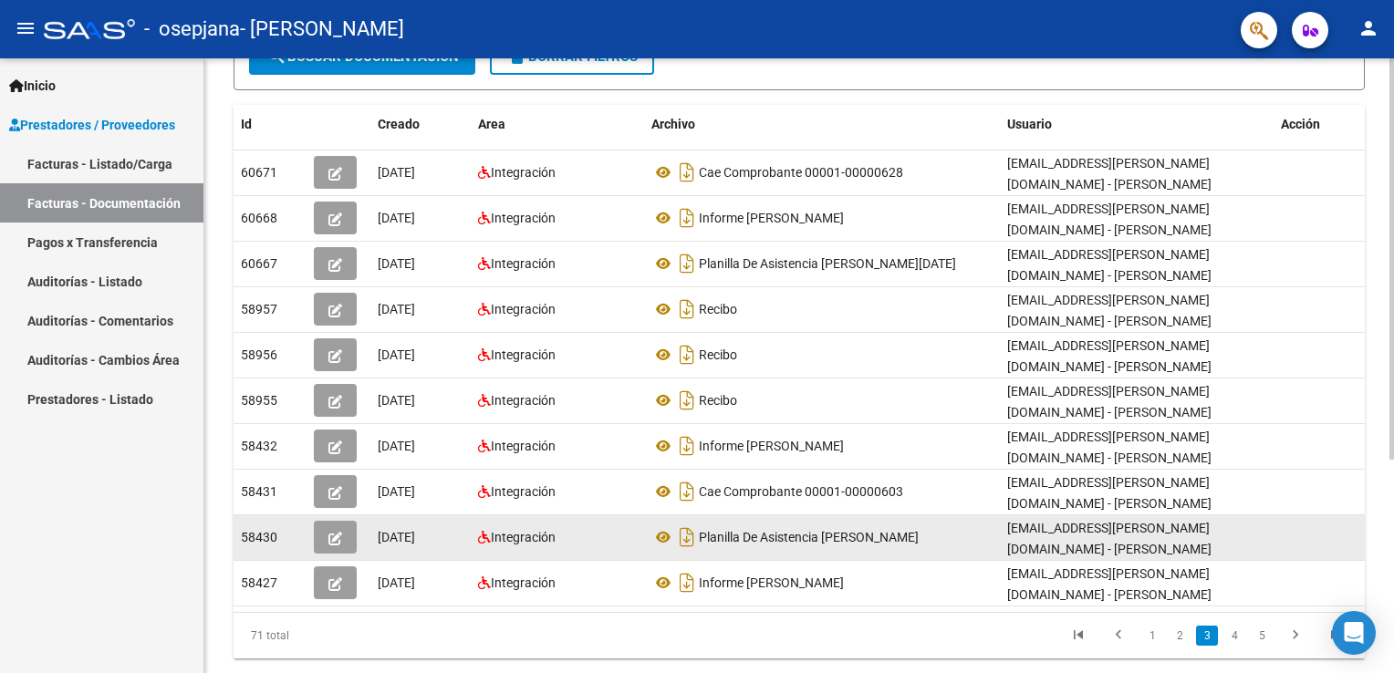
scroll to position [327, 0]
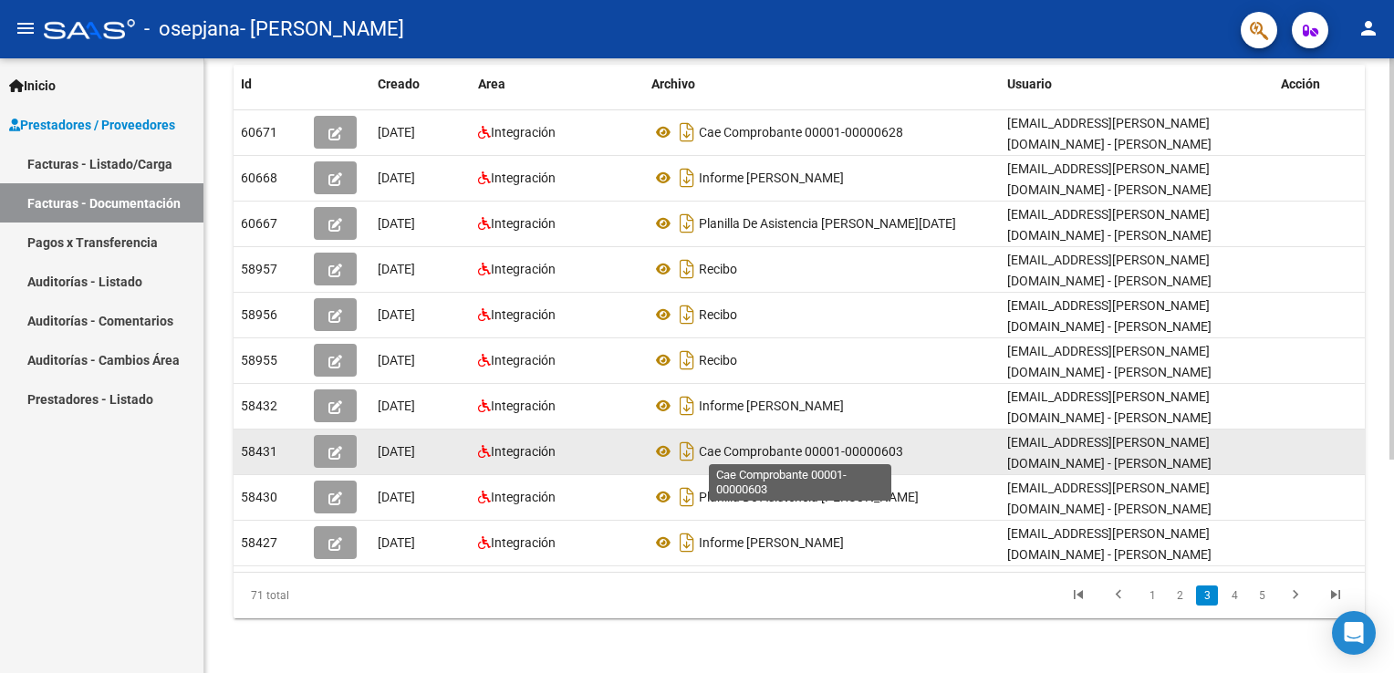
click at [843, 452] on span "Cae Comprobante 00001-00000603" at bounding box center [801, 451] width 204 height 15
click at [779, 448] on span "Cae Comprobante 00001-00000603" at bounding box center [801, 451] width 204 height 15
click at [338, 461] on button "button" at bounding box center [335, 451] width 43 height 33
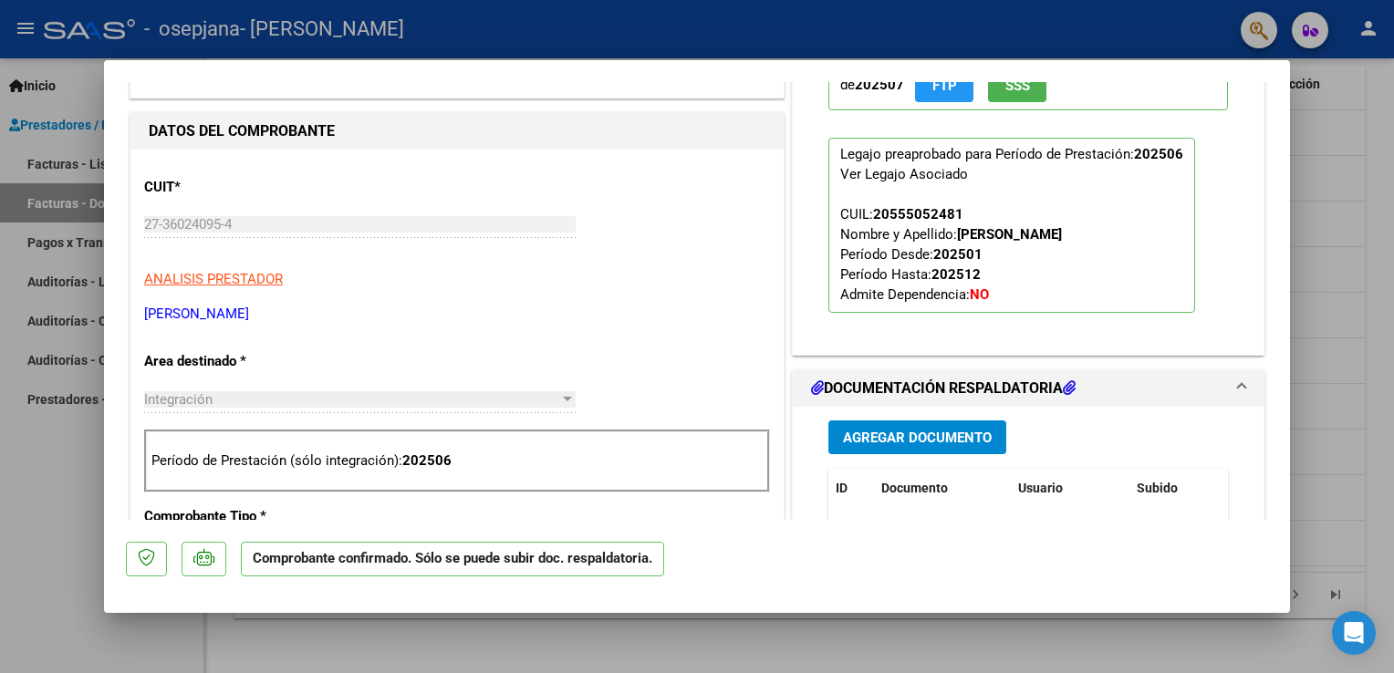
scroll to position [547, 0]
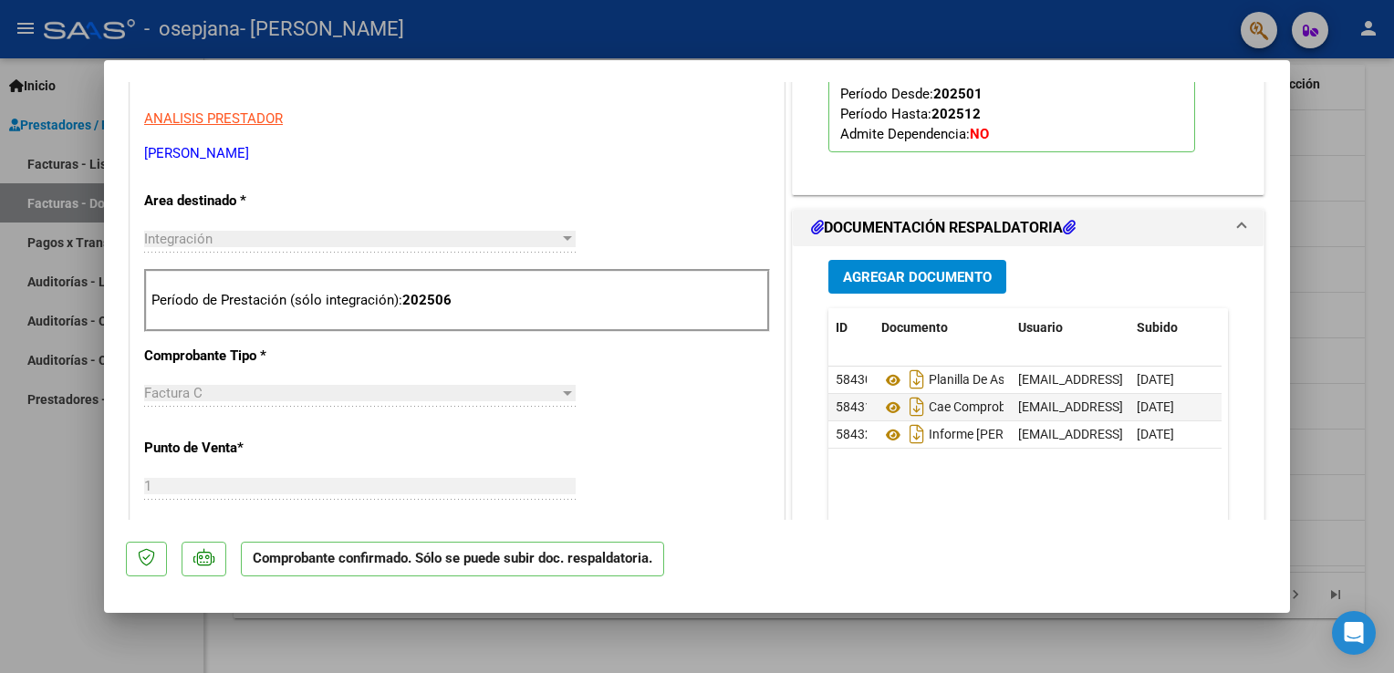
click at [898, 272] on span "Agregar Documento" at bounding box center [917, 277] width 149 height 16
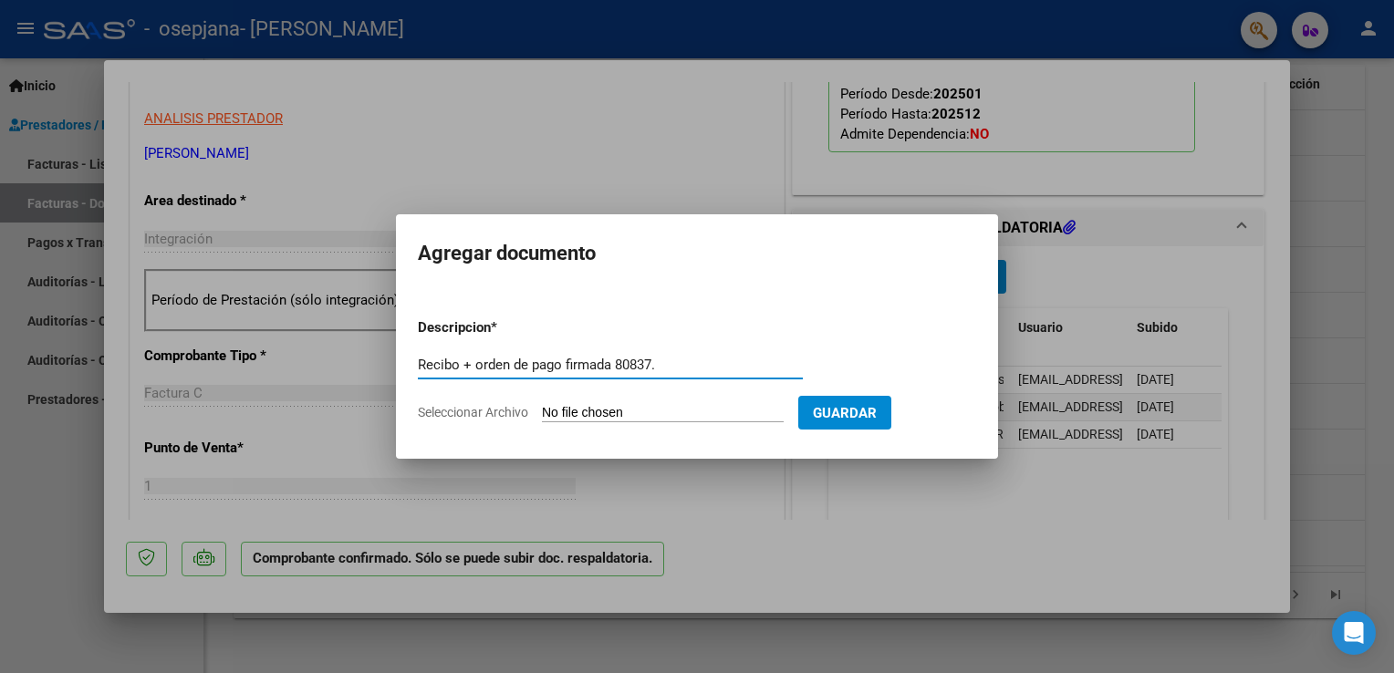
type input "Recibo + orden de pago firmada 80837."
click at [609, 418] on input "Seleccionar Archivo" at bounding box center [663, 413] width 242 height 17
type input "C:\fakepath\Recibo + orden de pago firmada 80837..pdf"
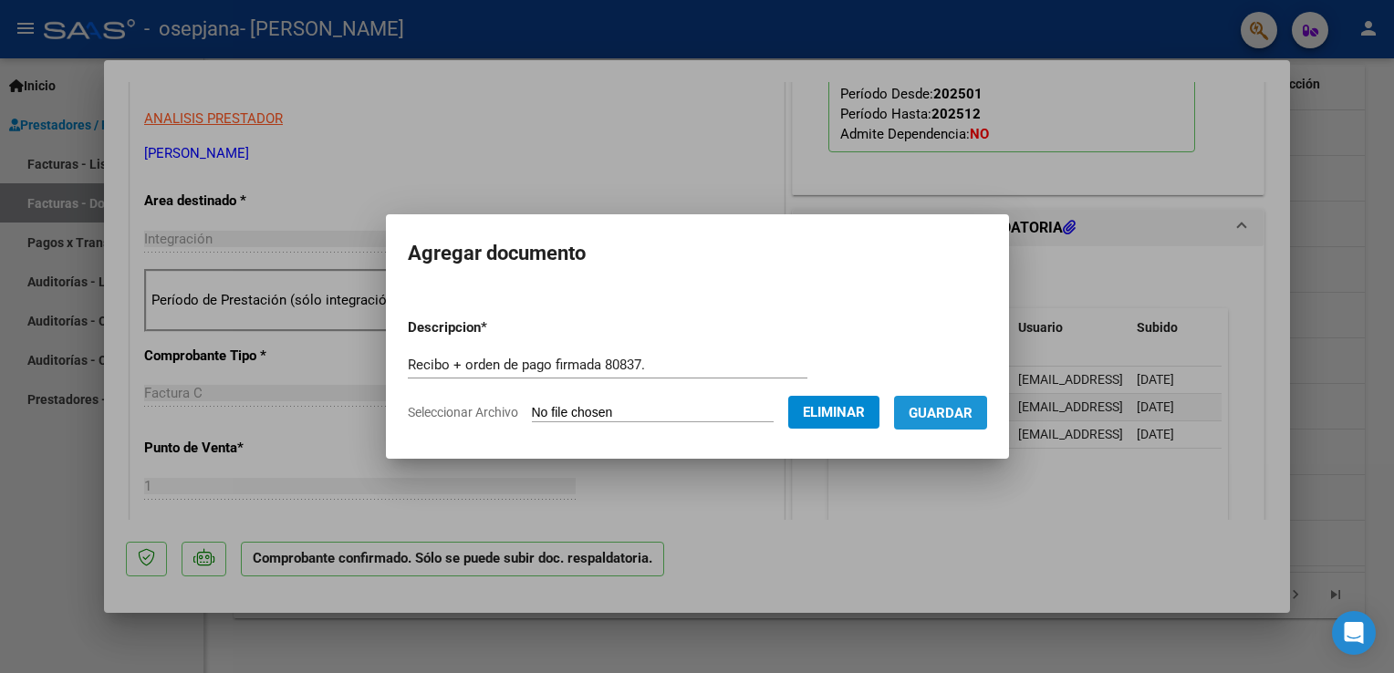
click at [923, 421] on span "Guardar" at bounding box center [940, 413] width 64 height 16
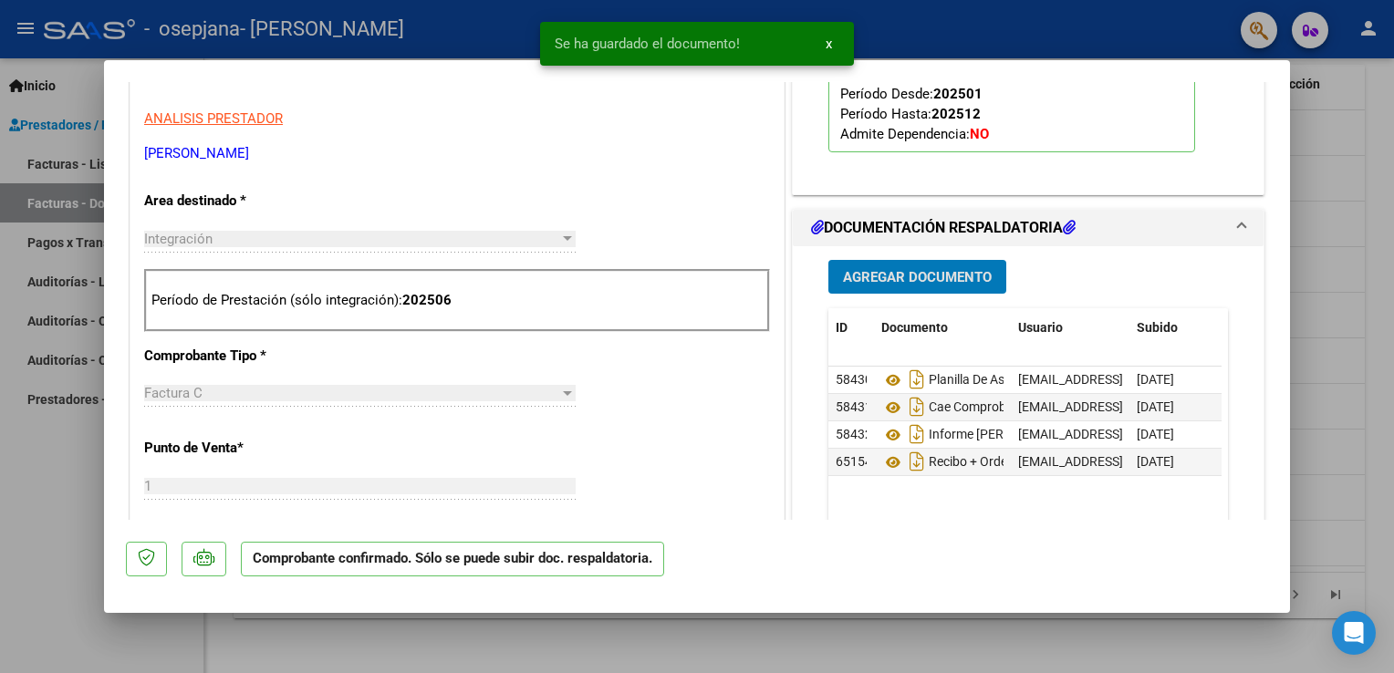
click at [87, 511] on div at bounding box center [697, 336] width 1394 height 673
type input "$ 0,00"
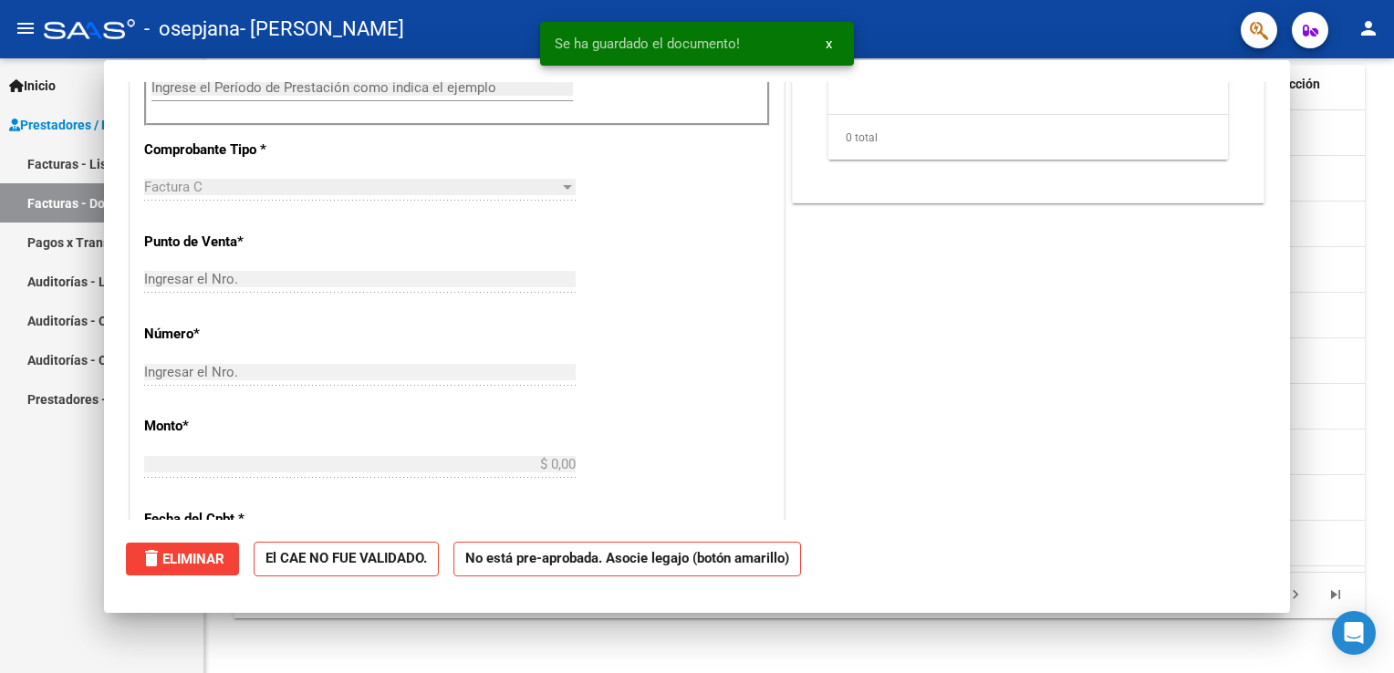
scroll to position [0, 0]
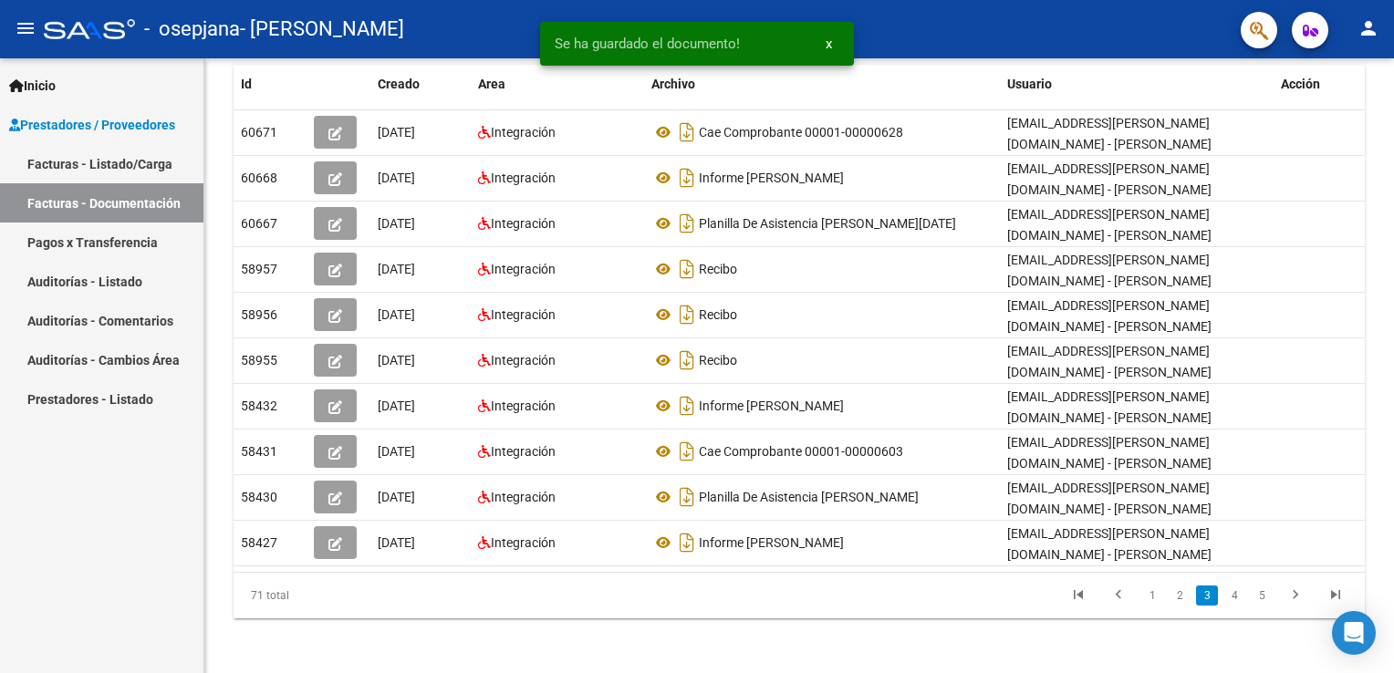
click at [96, 173] on link "Facturas - Listado/Carga" at bounding box center [101, 163] width 203 height 39
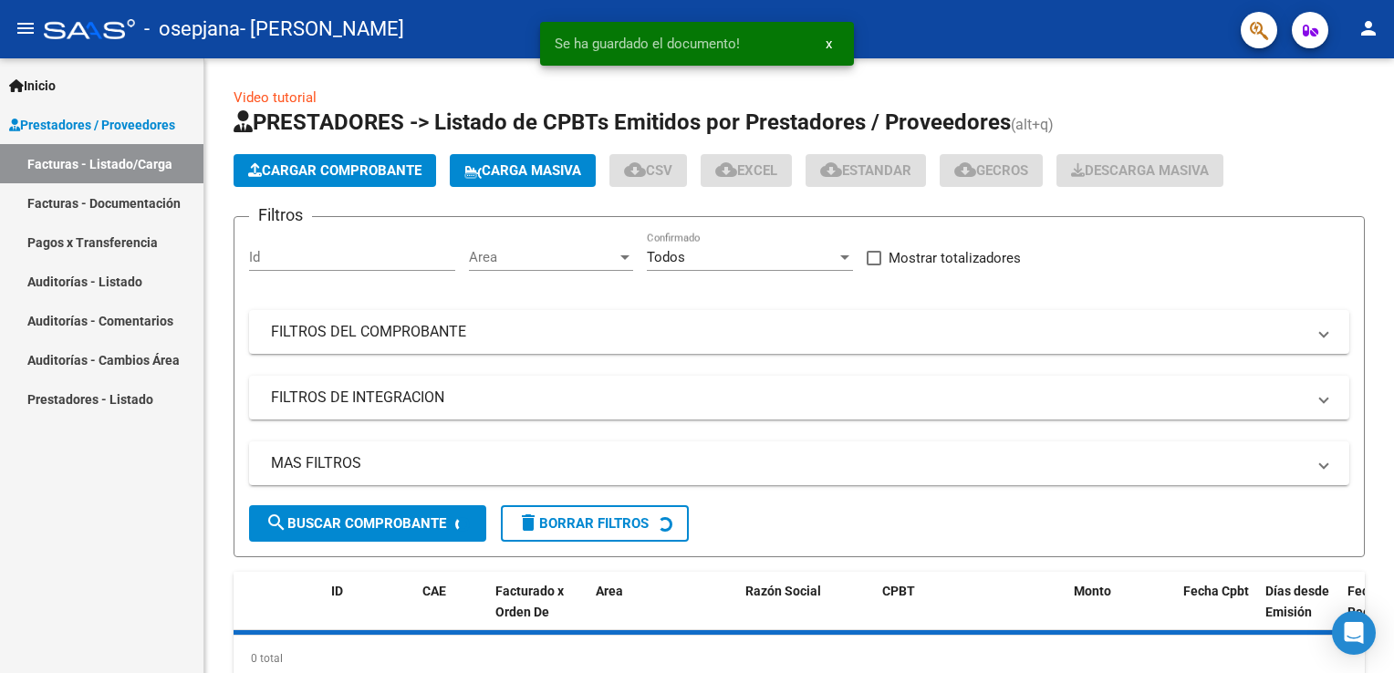
click at [77, 195] on link "Facturas - Documentación" at bounding box center [101, 202] width 203 height 39
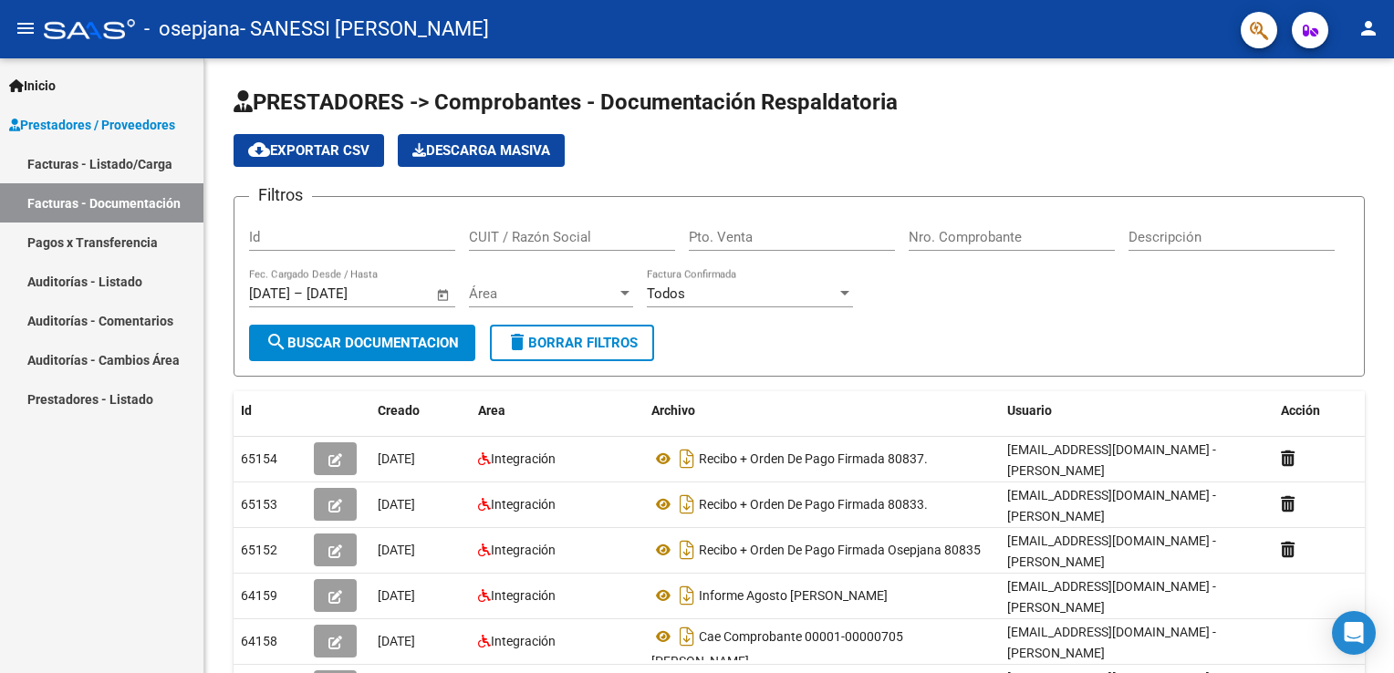
click at [101, 165] on link "Facturas - Listado/Carga" at bounding box center [101, 163] width 203 height 39
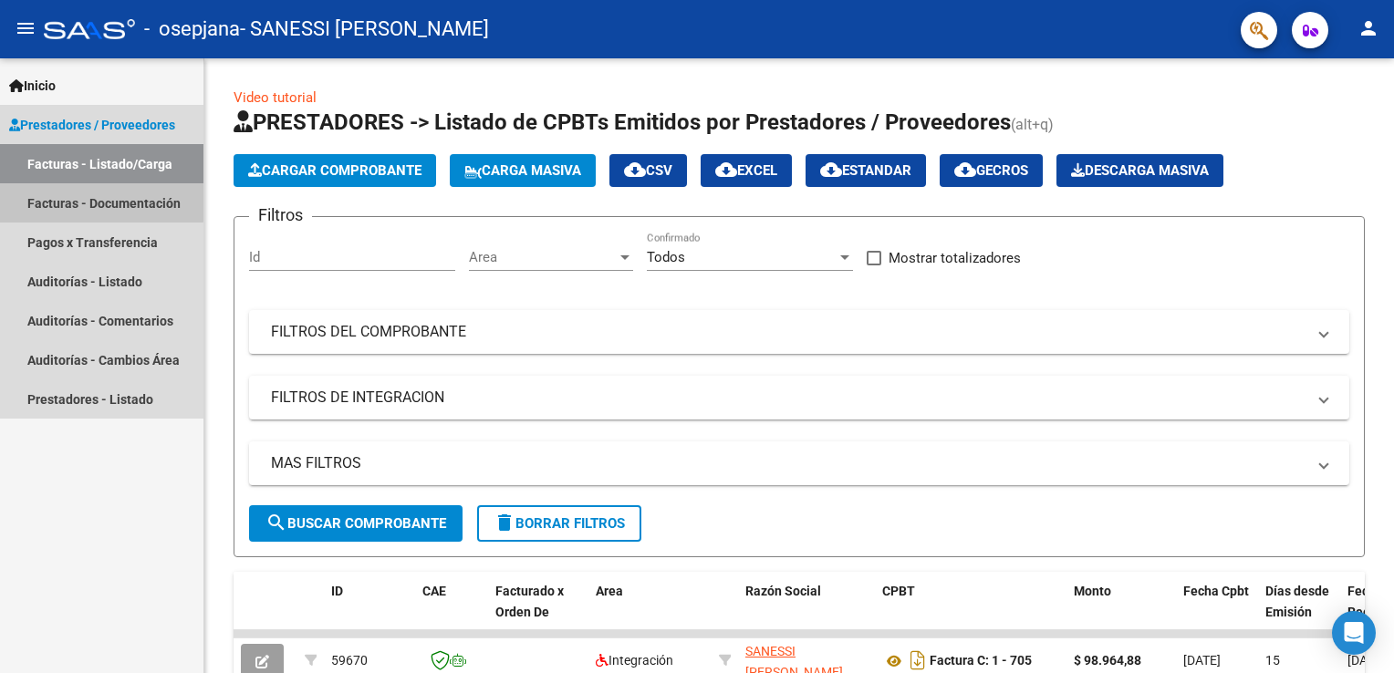
click at [93, 202] on link "Facturas - Documentación" at bounding box center [101, 202] width 203 height 39
